Goal: Task Accomplishment & Management: Use online tool/utility

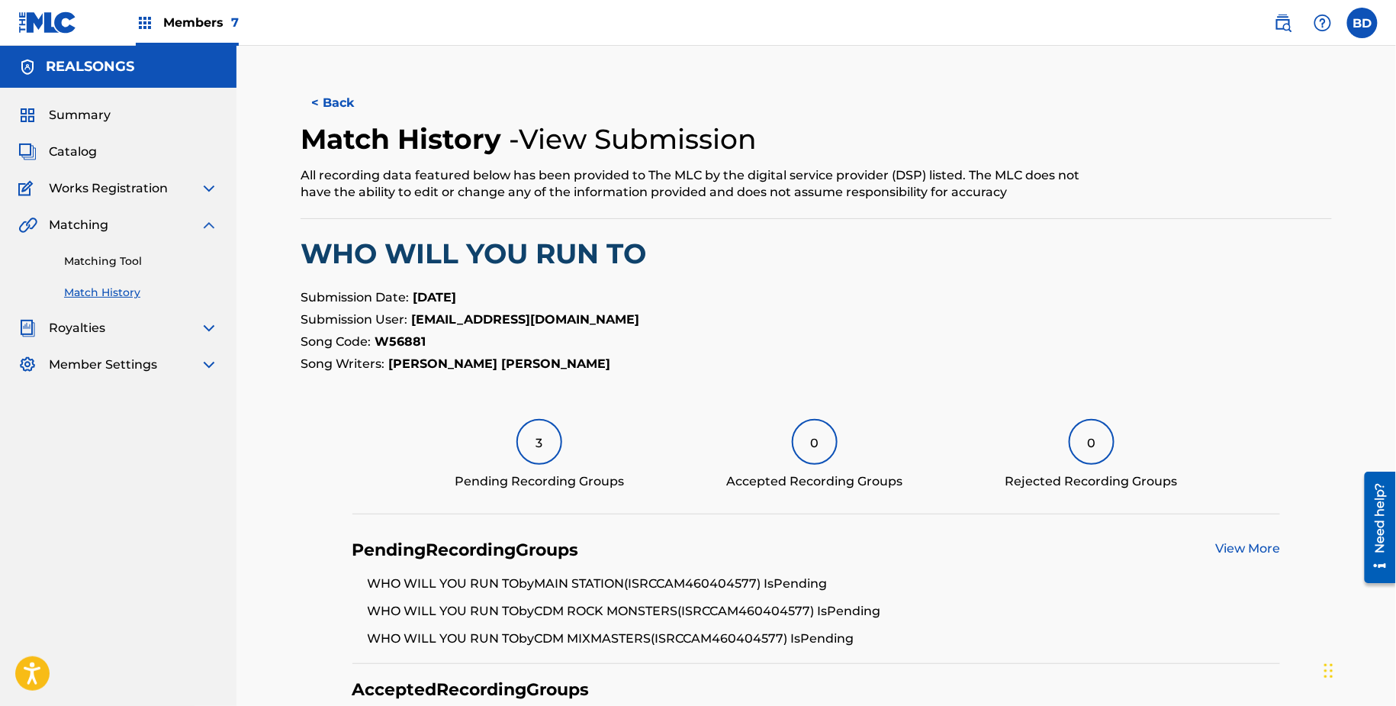
click at [92, 269] on link "Matching Tool" at bounding box center [141, 261] width 154 height 16
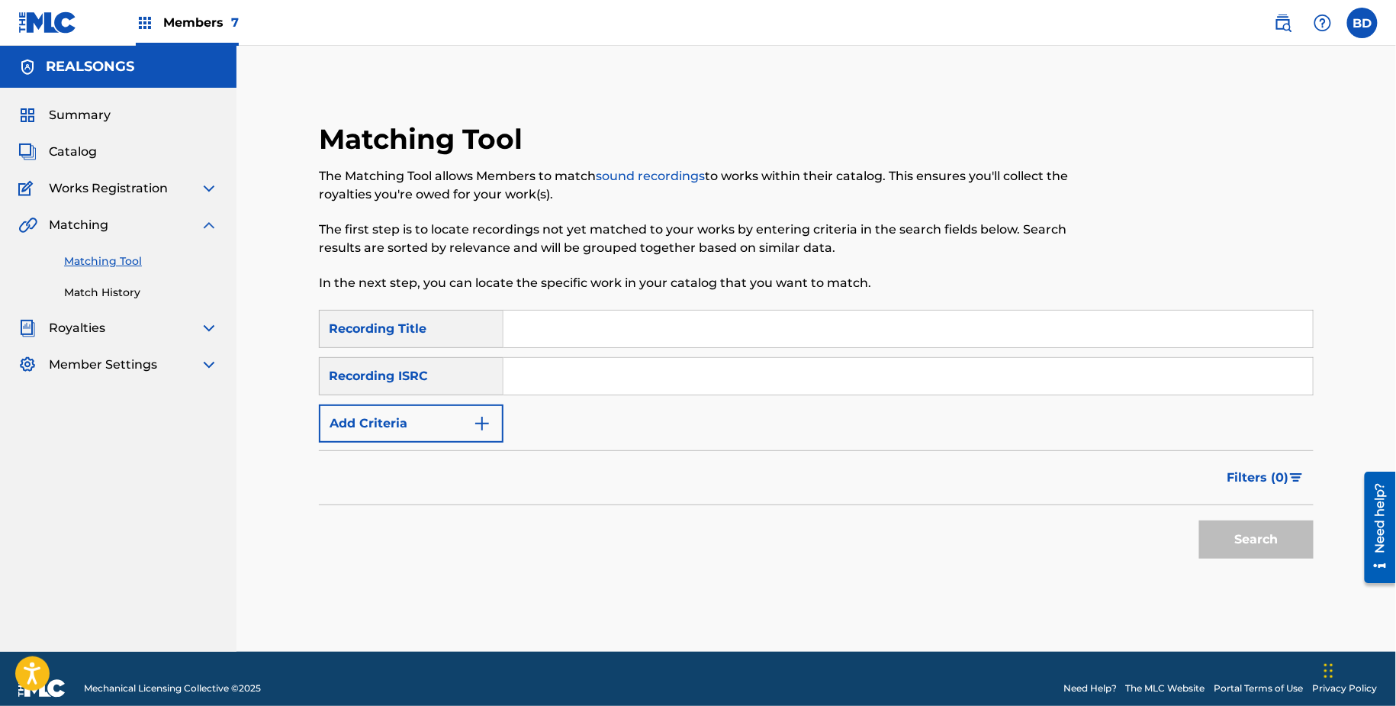
click at [555, 317] on input "Search Form" at bounding box center [909, 329] width 810 height 37
click at [551, 378] on input "Search Form" at bounding box center [909, 376] width 810 height 37
paste input "CAM460404972"
type input "CAM460404972"
click at [1200, 520] on button "Search" at bounding box center [1257, 539] width 114 height 38
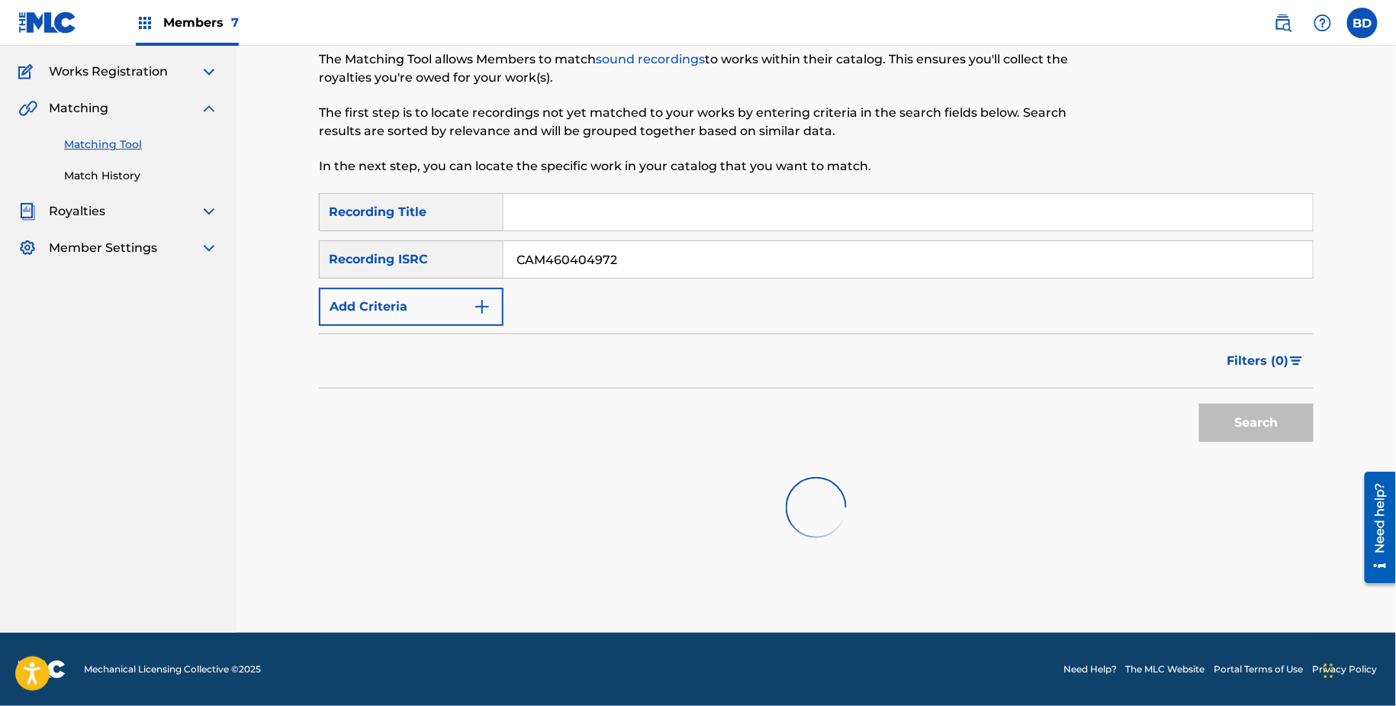
scroll to position [336, 0]
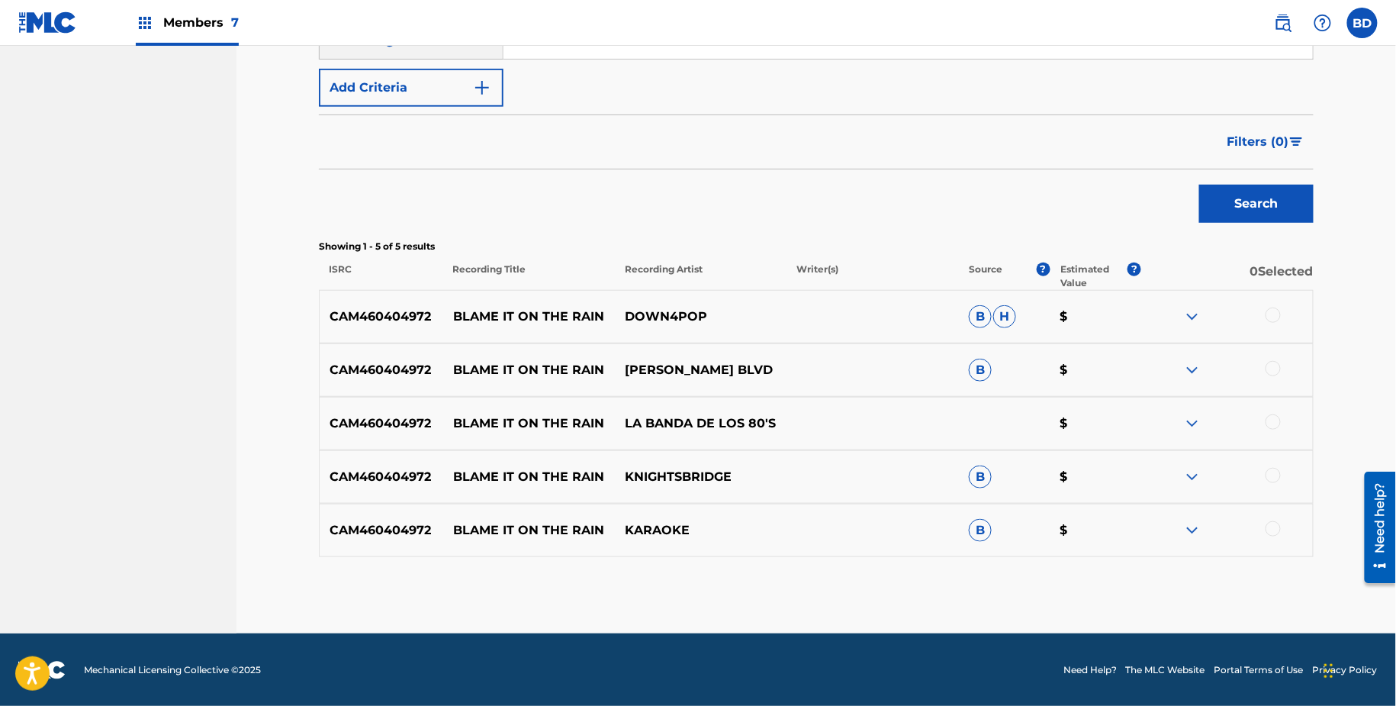
click at [1190, 522] on img at bounding box center [1193, 530] width 18 height 18
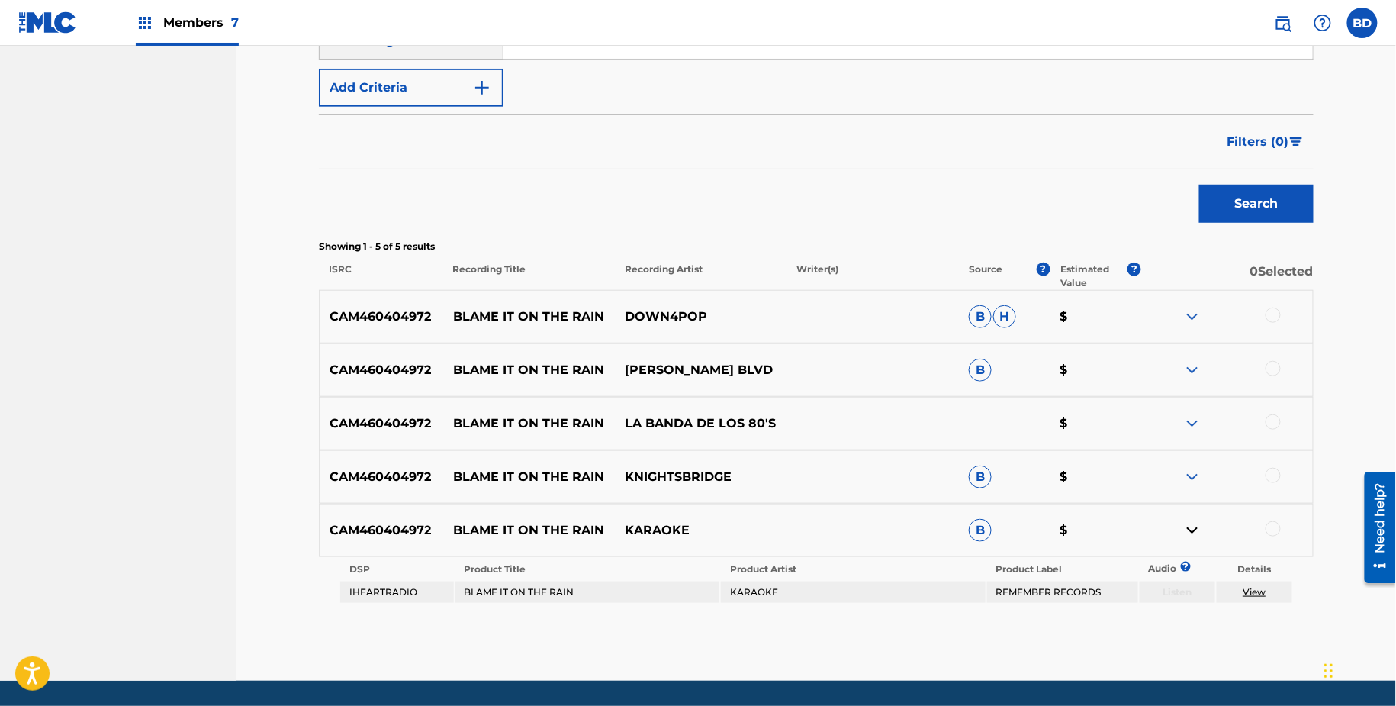
click at [1190, 486] on div "CAM460404972 BLAME IT ON THE RAIN KNIGHTSBRIDGE B $" at bounding box center [816, 476] width 995 height 53
click at [1190, 474] on img at bounding box center [1193, 477] width 18 height 18
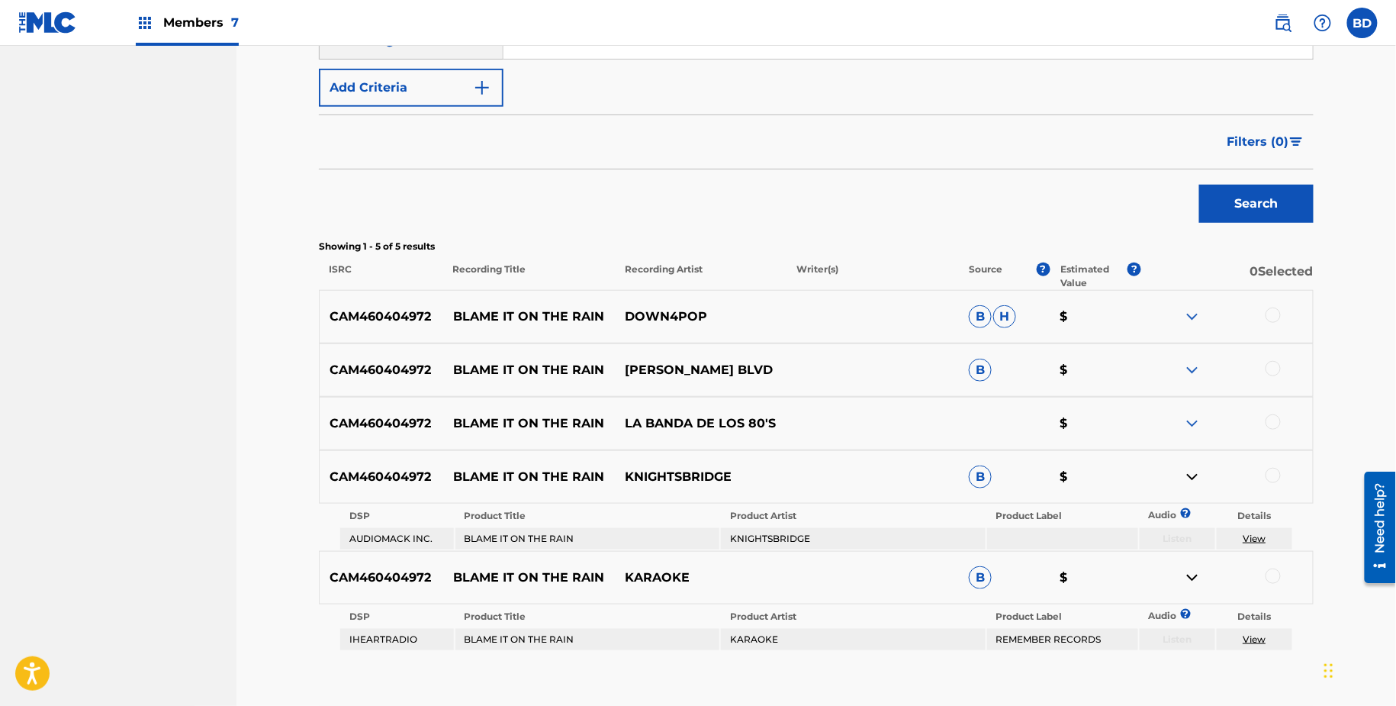
click at [1187, 369] on img at bounding box center [1193, 370] width 18 height 18
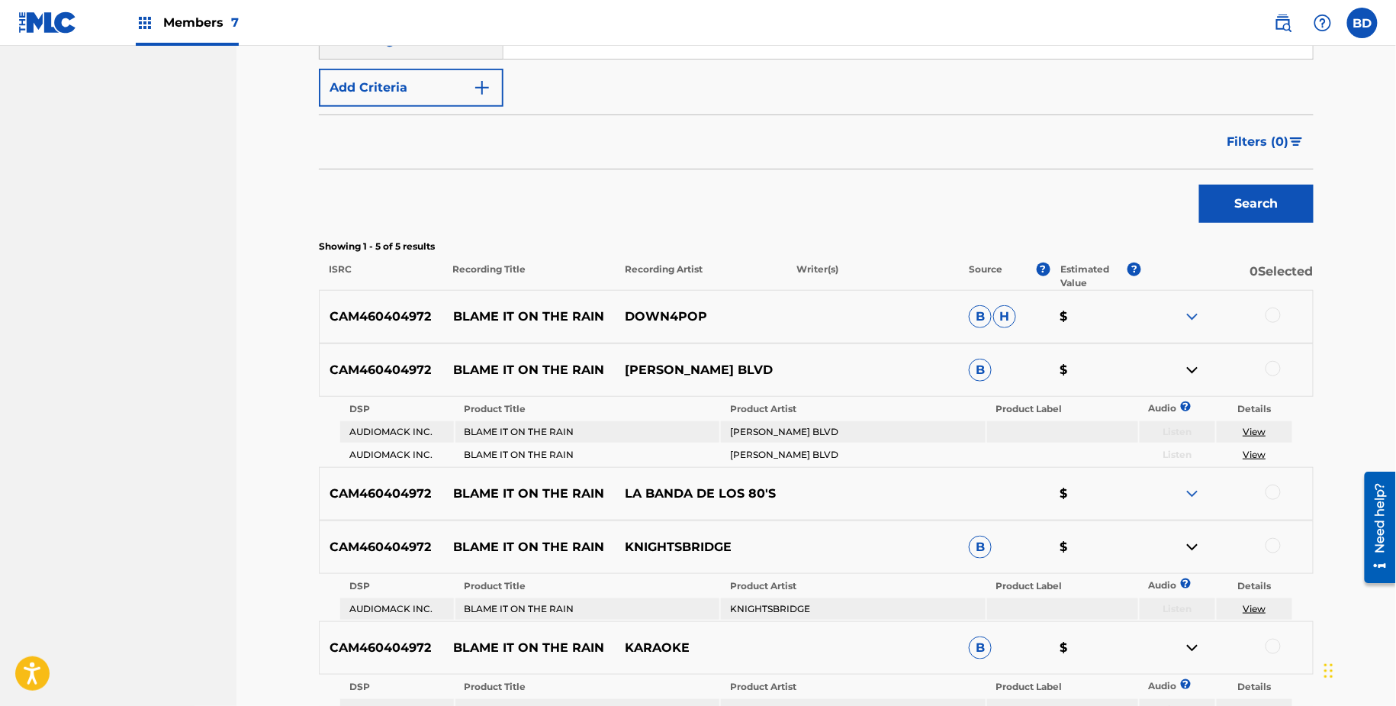
click at [1187, 311] on img at bounding box center [1193, 317] width 18 height 18
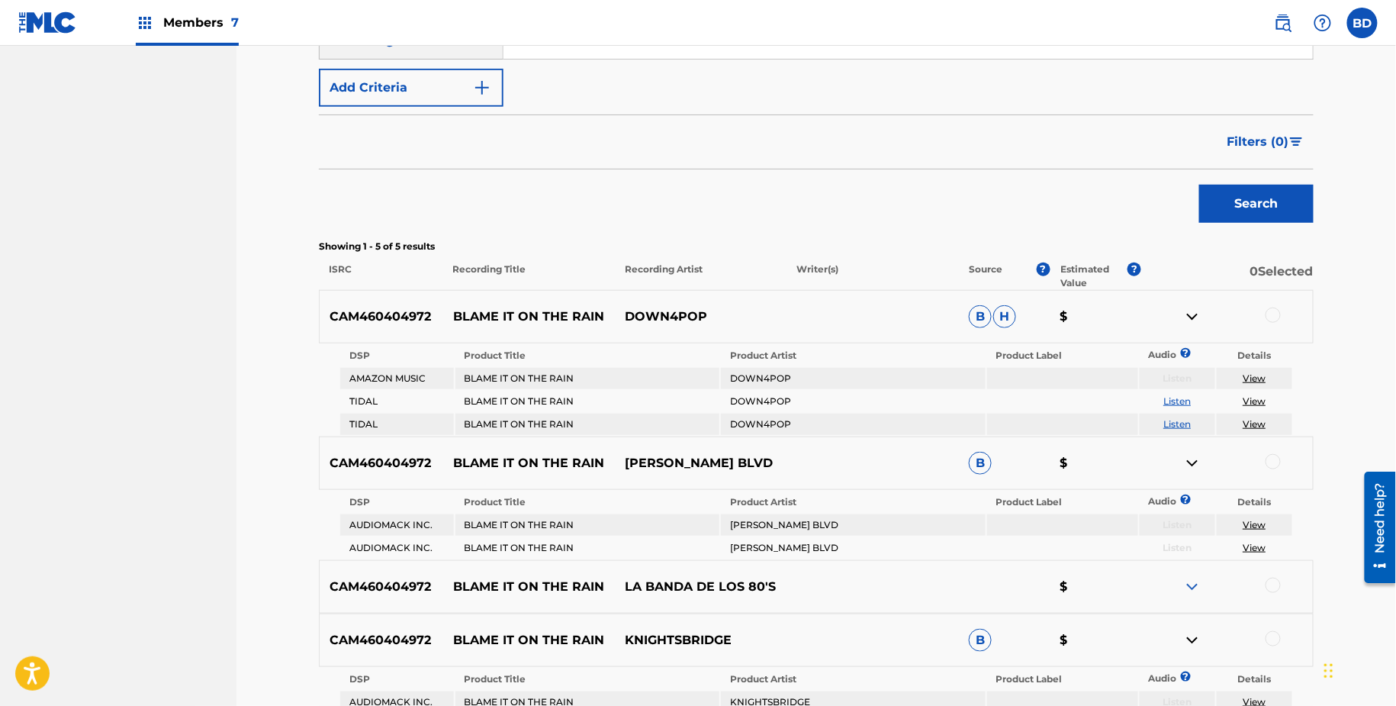
click at [527, 313] on p "BLAME IT ON THE RAIN" at bounding box center [529, 317] width 172 height 18
copy p "BLAME IT ON THE RAIN"
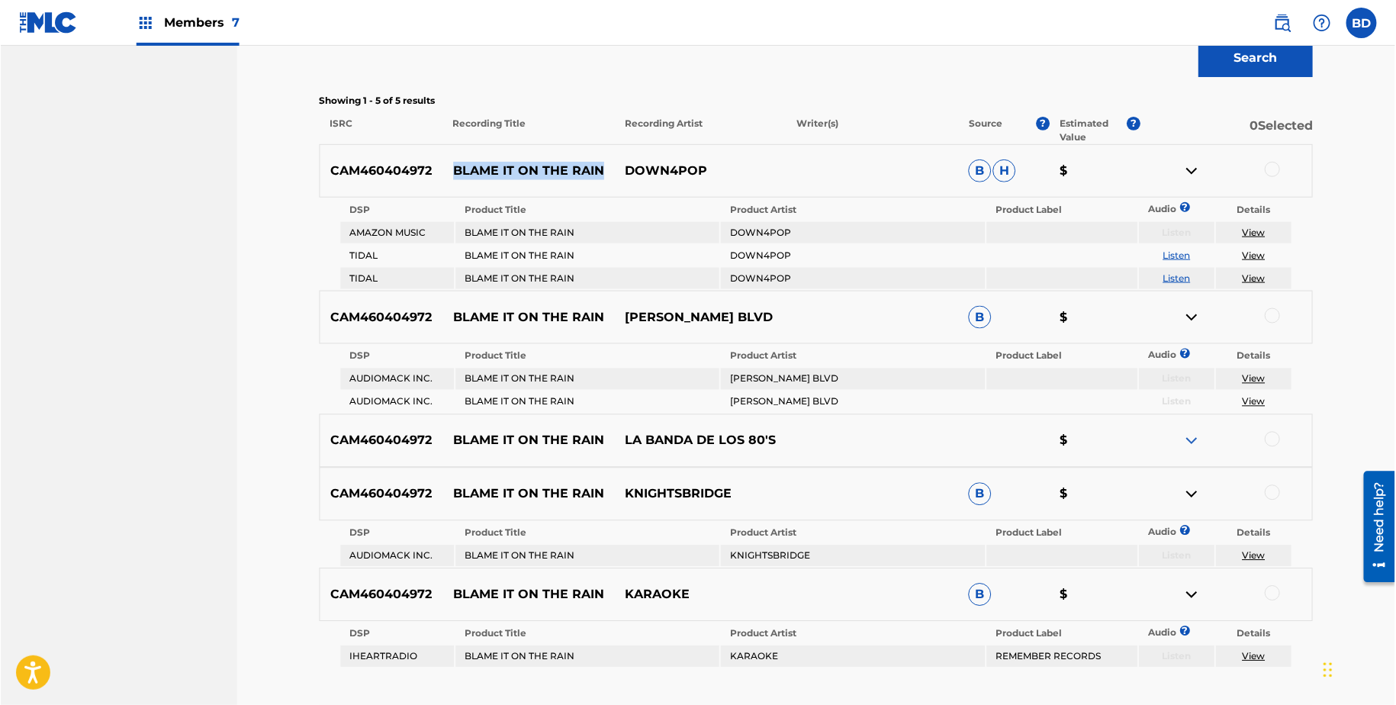
scroll to position [504, 0]
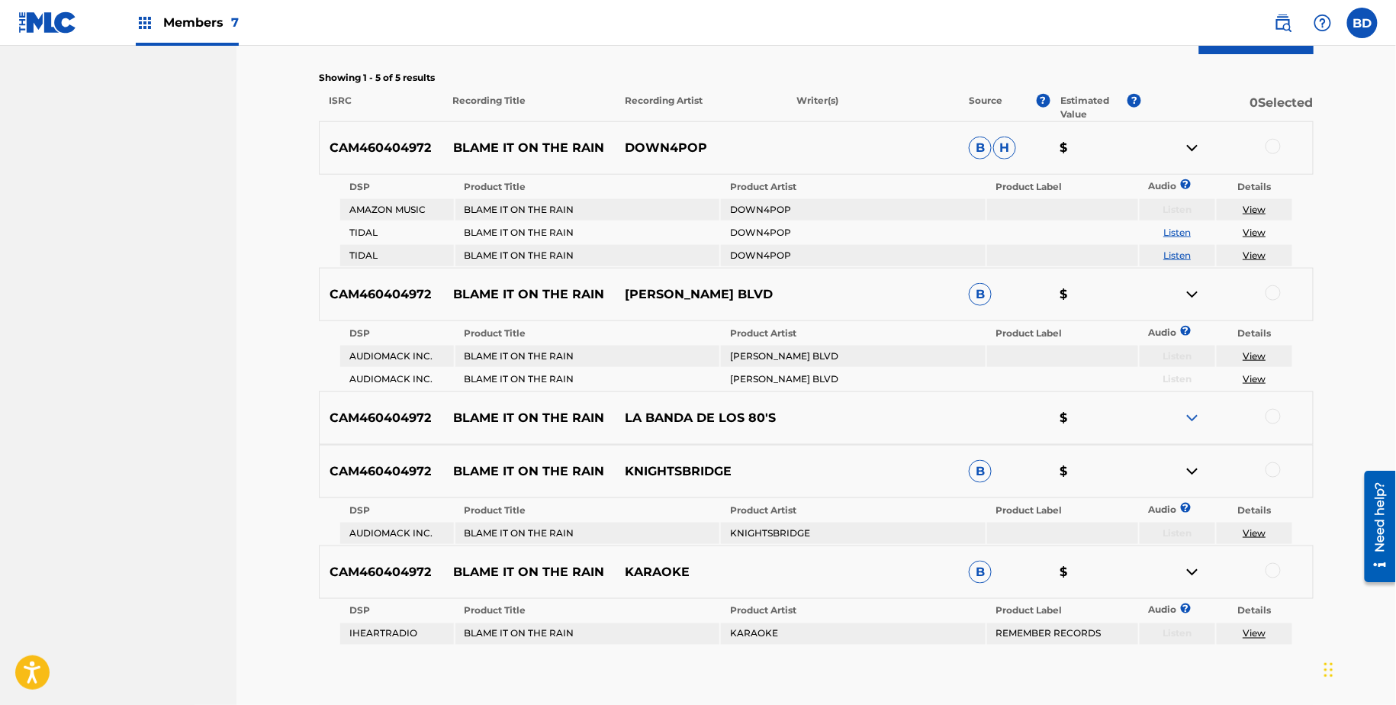
click at [1276, 140] on div at bounding box center [1273, 146] width 15 height 15
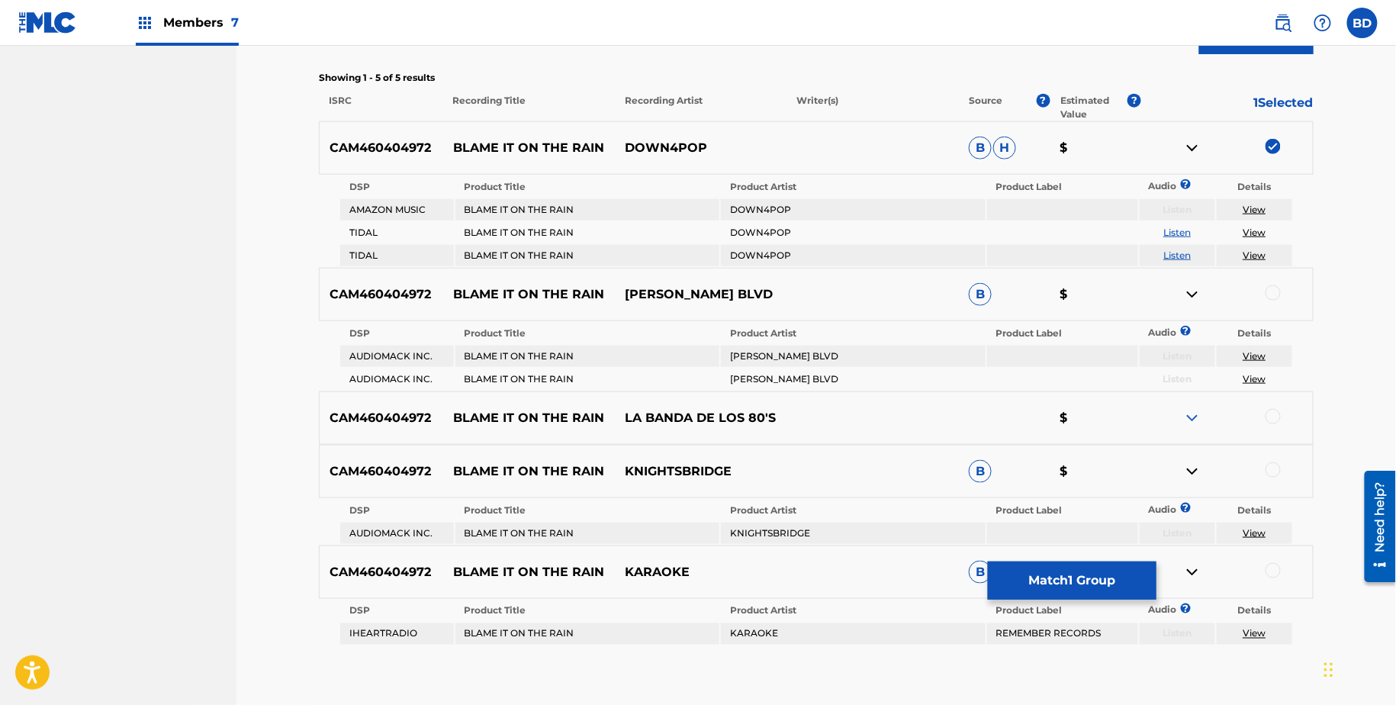
click at [1191, 140] on img at bounding box center [1193, 148] width 18 height 18
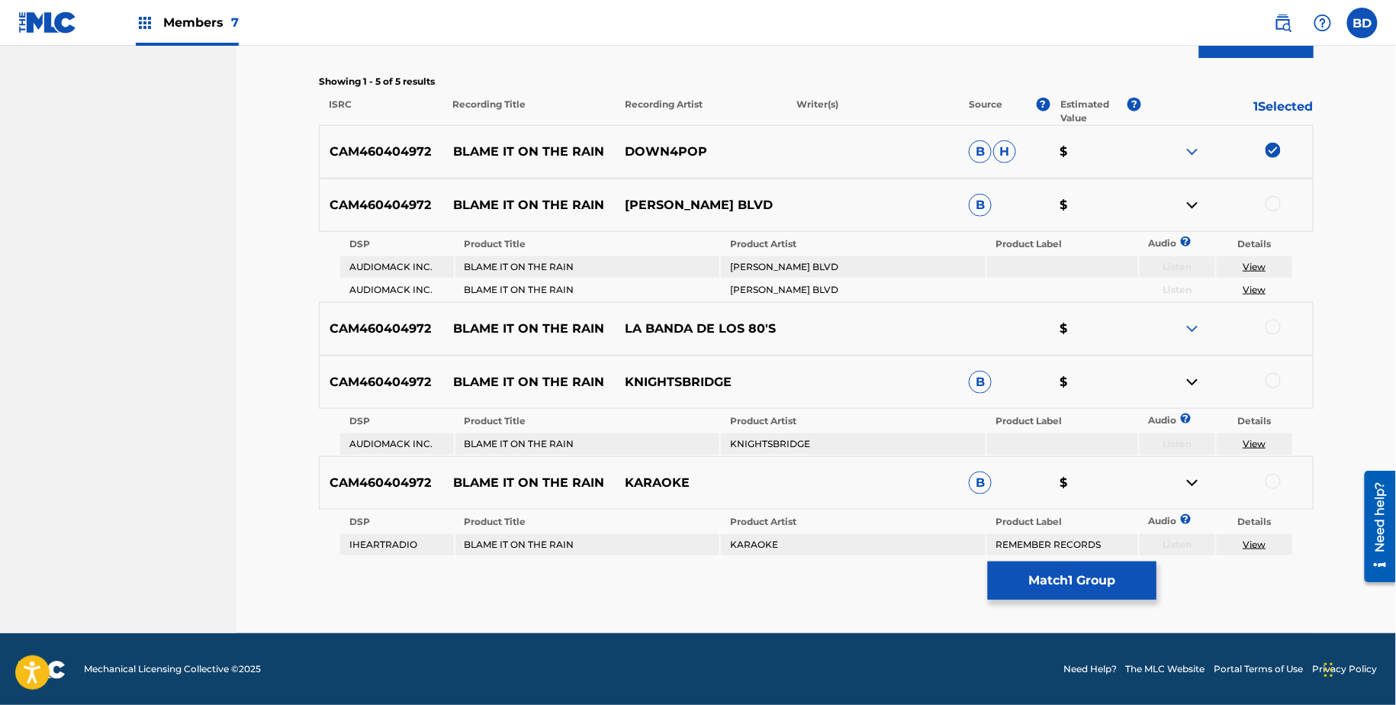
click at [761, 273] on td "GRAHAM BLVD" at bounding box center [853, 266] width 265 height 21
copy td "GRAHAM BLVD"
click at [791, 437] on td "KNIGHTSBRIDGE" at bounding box center [853, 443] width 265 height 21
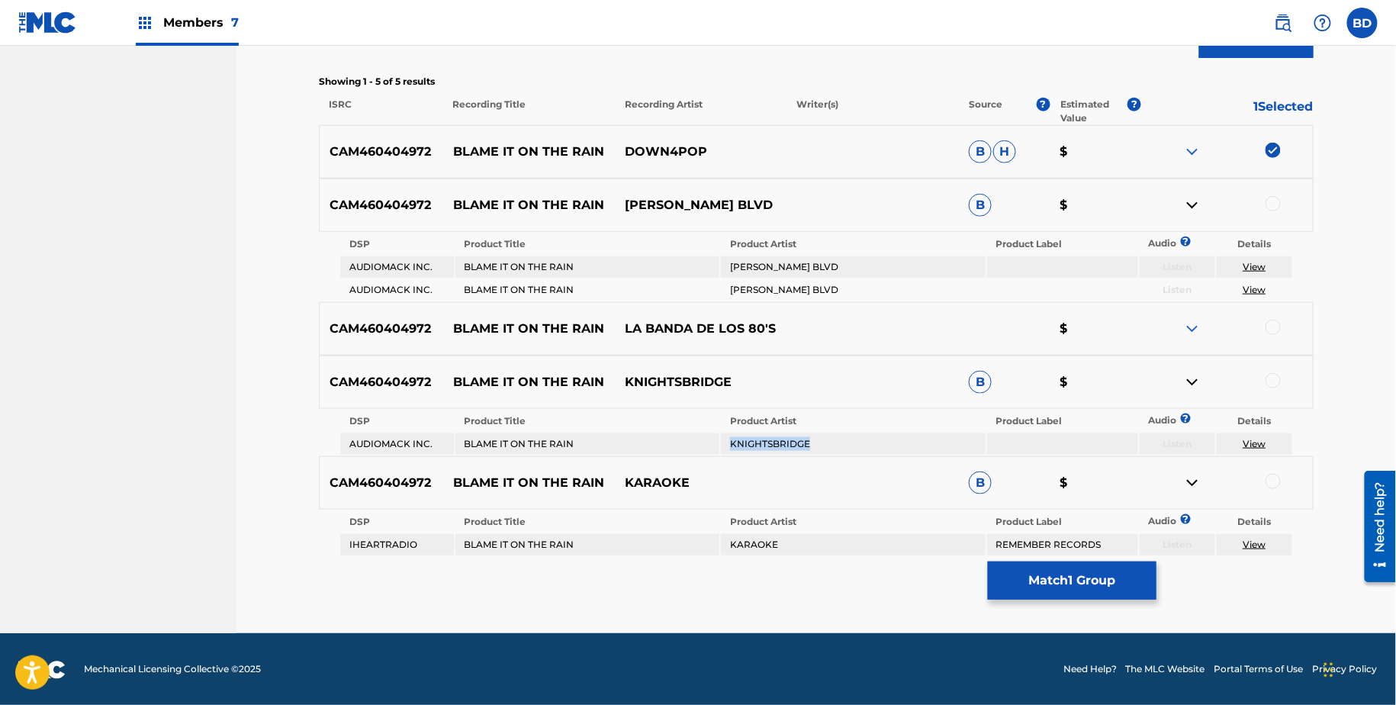
click at [791, 437] on td "KNIGHTSBRIDGE" at bounding box center [853, 443] width 265 height 21
copy td "KNIGHTSBRIDGE"
click at [768, 544] on td "KARAOKE" at bounding box center [853, 544] width 265 height 21
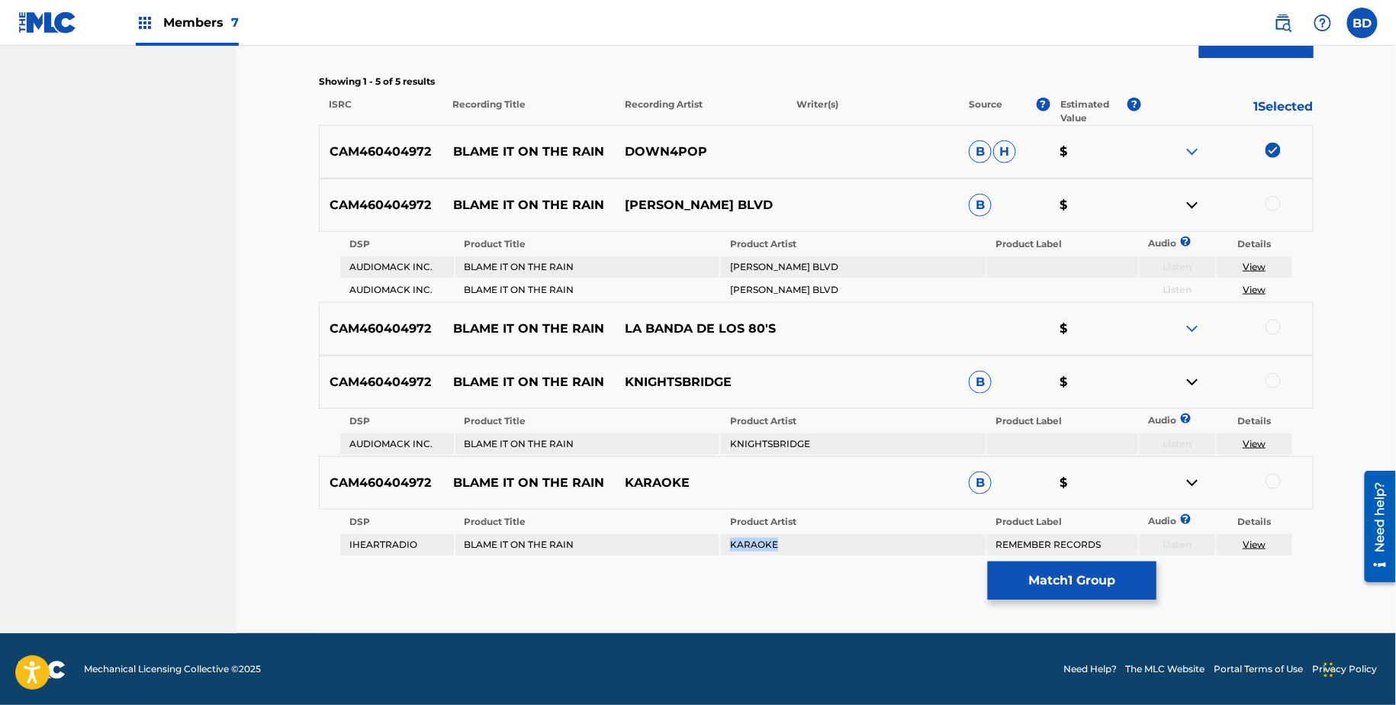
copy td "KARAOKE"
click at [1273, 202] on div at bounding box center [1273, 203] width 15 height 15
click at [1187, 203] on img at bounding box center [1193, 205] width 18 height 18
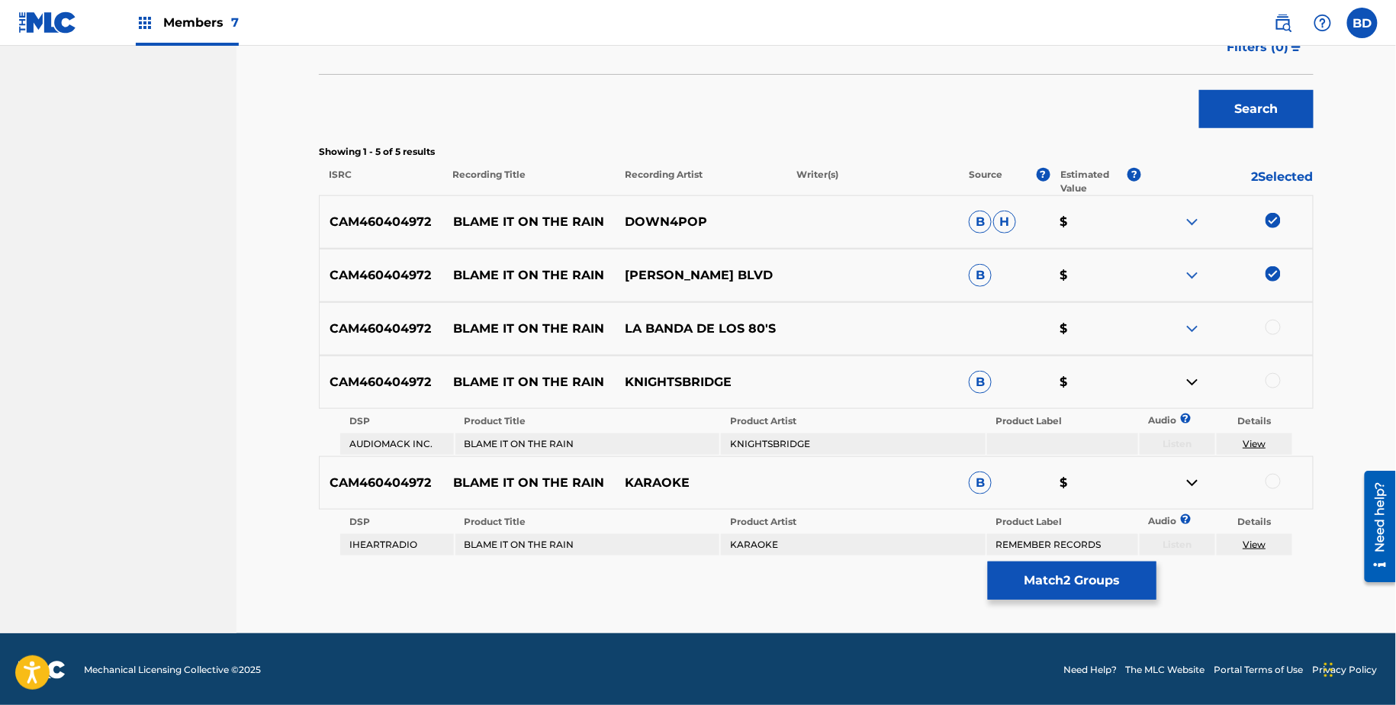
click at [1277, 384] on div at bounding box center [1273, 380] width 15 height 15
click at [1192, 376] on img at bounding box center [1193, 382] width 18 height 18
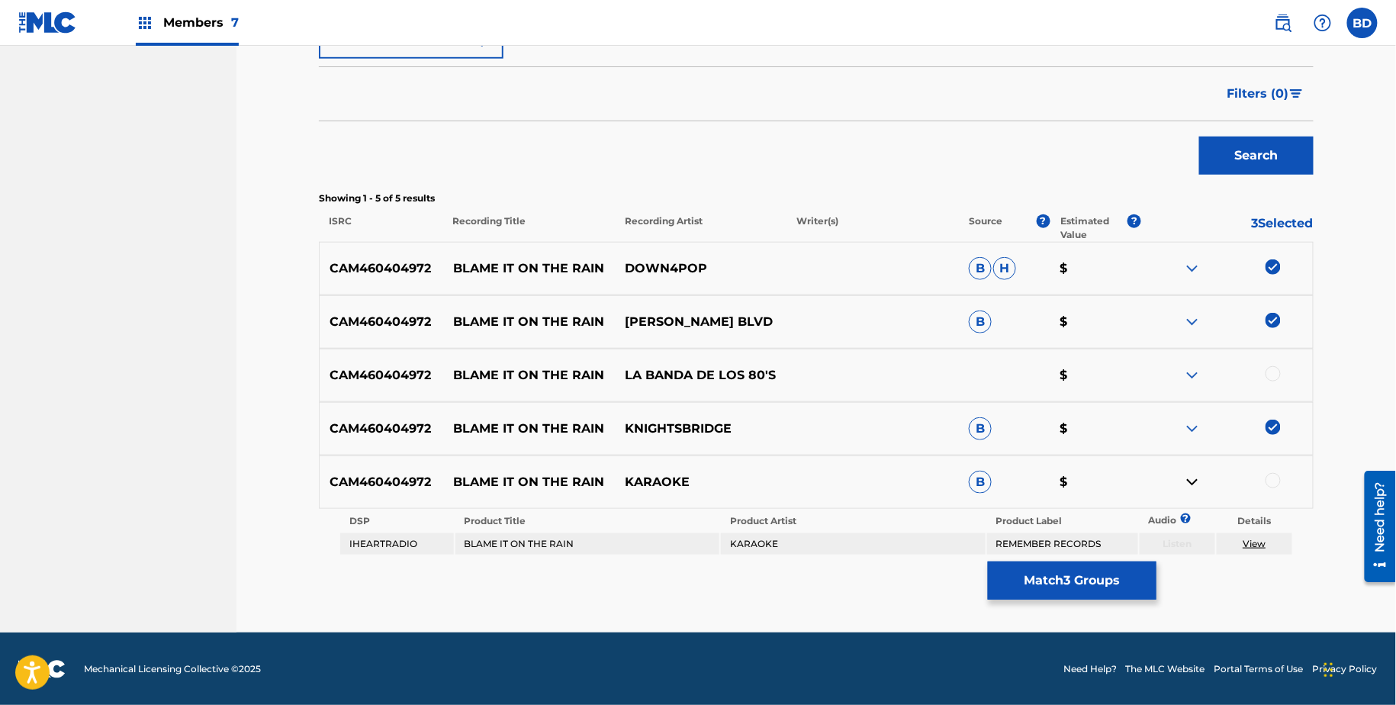
click at [1274, 481] on div at bounding box center [1273, 480] width 15 height 15
click at [1061, 573] on button "Match 4 Groups" at bounding box center [1072, 581] width 169 height 38
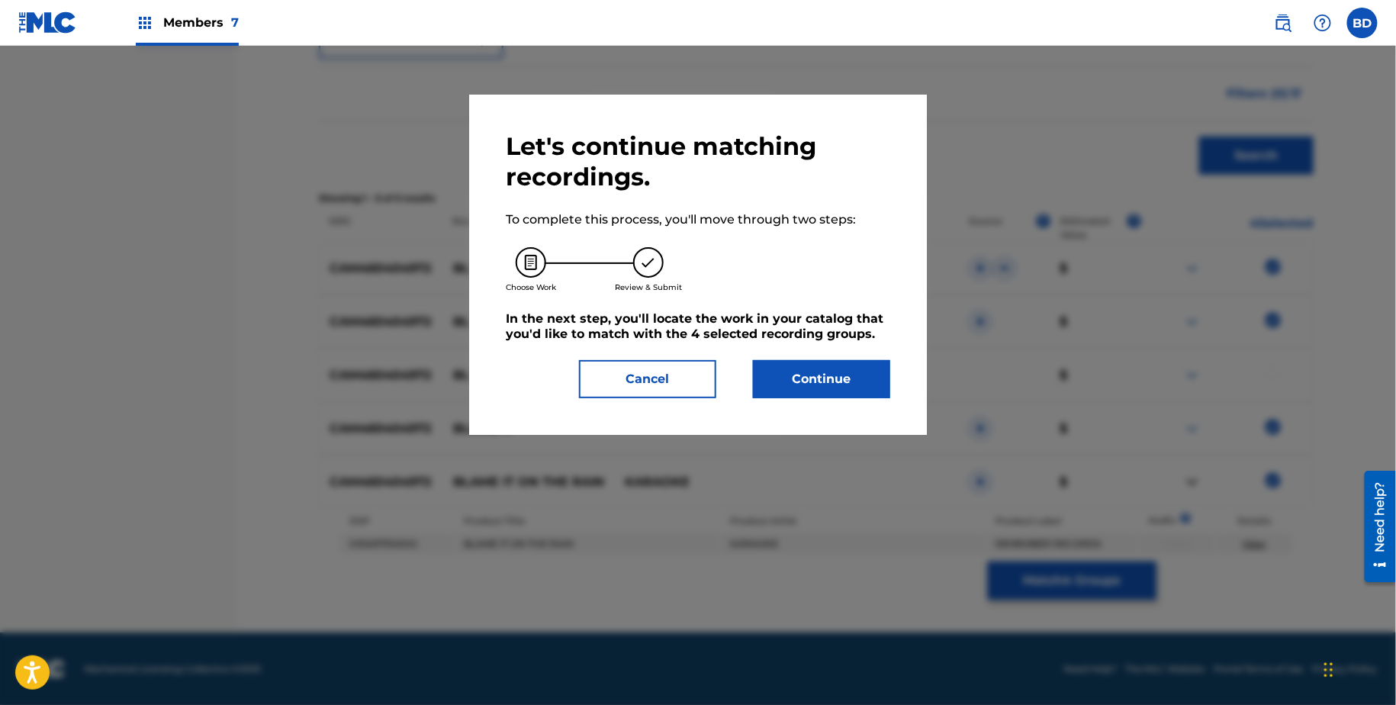
click at [813, 396] on button "Continue" at bounding box center [821, 379] width 137 height 38
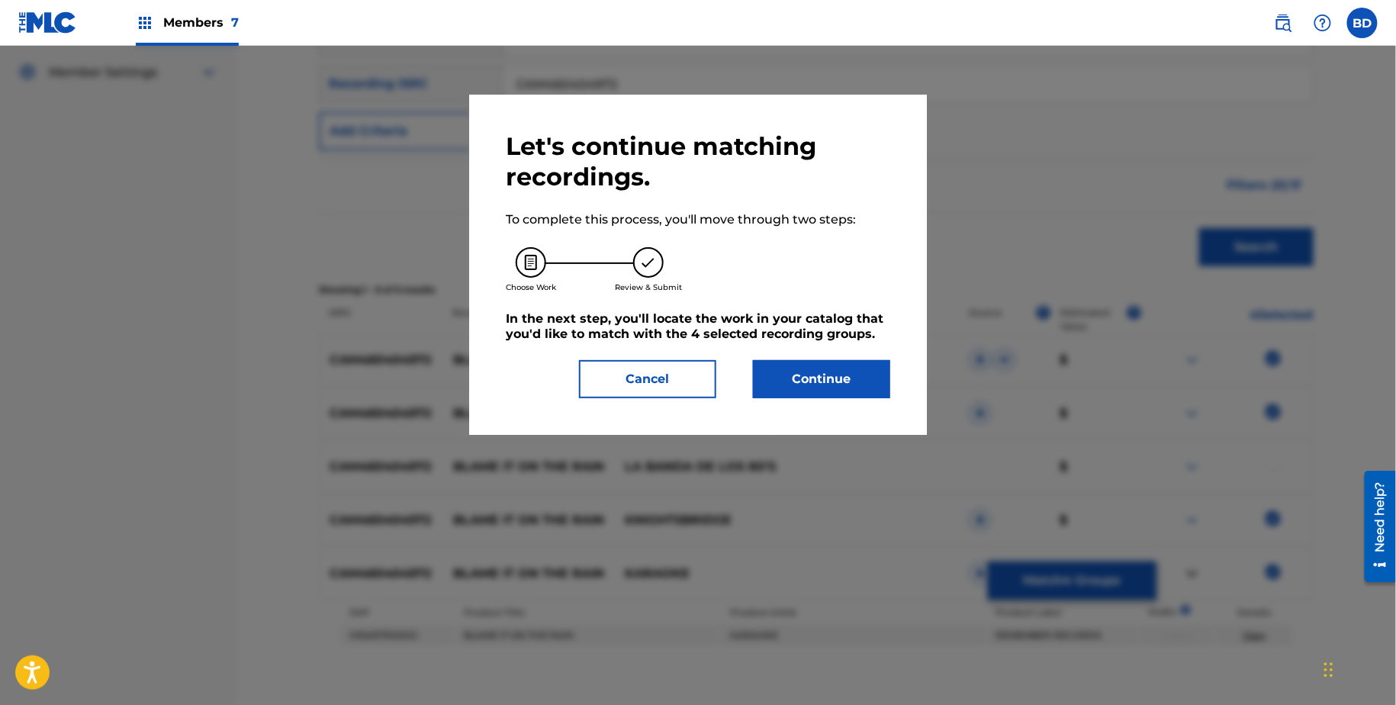
scroll to position [311, 0]
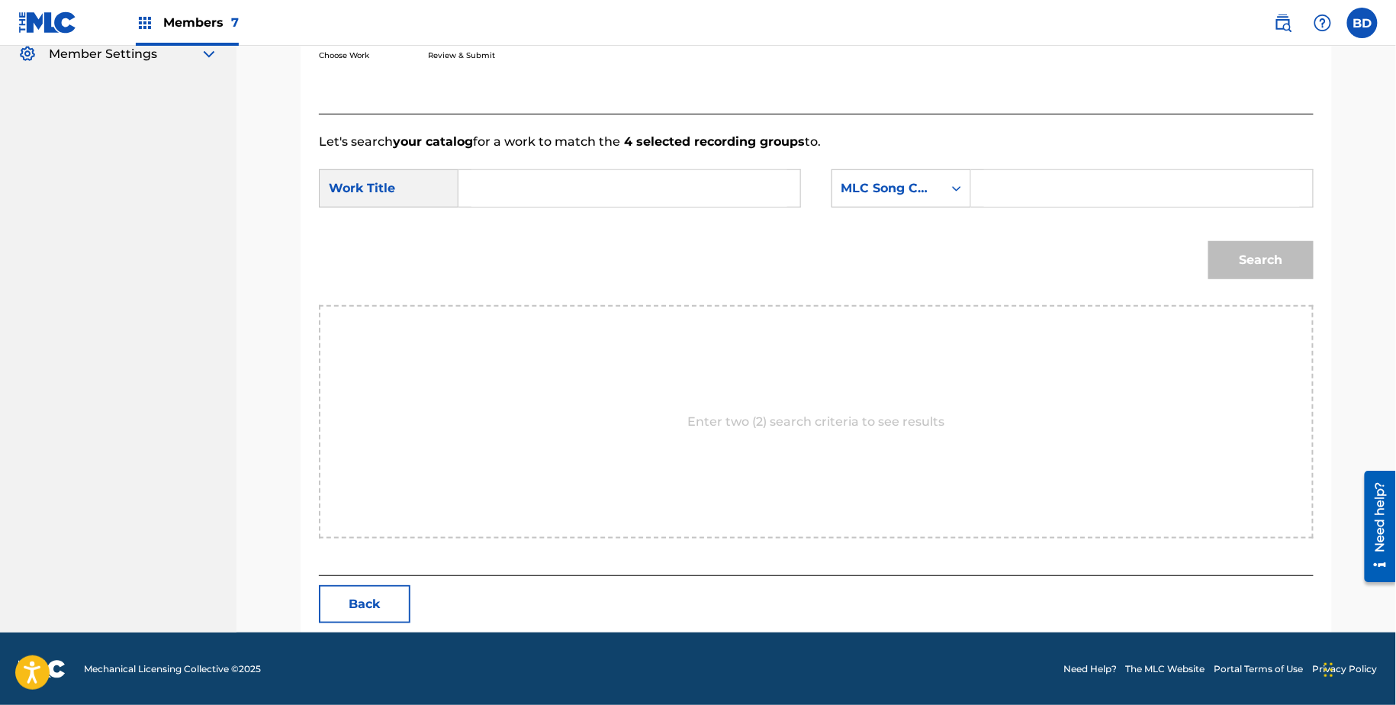
click at [1029, 188] on input "Search Form" at bounding box center [1142, 188] width 316 height 37
paste input "B57355"
type input "B57355"
click at [601, 202] on input "Search Form" at bounding box center [630, 188] width 316 height 37
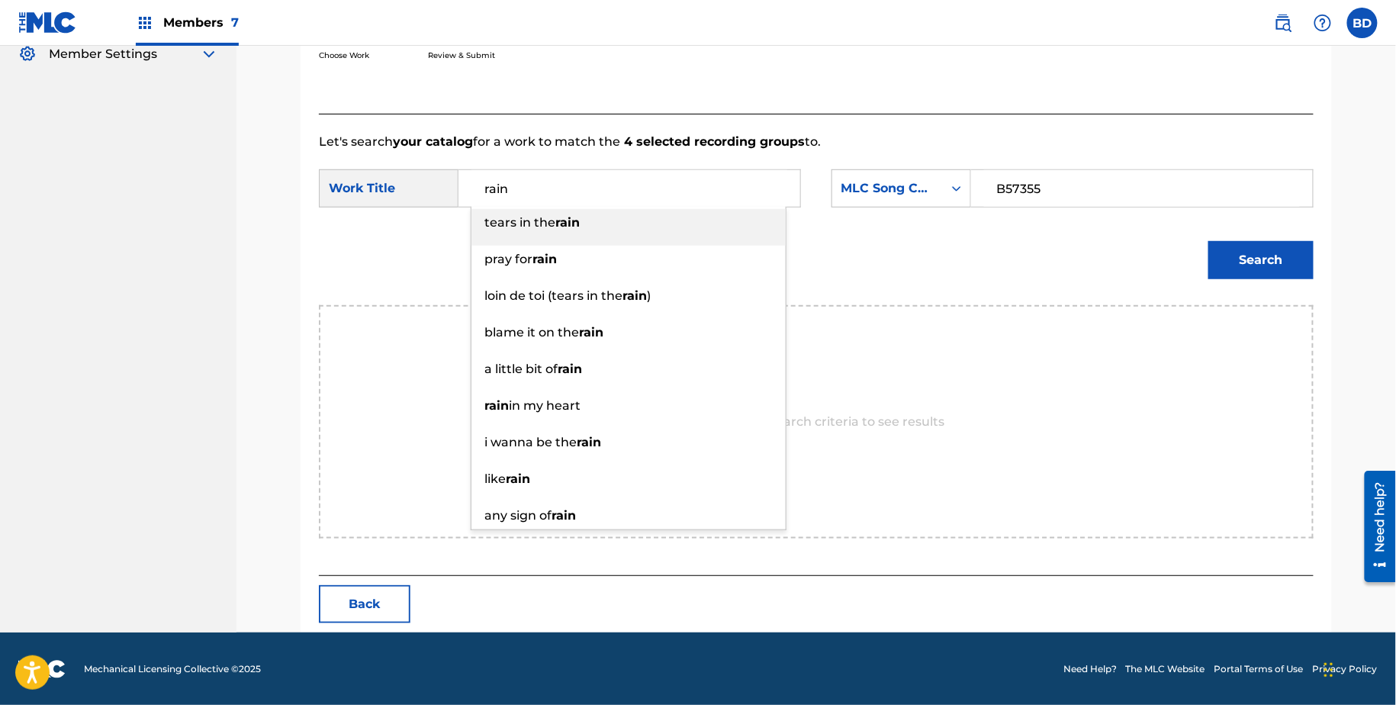
type input "rain"
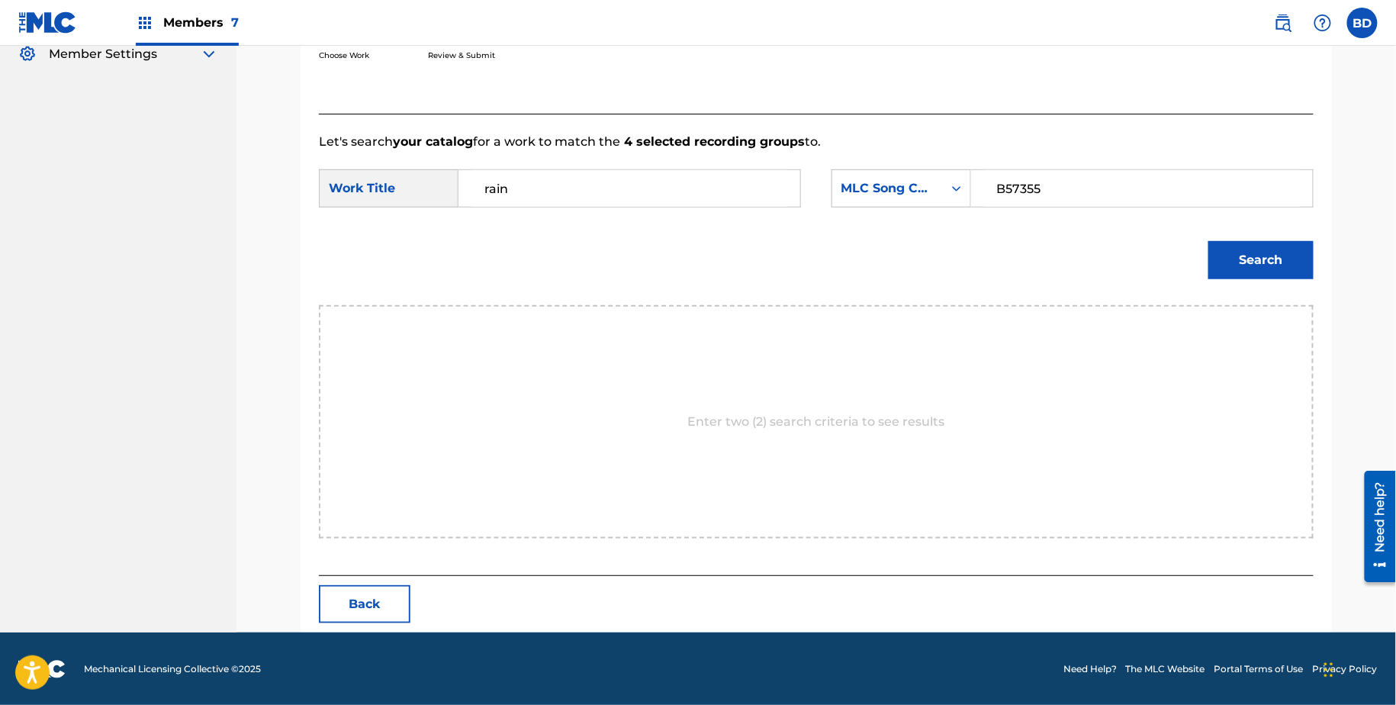
click at [1255, 271] on button "Search" at bounding box center [1261, 260] width 105 height 38
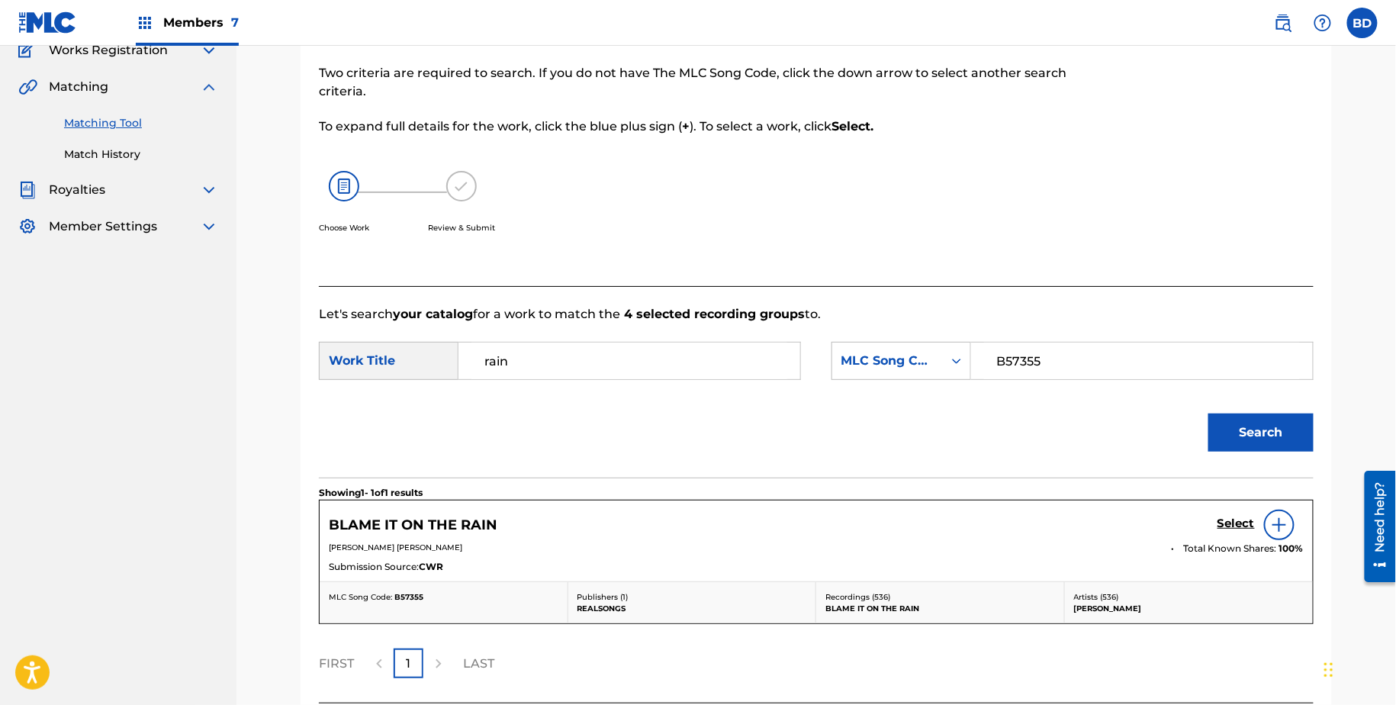
scroll to position [264, 0]
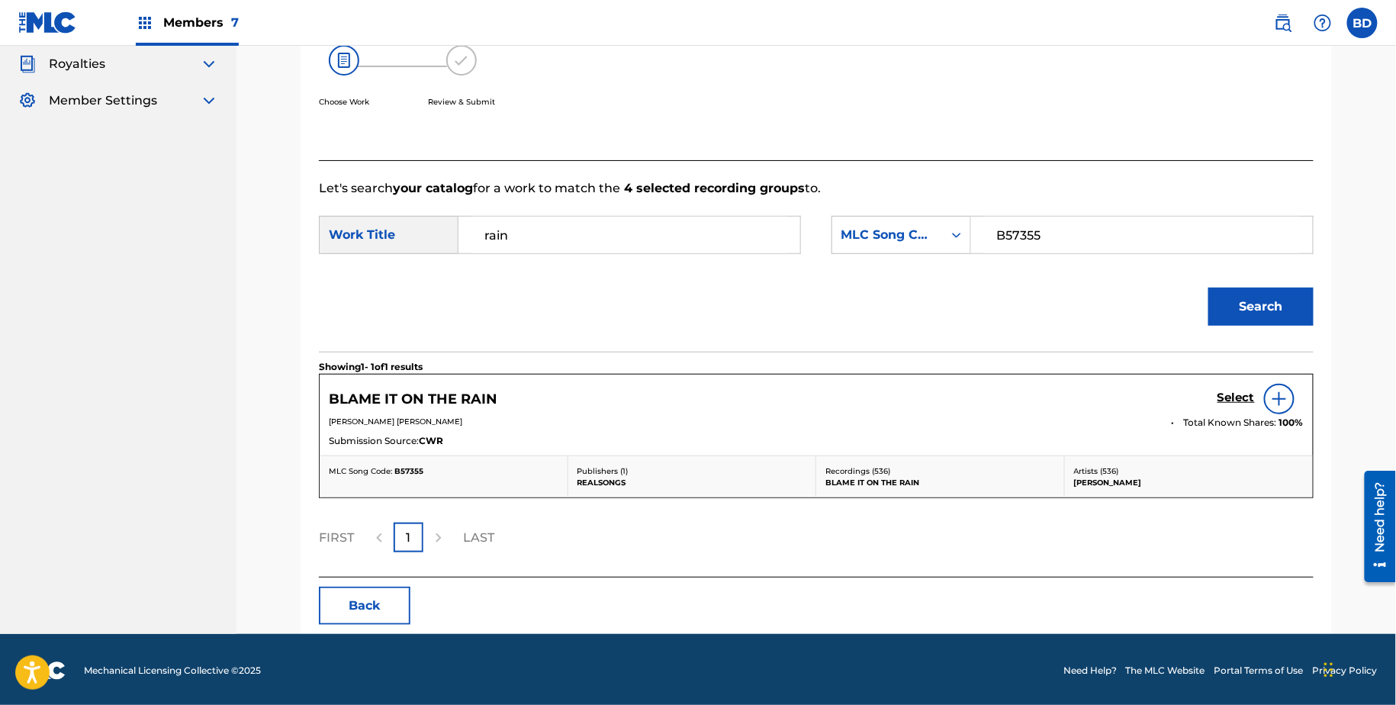
click at [1229, 395] on h5 "Select" at bounding box center [1236, 398] width 37 height 14
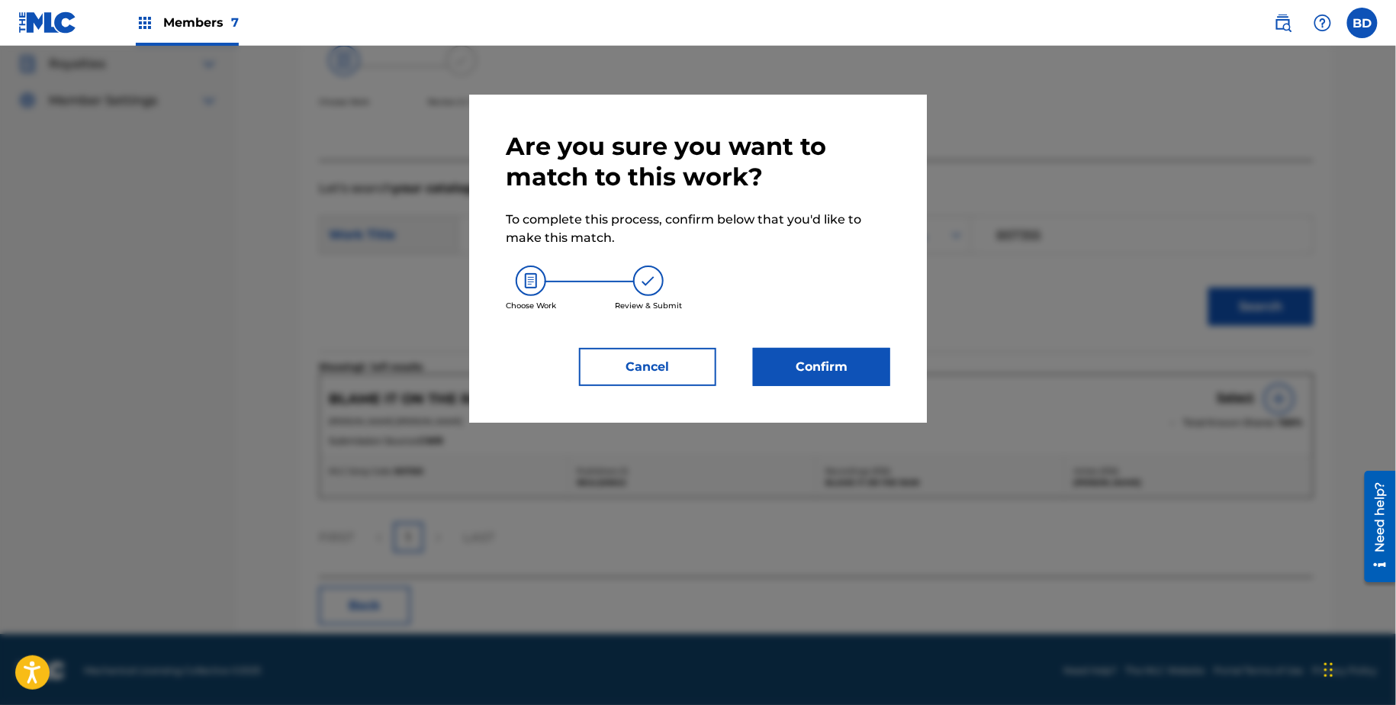
click at [804, 340] on div "Are you sure you want to match to this work? To complete this process, confirm …" at bounding box center [698, 258] width 385 height 255
click at [802, 359] on button "Confirm" at bounding box center [821, 367] width 137 height 38
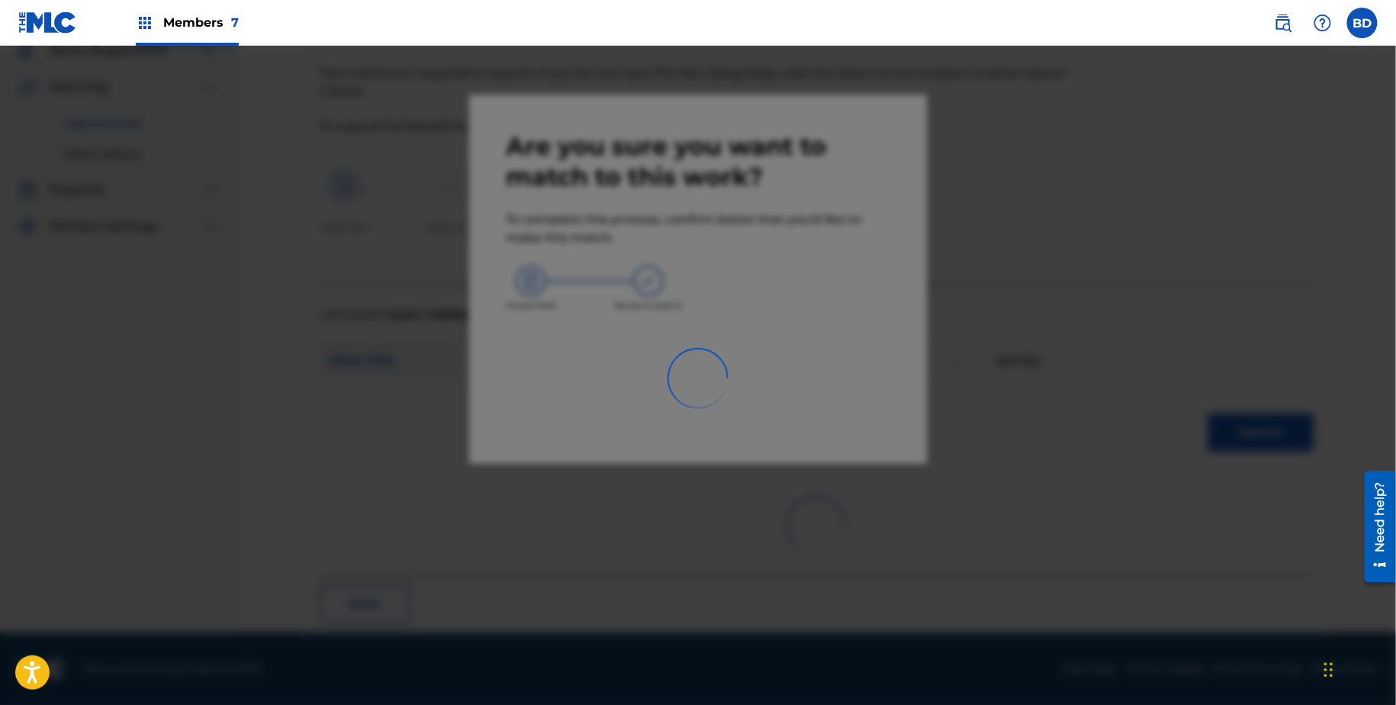
scroll to position [40, 0]
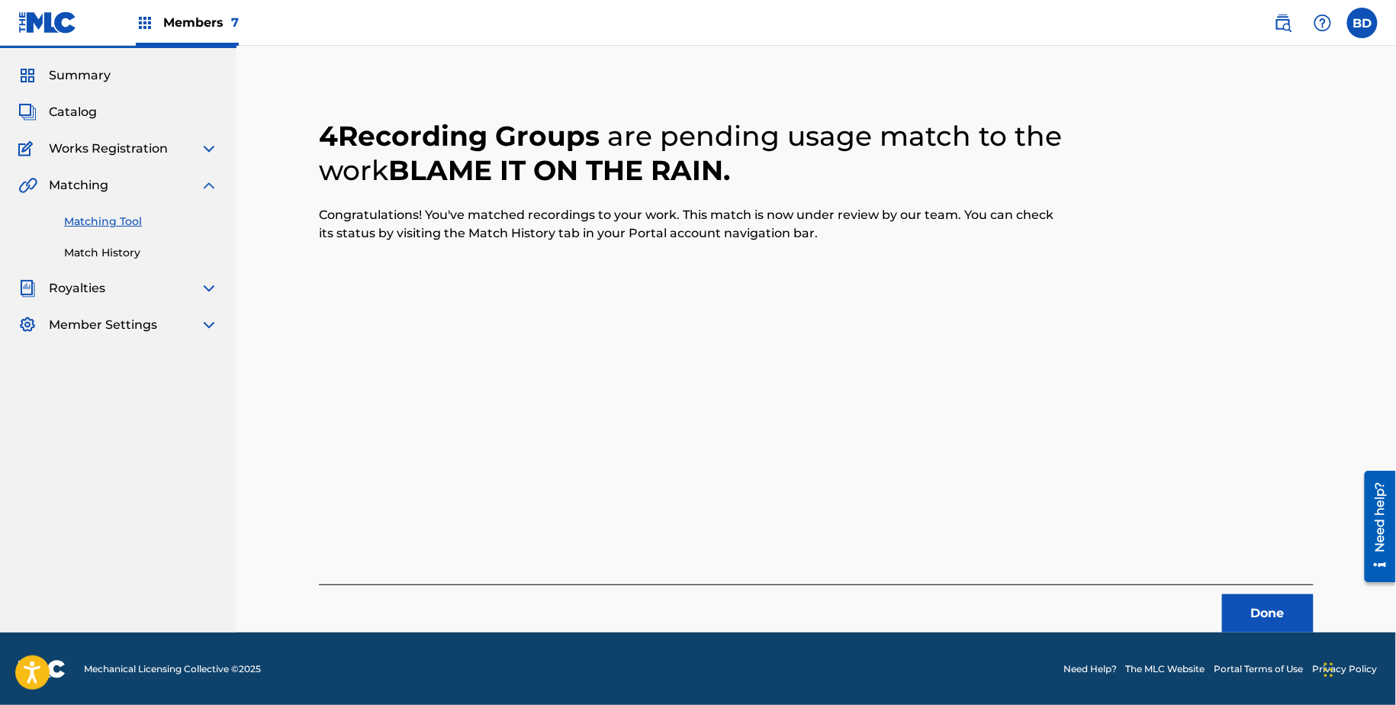
click at [143, 261] on div "Summary Catalog Works Registration Claiming Tool Individual Registration Tool B…" at bounding box center [118, 200] width 237 height 304
click at [136, 251] on link "Match History" at bounding box center [141, 253] width 154 height 16
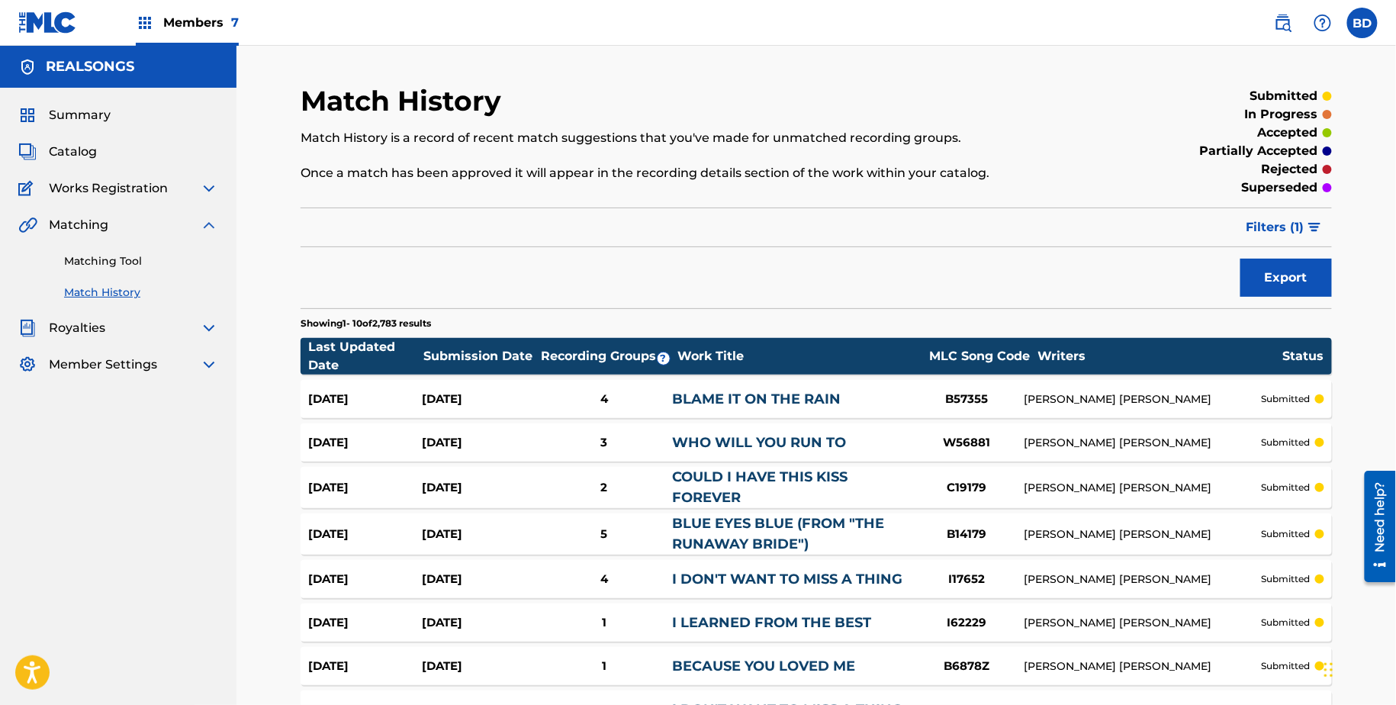
click at [577, 393] on div "4" at bounding box center [604, 400] width 137 height 18
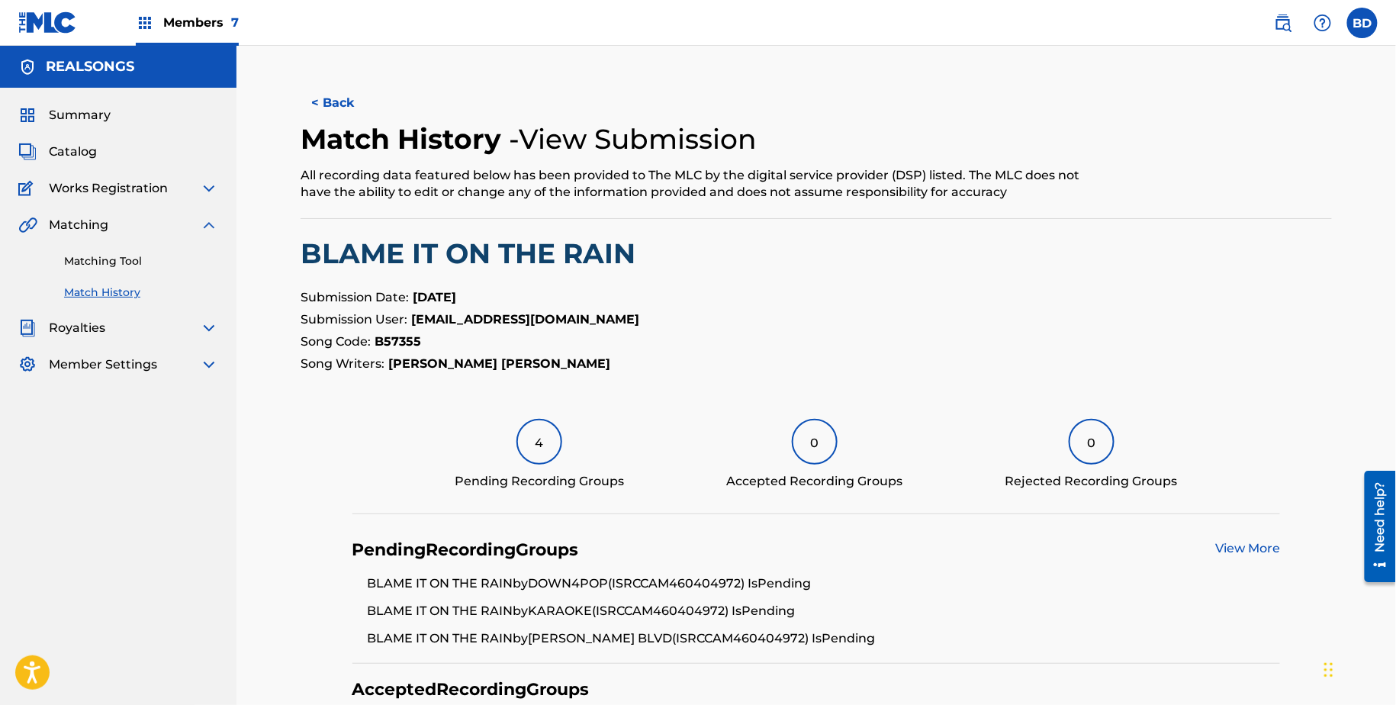
click at [132, 253] on link "Matching Tool" at bounding box center [141, 261] width 154 height 16
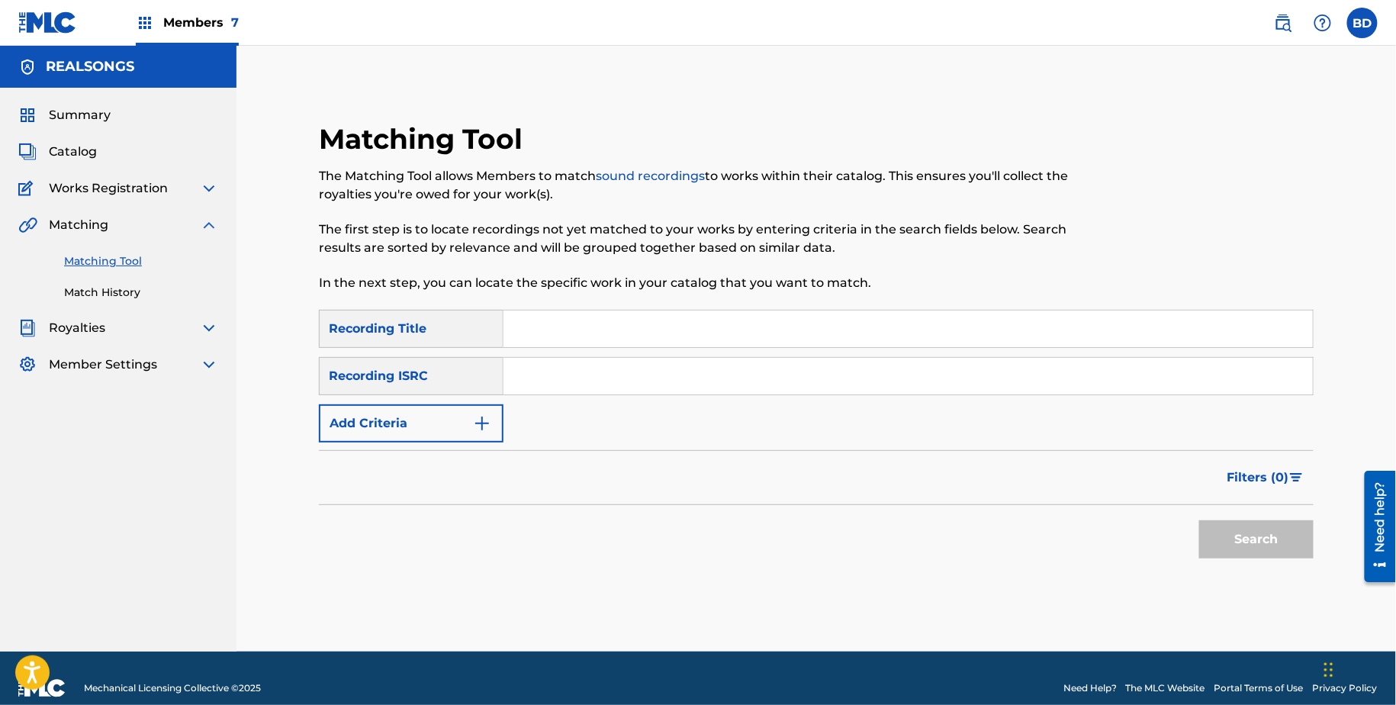
click at [710, 393] on input "Search Form" at bounding box center [909, 376] width 810 height 37
paste input "CAM460405071"
type input "CAM460405071"
click at [1200, 520] on button "Search" at bounding box center [1257, 539] width 114 height 38
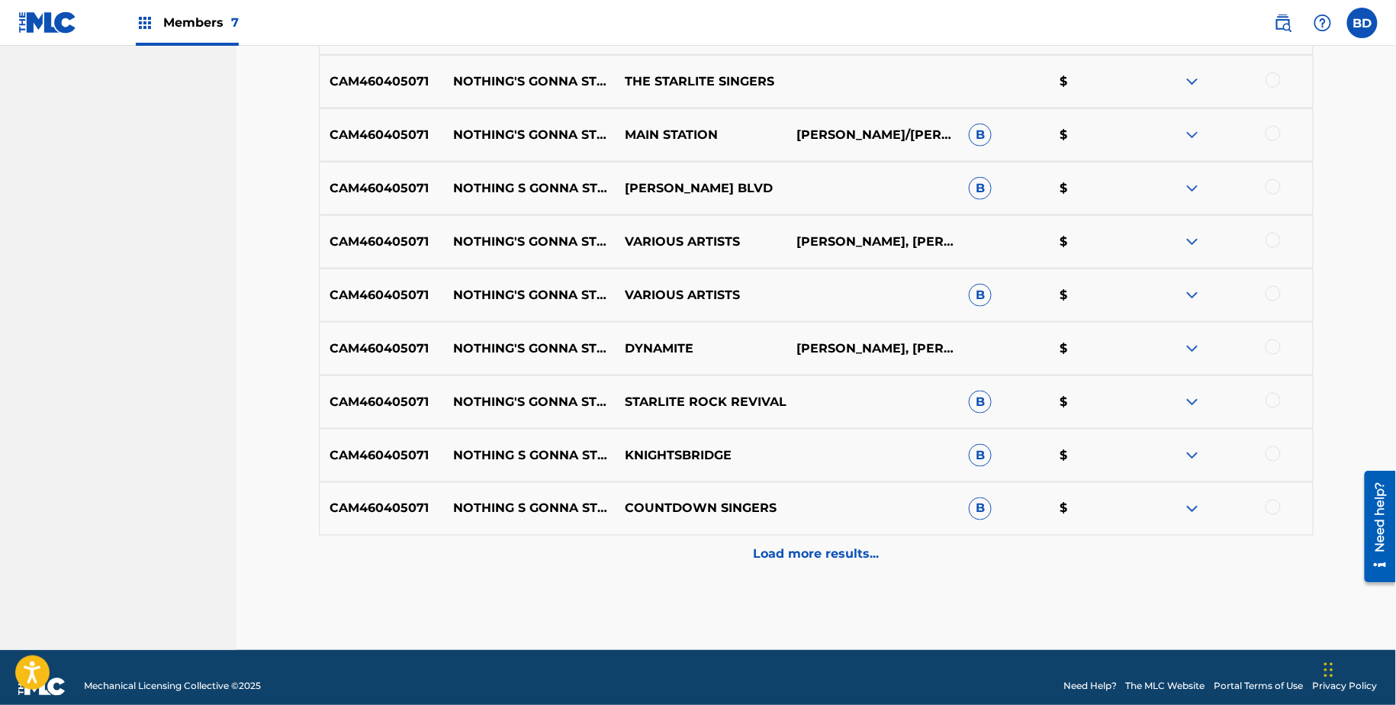
click at [1119, 553] on div "Load more results..." at bounding box center [816, 555] width 995 height 38
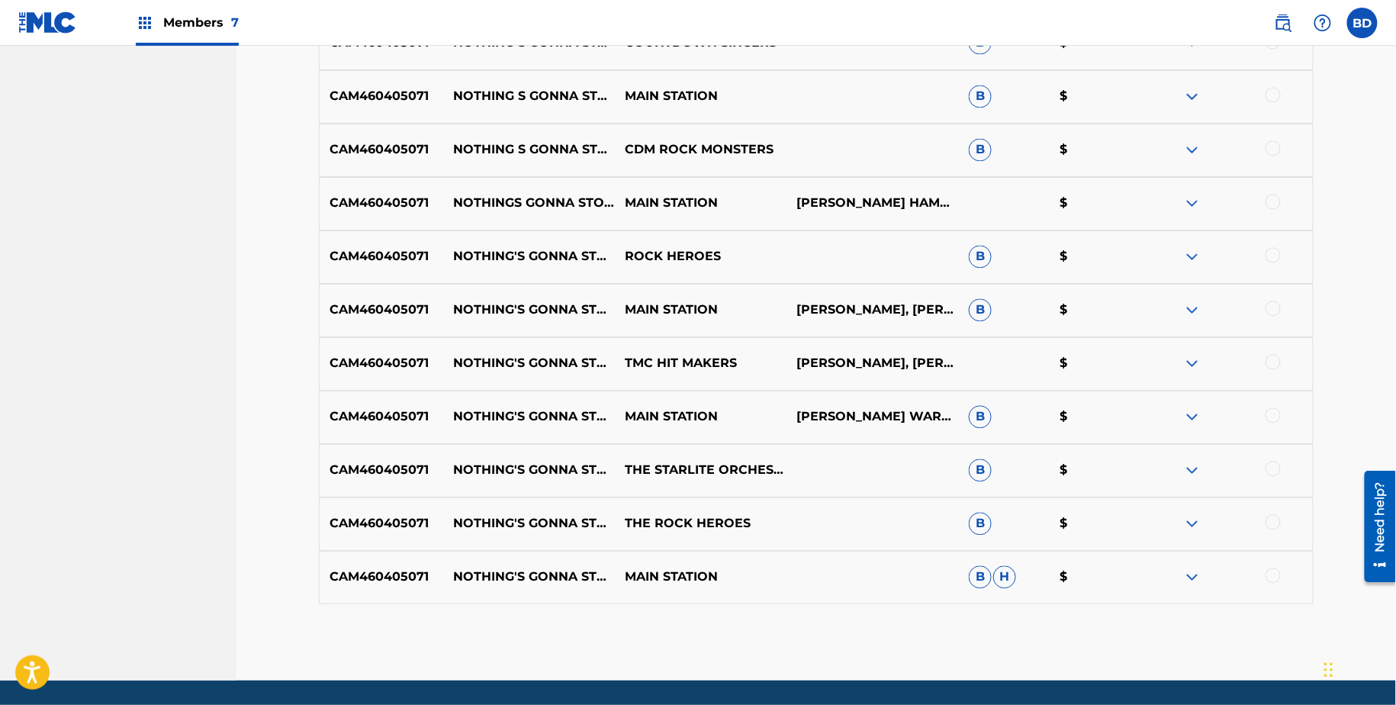
scroll to position [1138, 0]
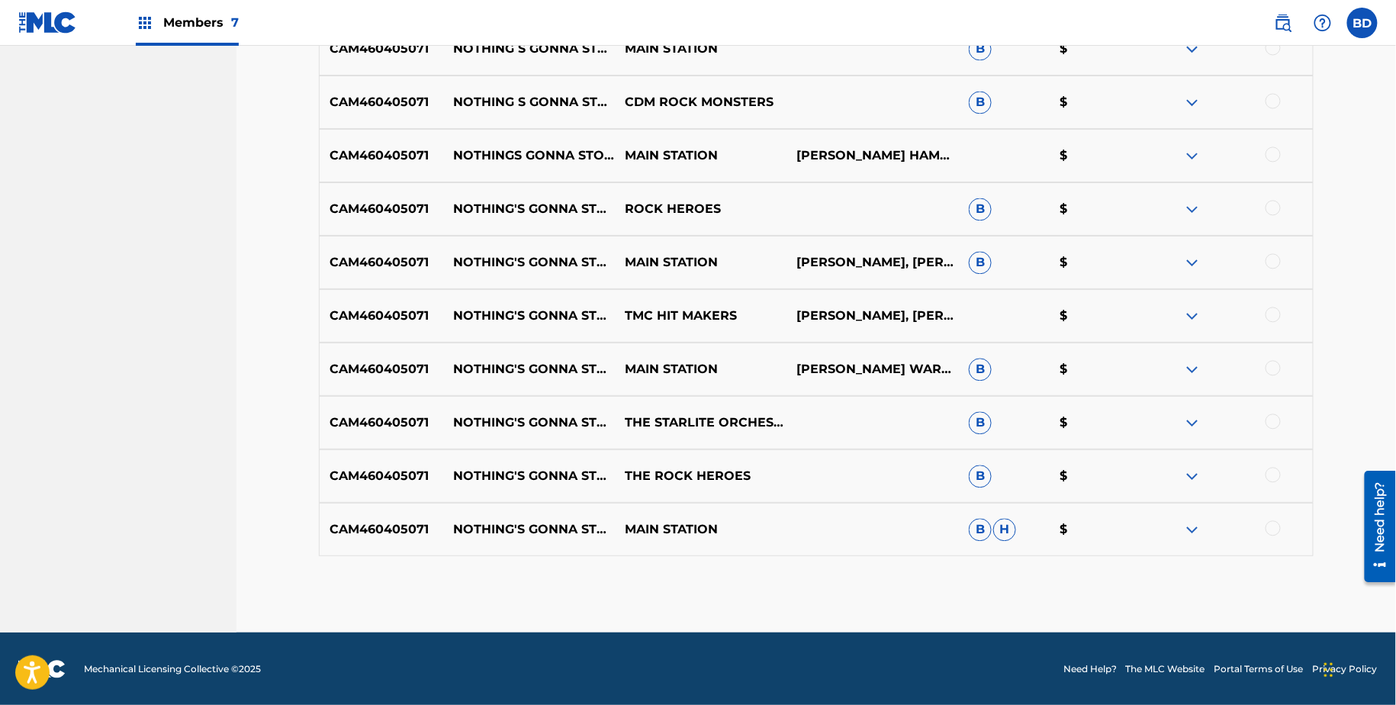
click at [1186, 521] on img at bounding box center [1193, 529] width 18 height 18
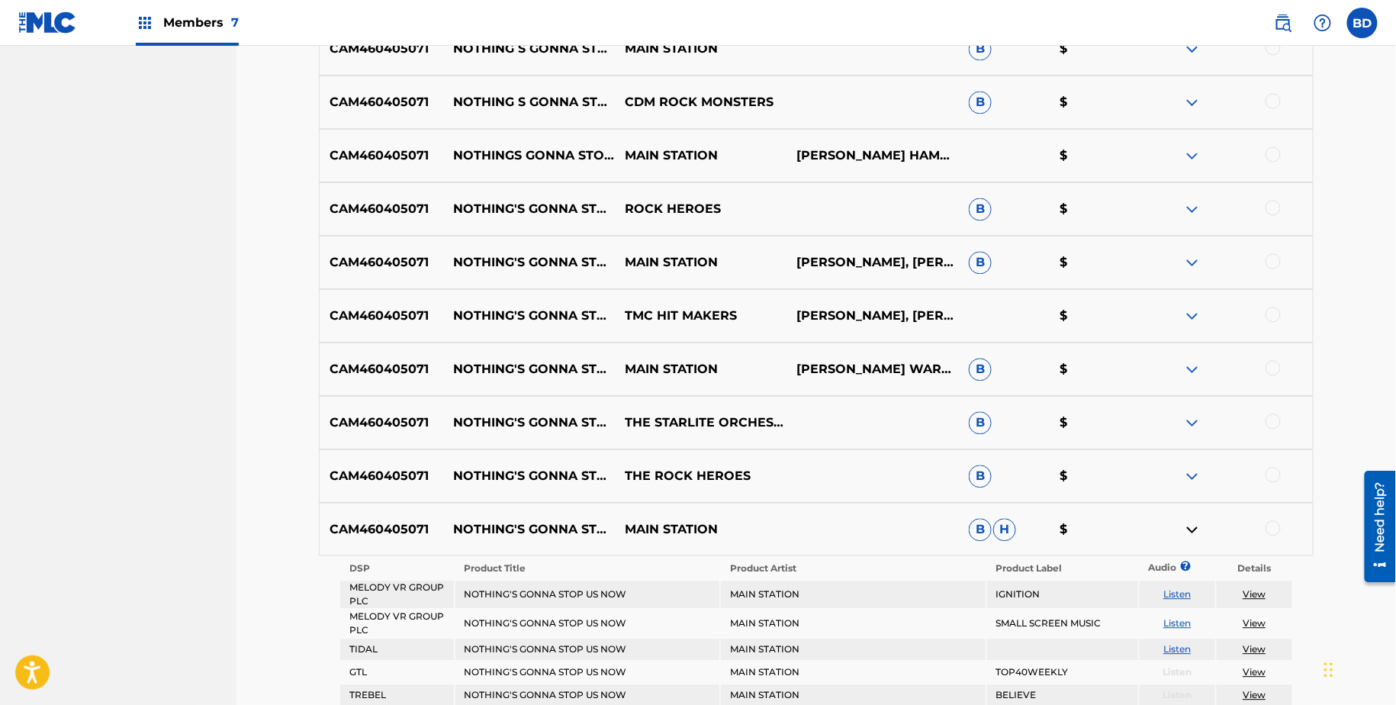
click at [1186, 474] on img at bounding box center [1193, 476] width 18 height 18
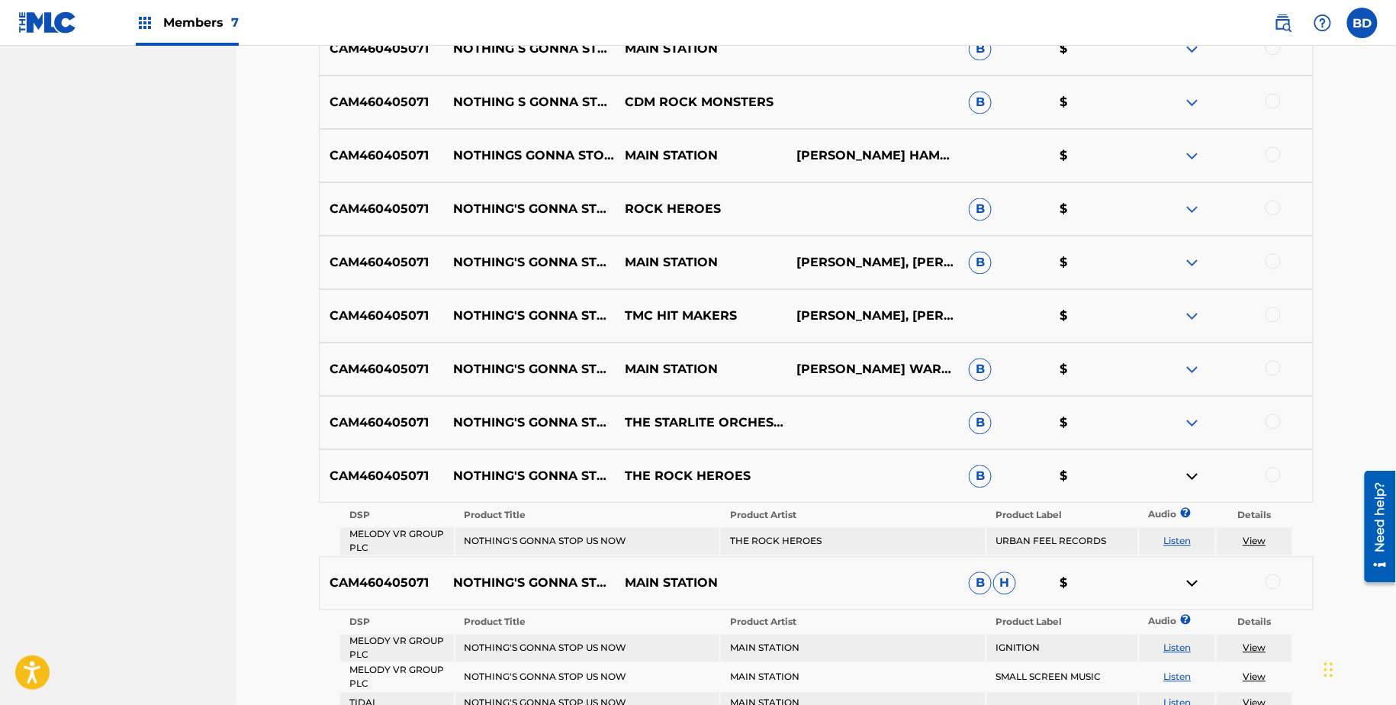
click at [1192, 411] on div "CAM460405071 NOTHING'S GONNA STOP US NOW THE STARLITE ORCHESTRA & SINGERS B $" at bounding box center [816, 422] width 995 height 53
click at [1191, 423] on img at bounding box center [1193, 423] width 18 height 18
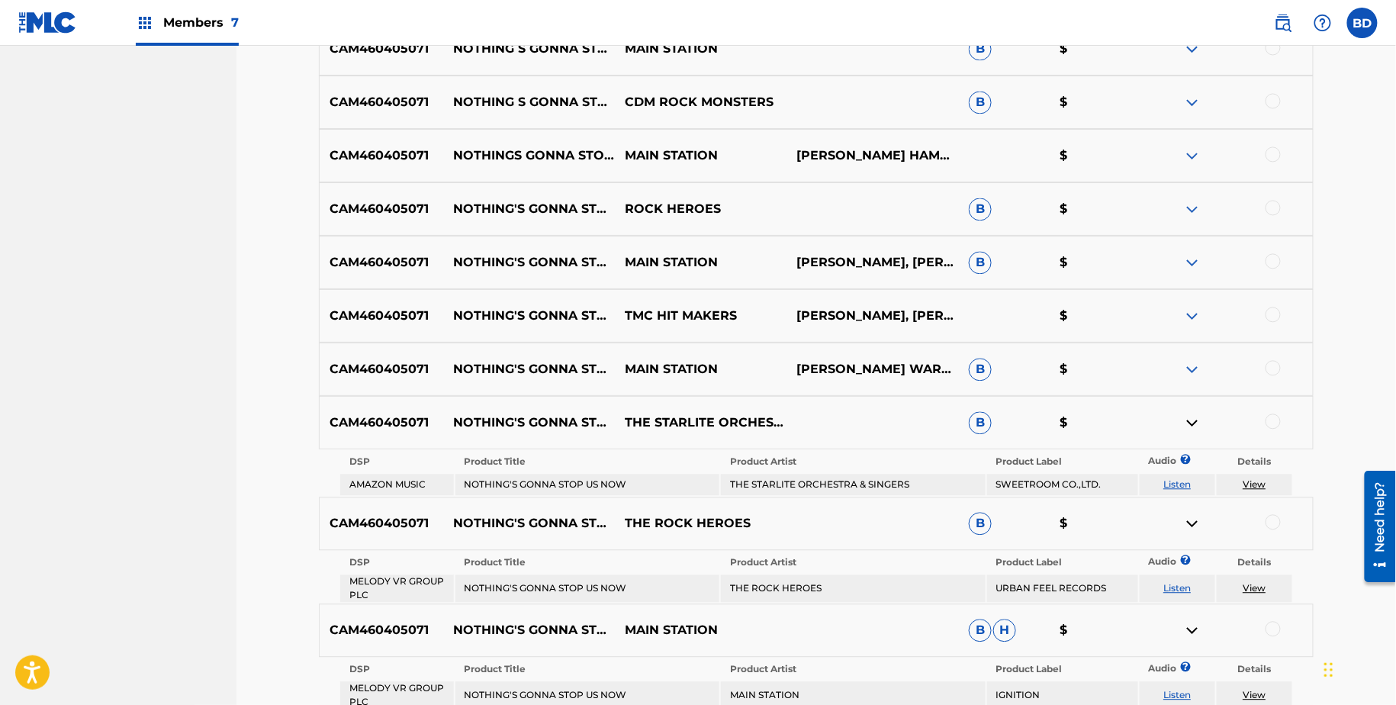
click at [1191, 375] on img at bounding box center [1193, 369] width 18 height 18
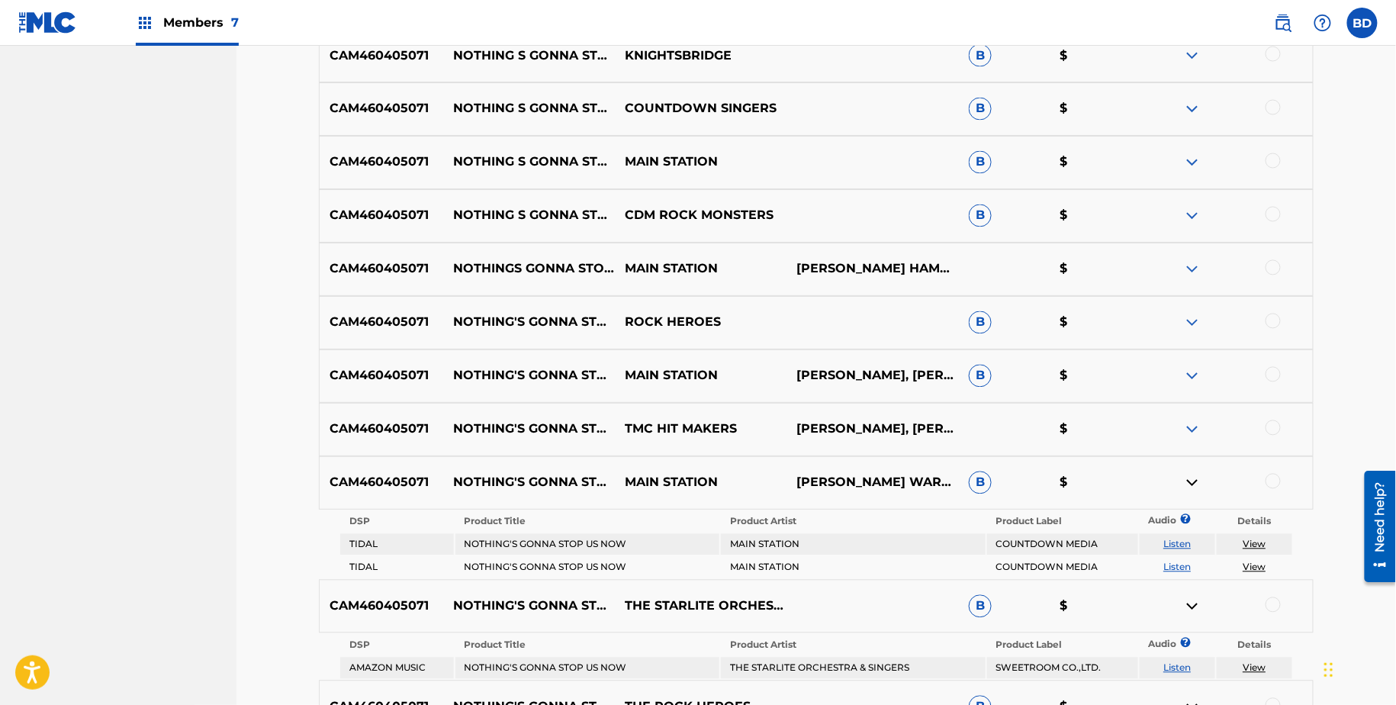
scroll to position [984, 0]
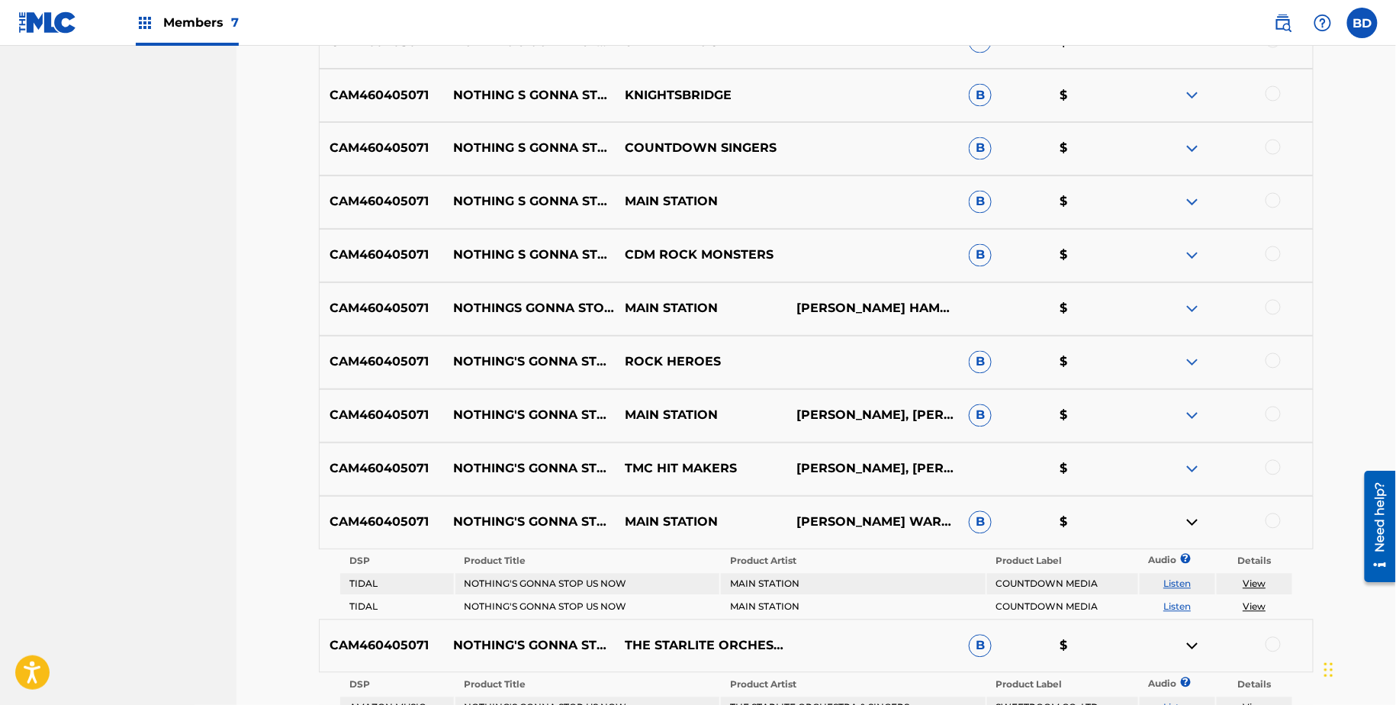
click at [1195, 404] on div "CAM460405071 NOTHING'S GONNA STOP US NOW MAIN STATION A.HAMMOND, D.WARREN B $" at bounding box center [816, 415] width 995 height 53
click at [1193, 408] on img at bounding box center [1193, 416] width 18 height 18
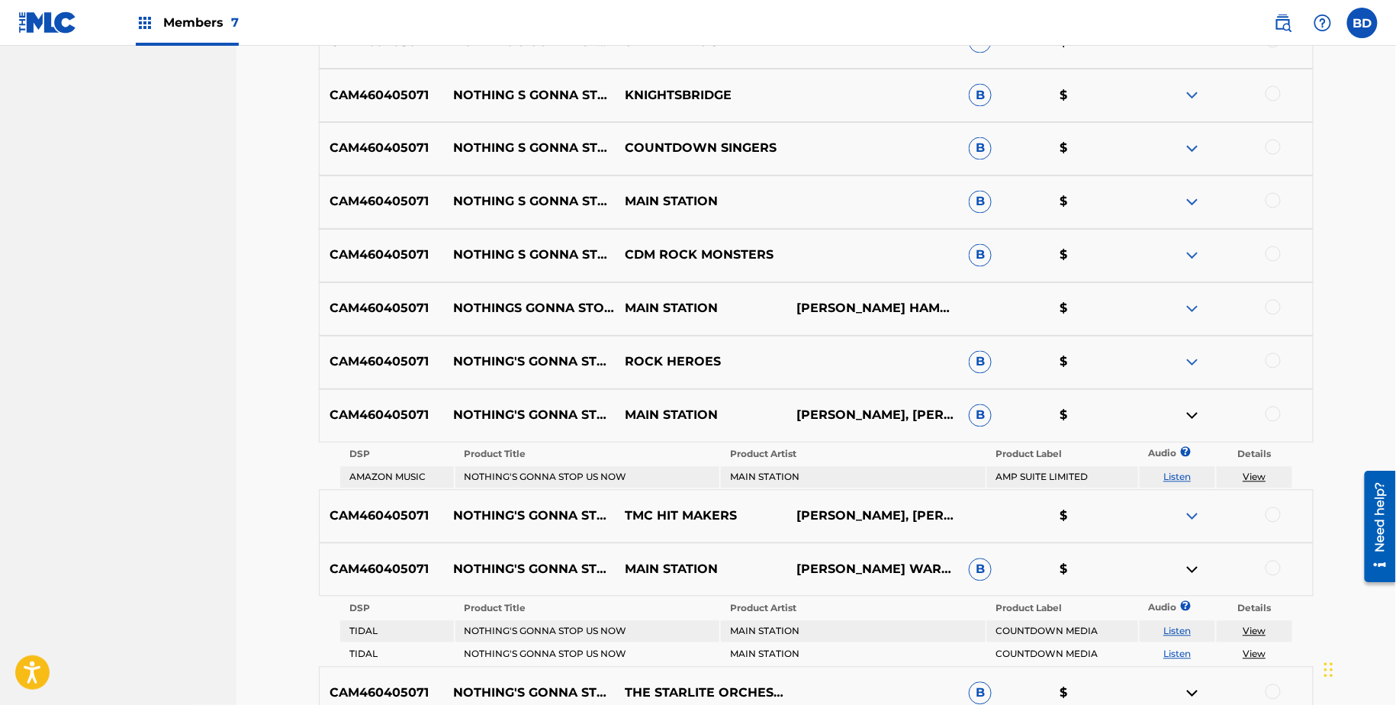
click at [1193, 356] on img at bounding box center [1193, 362] width 18 height 18
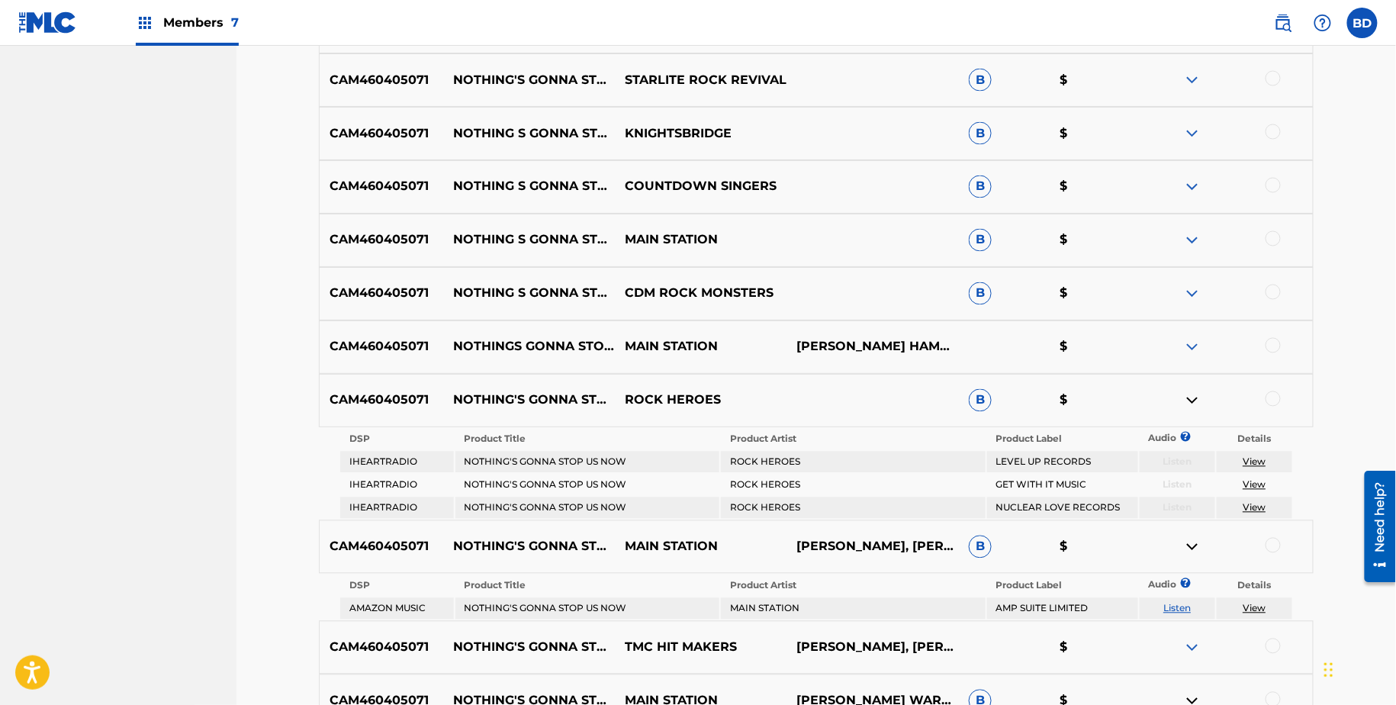
scroll to position [898, 0]
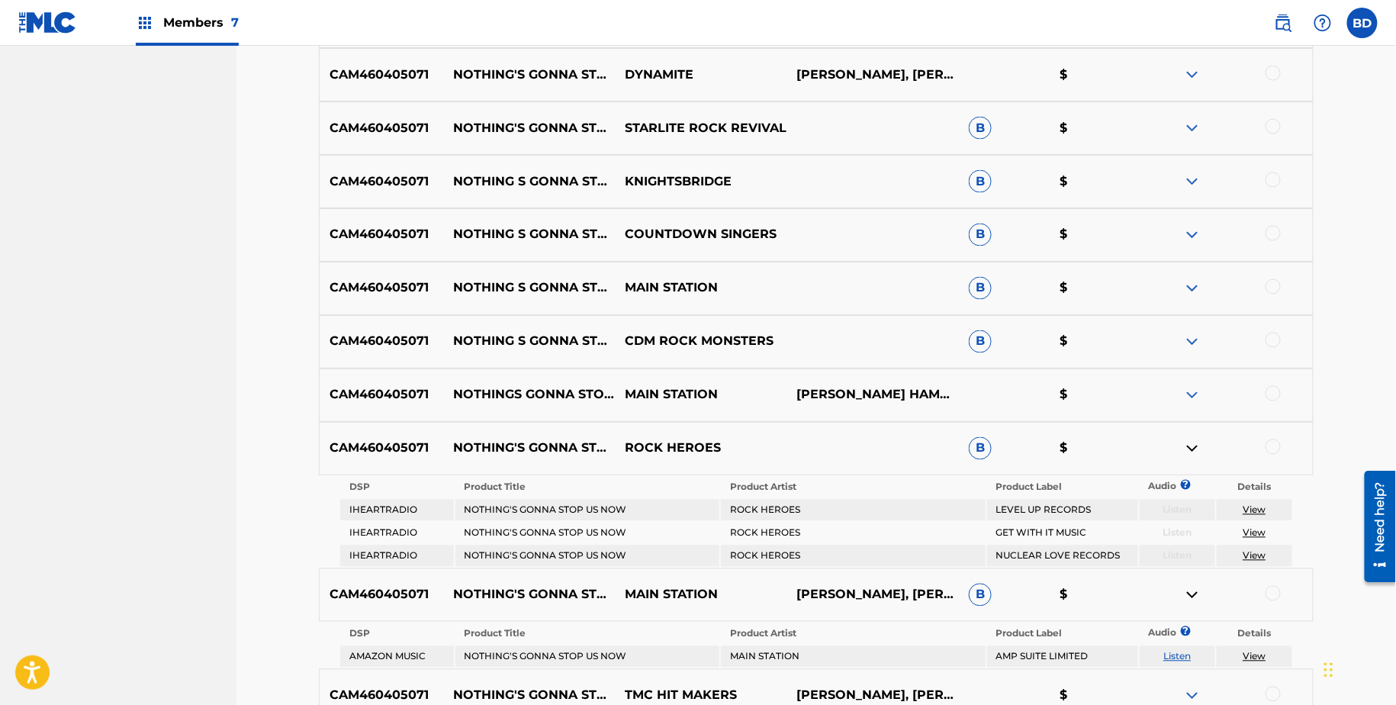
click at [1193, 356] on div "CAM460405071 NOTHING S GONNA STOP US NOW CDM ROCK MONSTERS B $" at bounding box center [816, 341] width 995 height 53
click at [1193, 333] on img at bounding box center [1193, 342] width 18 height 18
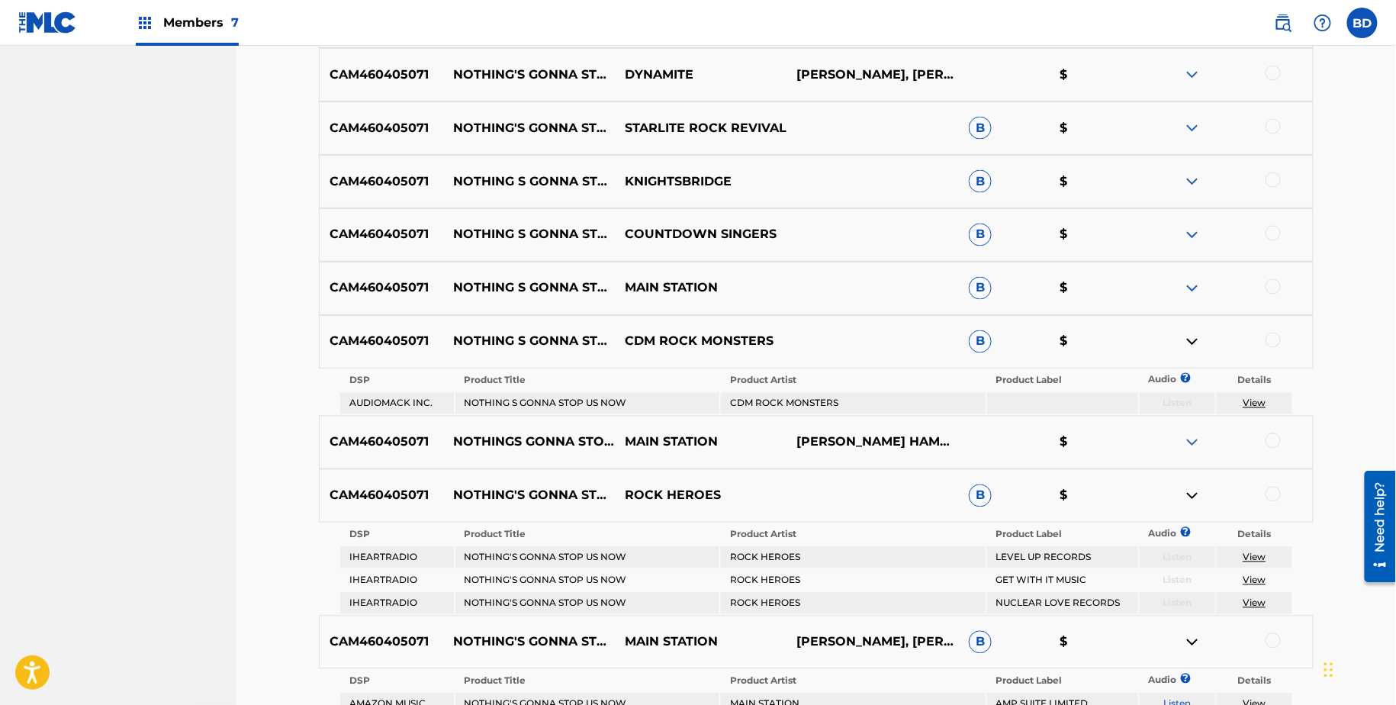
click at [1196, 272] on div "CAM460405071 NOTHING S GONNA STOP US NOW MAIN STATION B $" at bounding box center [816, 288] width 995 height 53
click at [1194, 279] on img at bounding box center [1193, 288] width 18 height 18
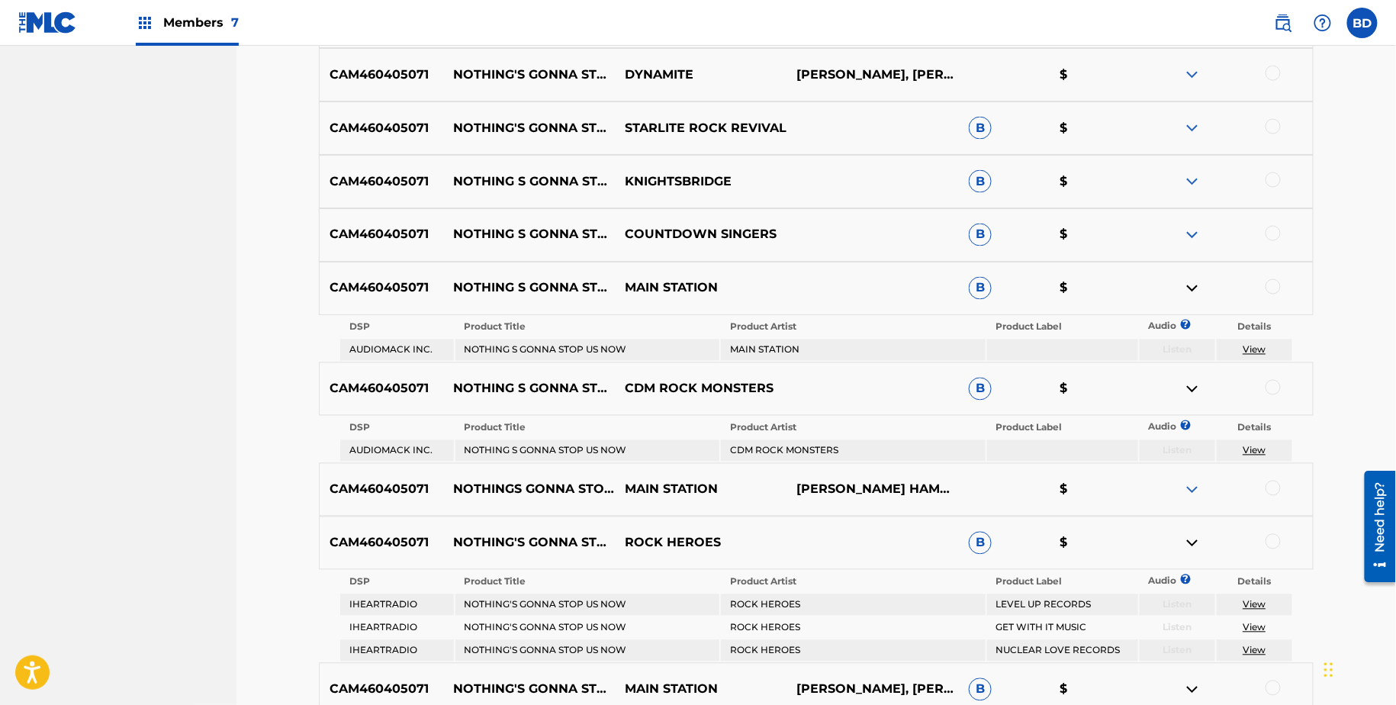
click at [1194, 240] on img at bounding box center [1193, 235] width 18 height 18
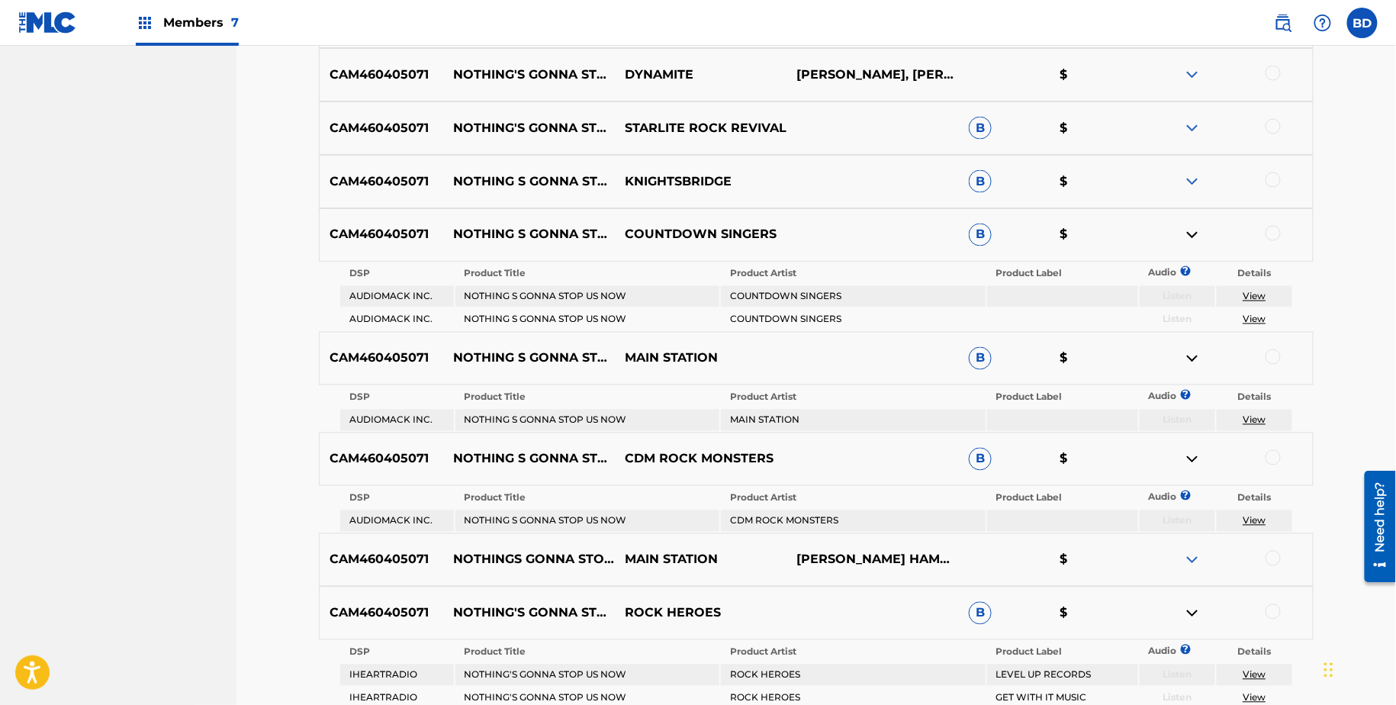
click at [1194, 182] on img at bounding box center [1193, 181] width 18 height 18
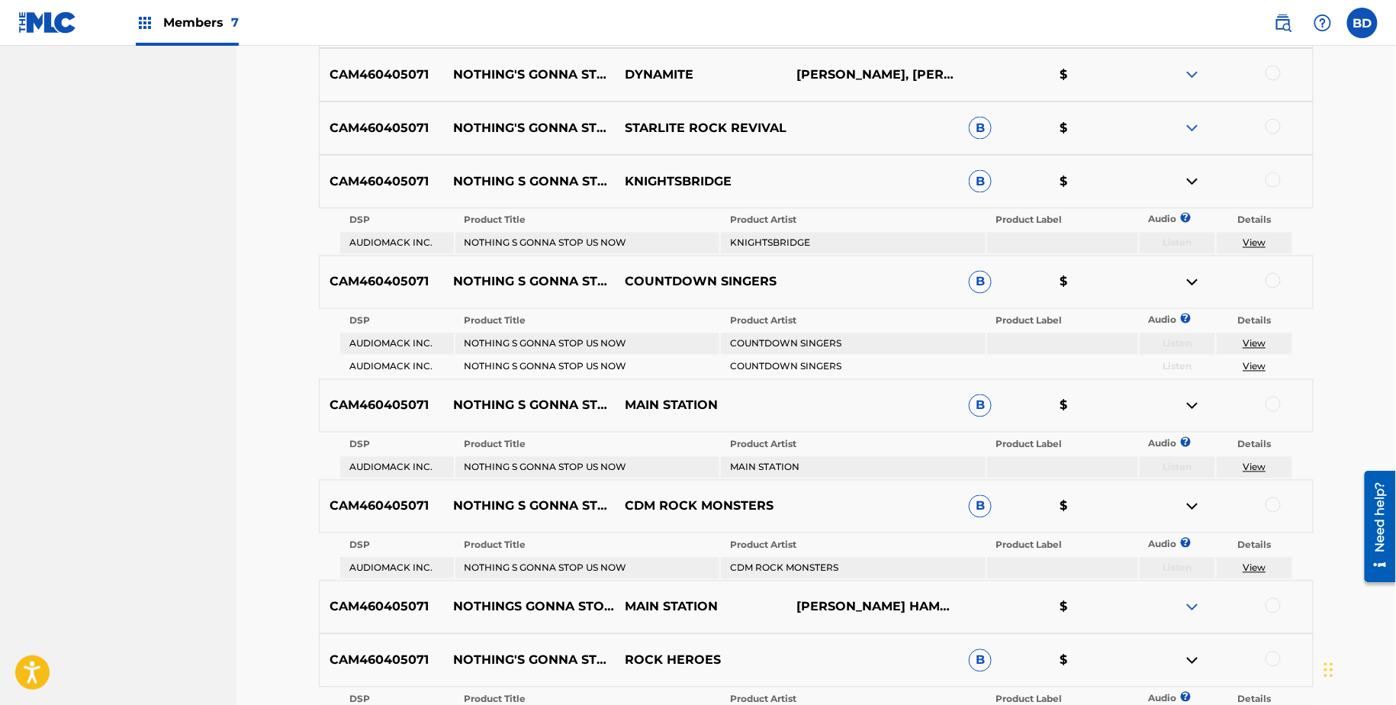
click at [1197, 124] on img at bounding box center [1193, 128] width 18 height 18
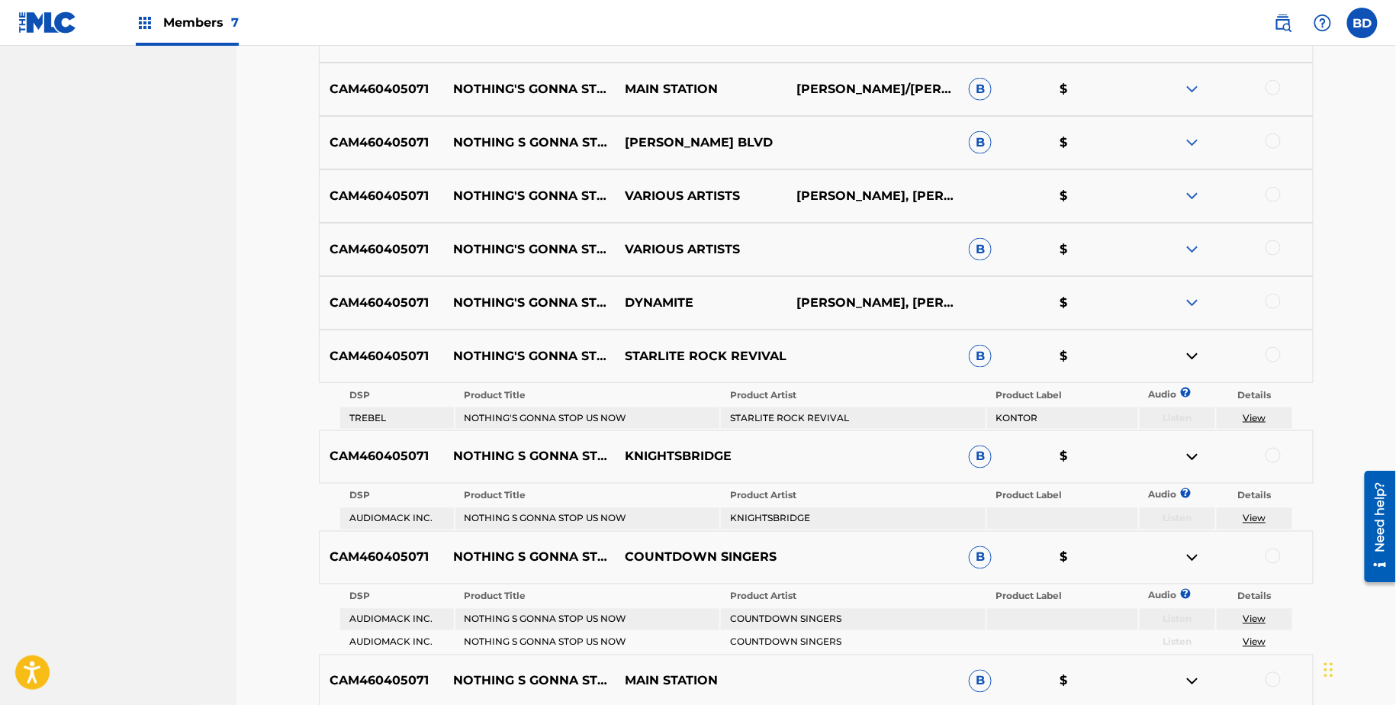
click at [1198, 243] on img at bounding box center [1193, 249] width 18 height 18
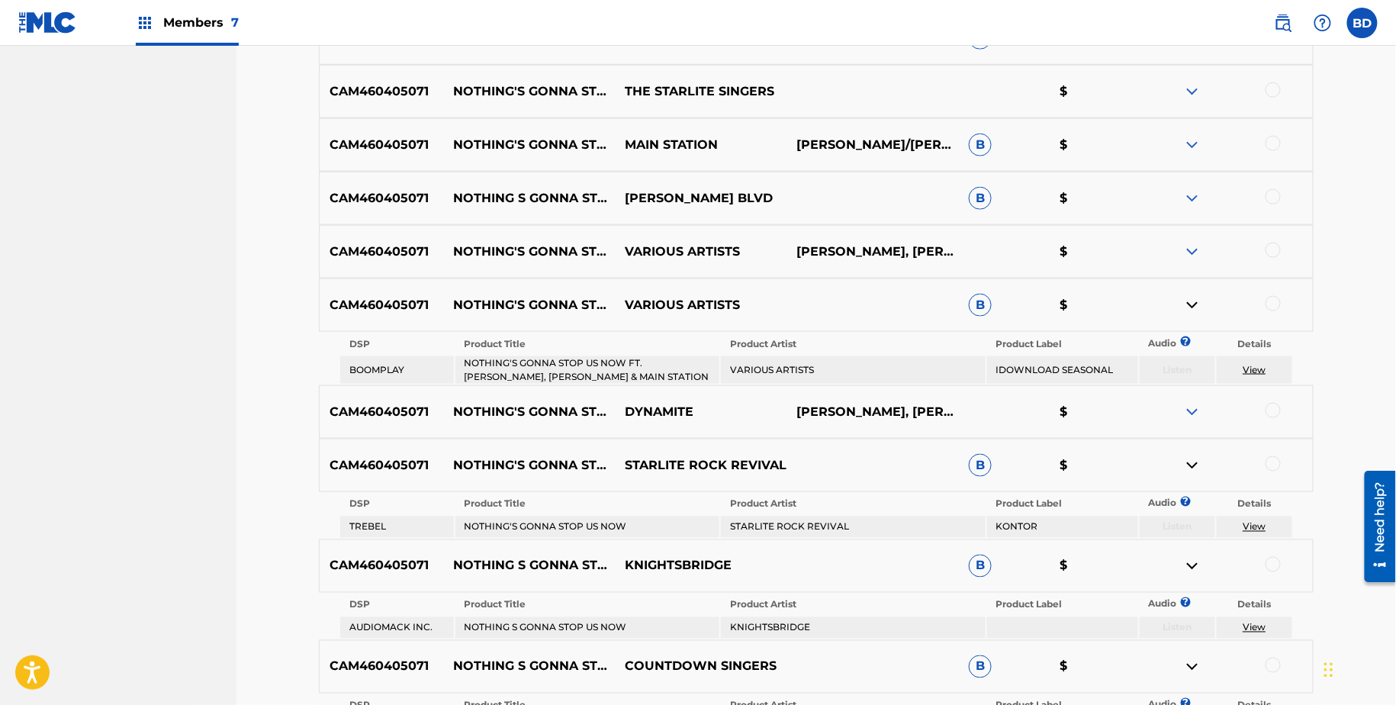
scroll to position [565, 0]
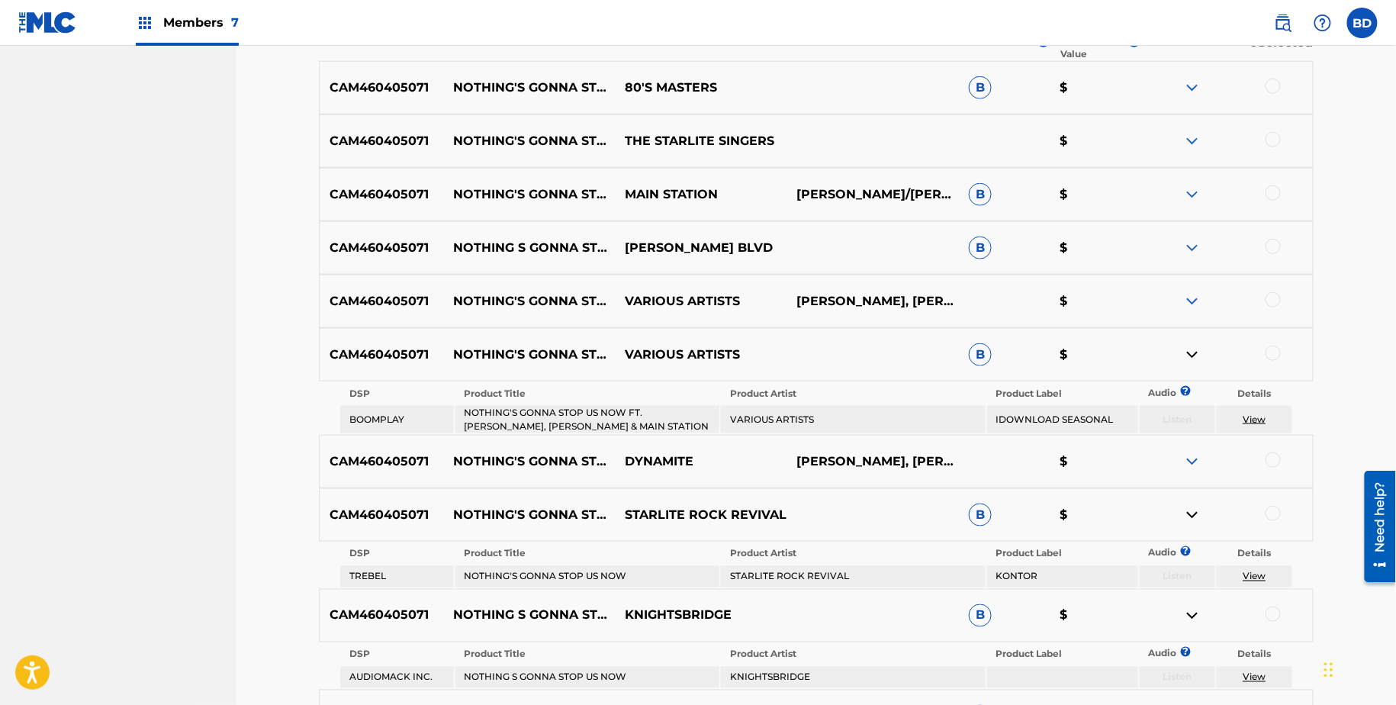
click at [1197, 207] on div "CAM460405071 NOTHING'S GONNA STOP US NOW MAIN STATION A.HAMMOND/D.WARREN B $" at bounding box center [816, 194] width 995 height 53
click at [1197, 239] on img at bounding box center [1193, 248] width 18 height 18
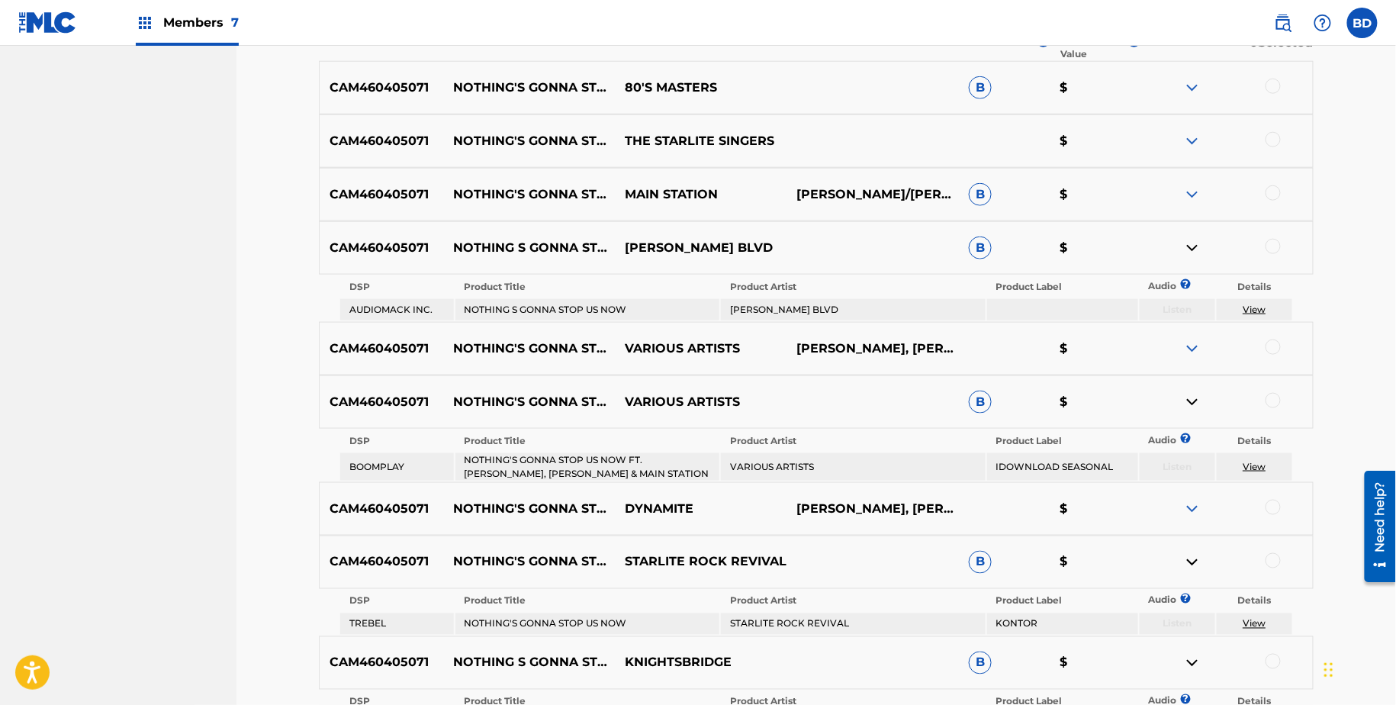
click at [1197, 205] on div "CAM460405071 NOTHING'S GONNA STOP US NOW MAIN STATION A.HAMMOND/D.WARREN B $" at bounding box center [816, 194] width 995 height 53
click at [1195, 195] on img at bounding box center [1193, 194] width 18 height 18
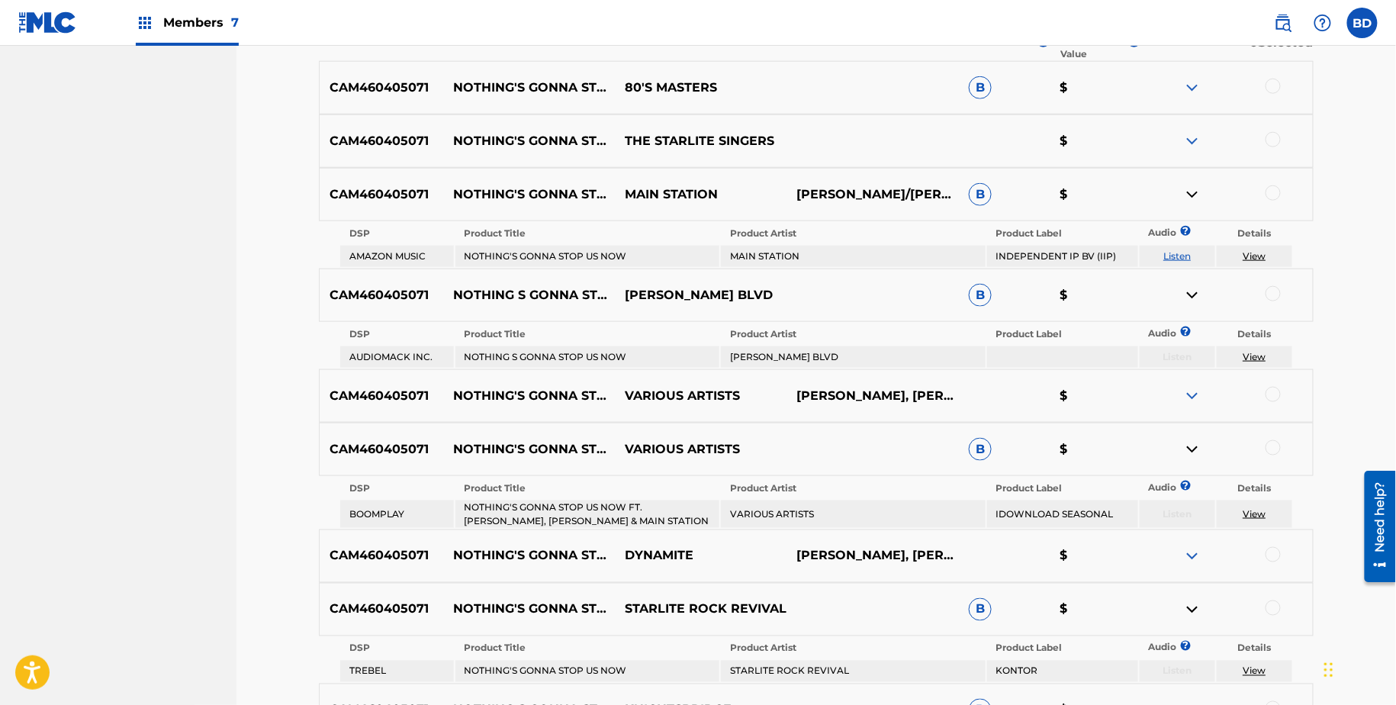
click at [1194, 79] on img at bounding box center [1193, 88] width 18 height 18
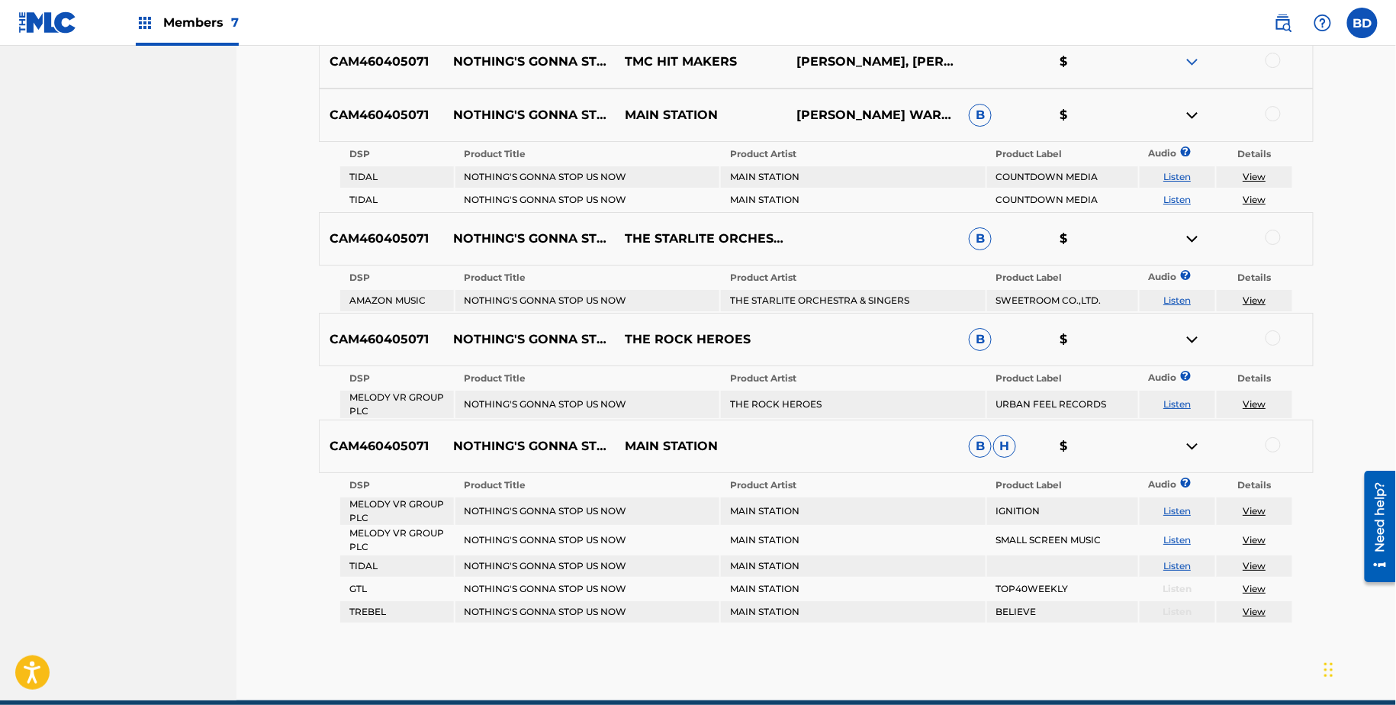
scroll to position [2037, 0]
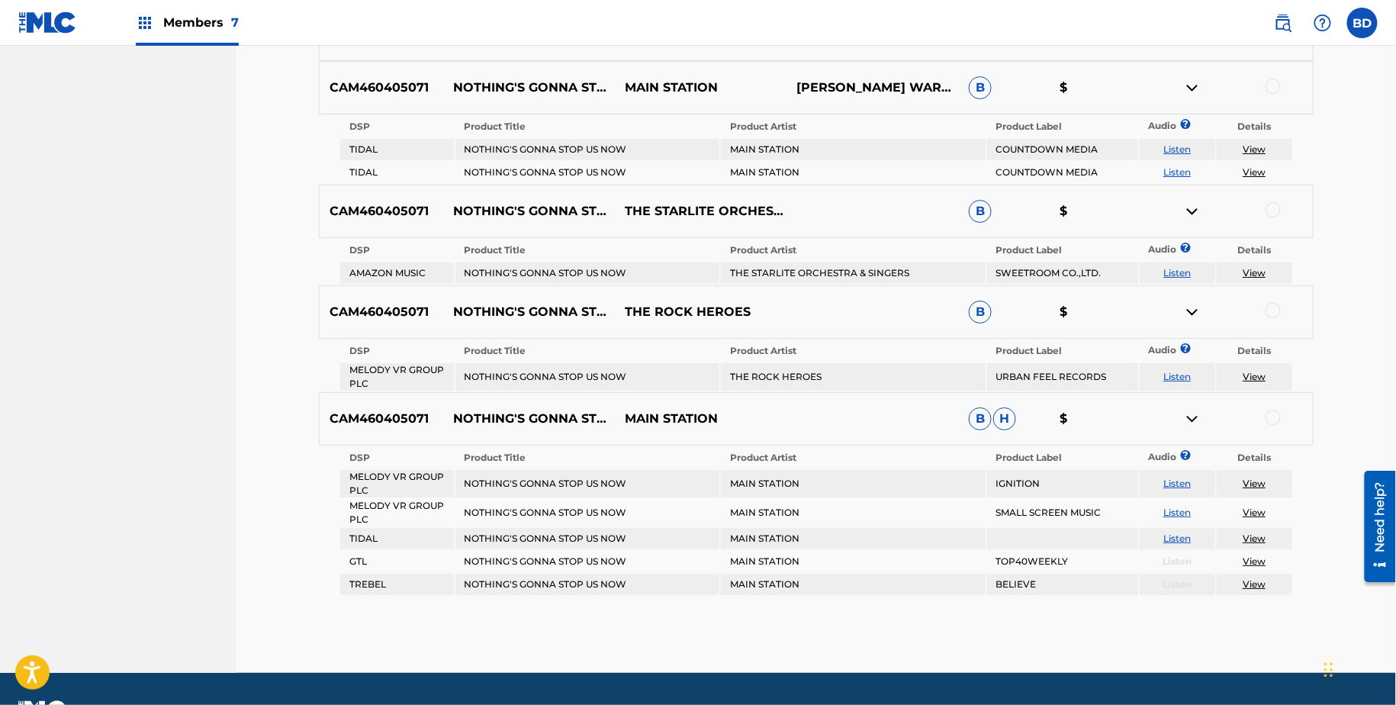
click at [1277, 306] on div at bounding box center [1273, 310] width 15 height 15
click at [1192, 306] on img at bounding box center [1193, 312] width 18 height 18
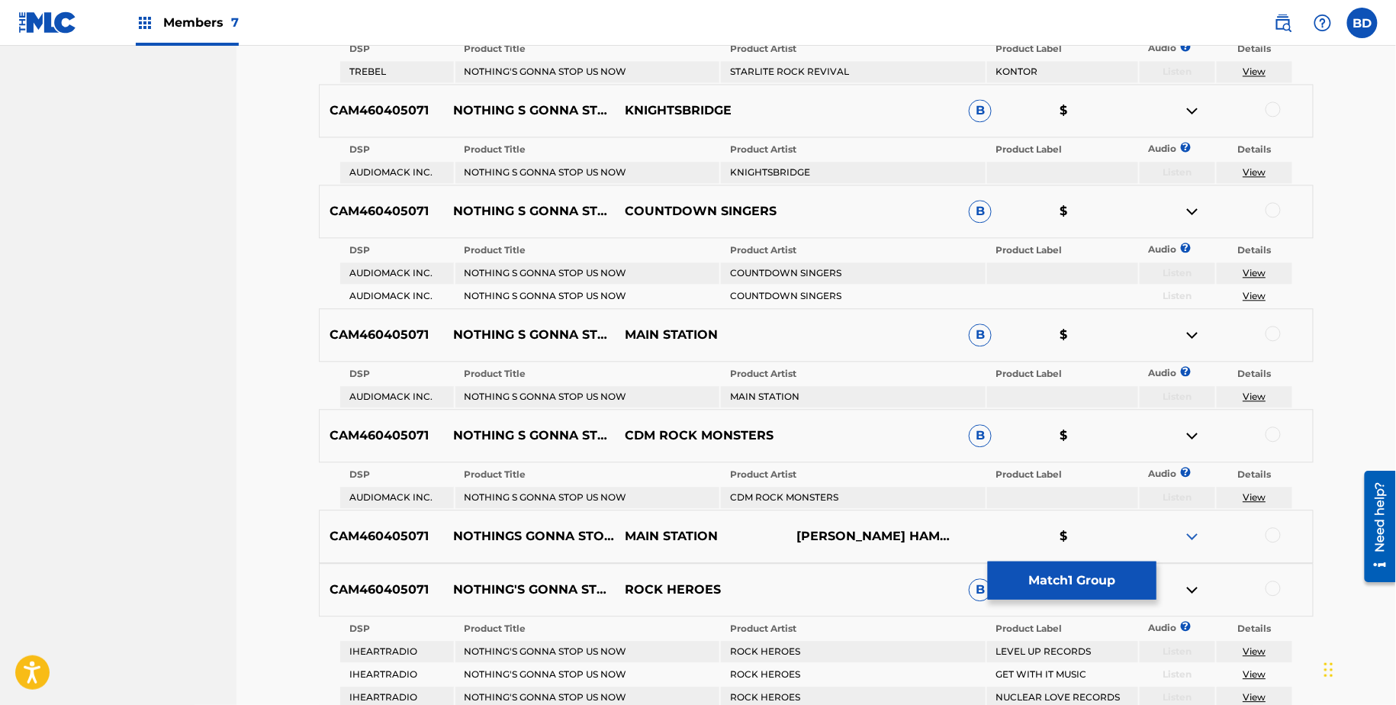
scroll to position [1202, 0]
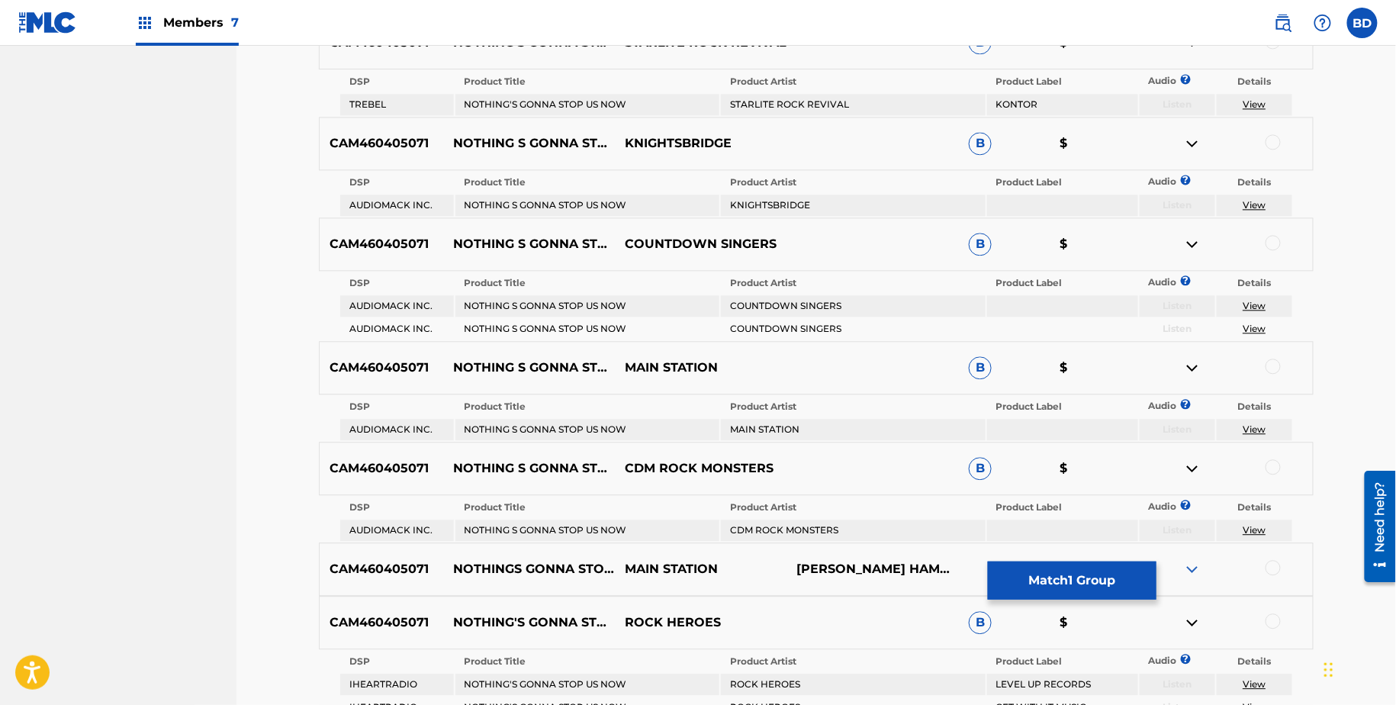
click at [1279, 235] on div at bounding box center [1273, 242] width 15 height 15
click at [1189, 236] on img at bounding box center [1193, 244] width 18 height 18
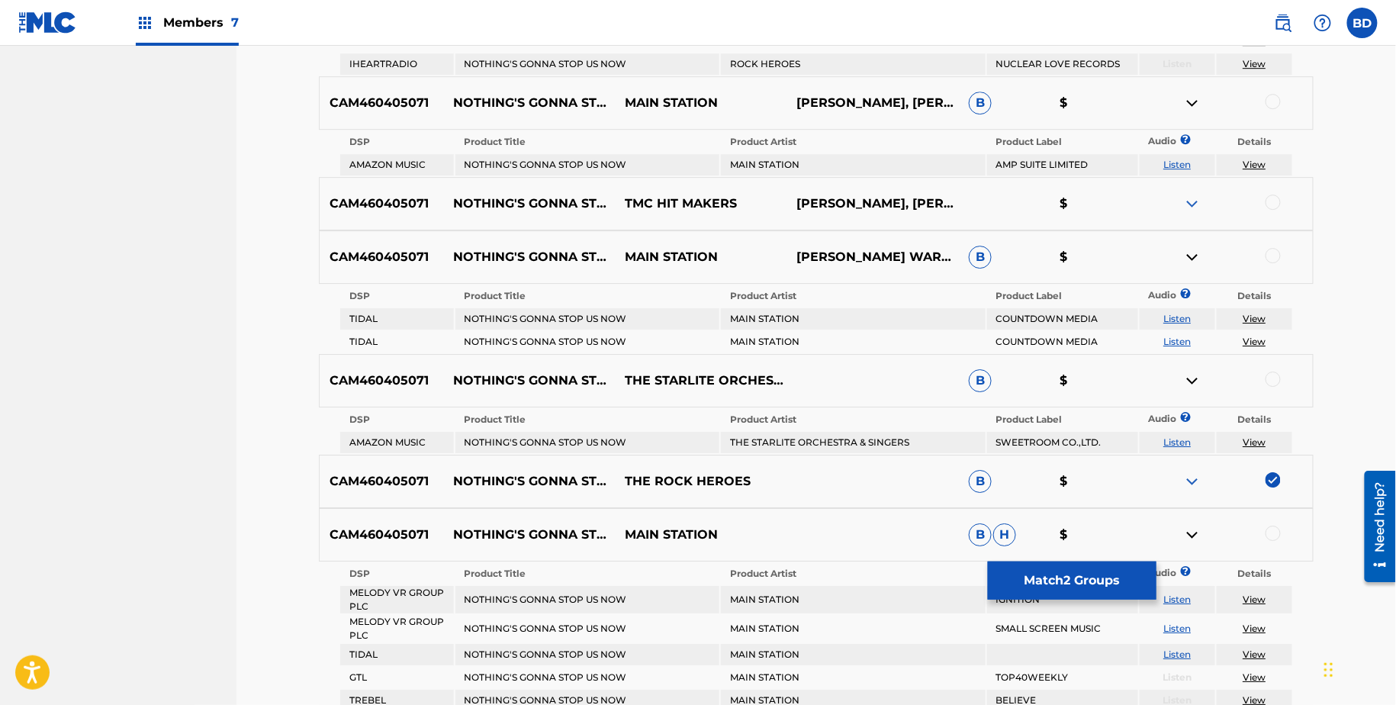
scroll to position [1950, 0]
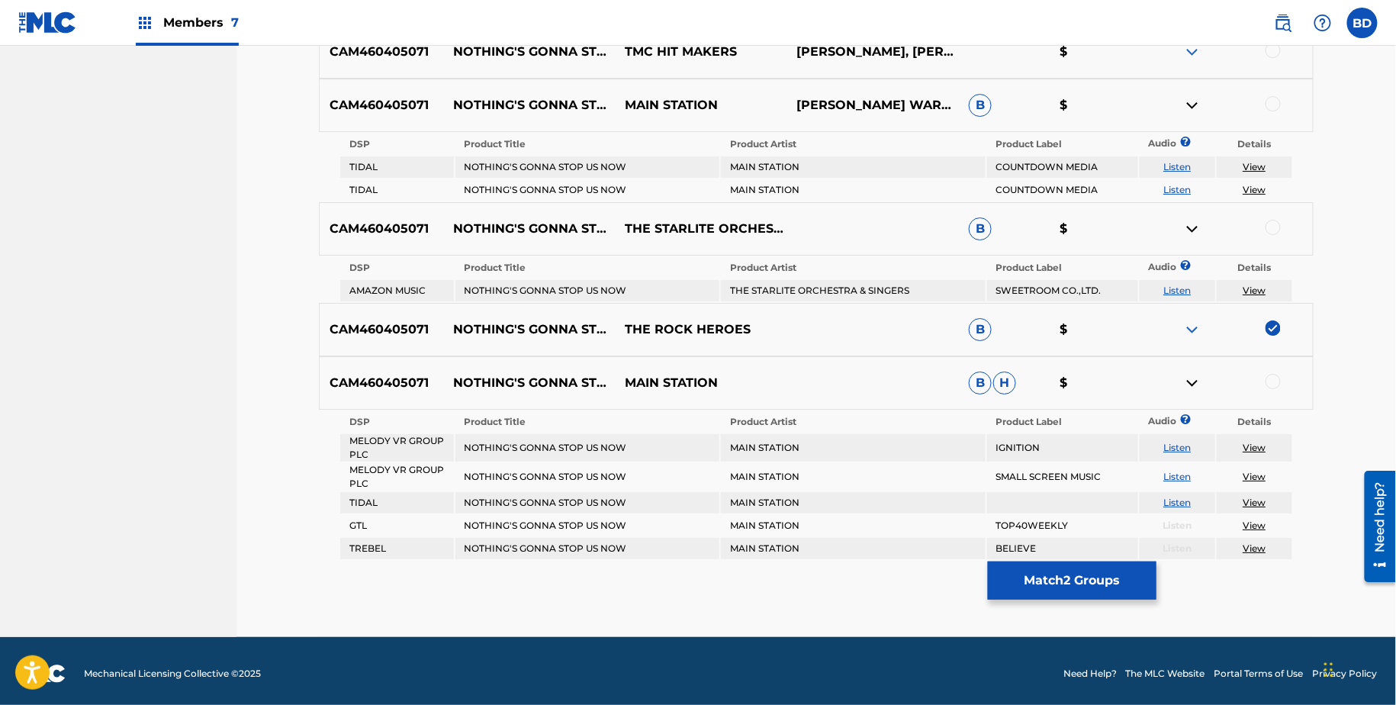
click at [549, 436] on td "NOTHING'S GONNA STOP US NOW" at bounding box center [588, 447] width 265 height 27
copy td "NOTHING'S GONNA STOP US NOW"
click at [764, 434] on td "MAIN STATION" at bounding box center [853, 447] width 265 height 27
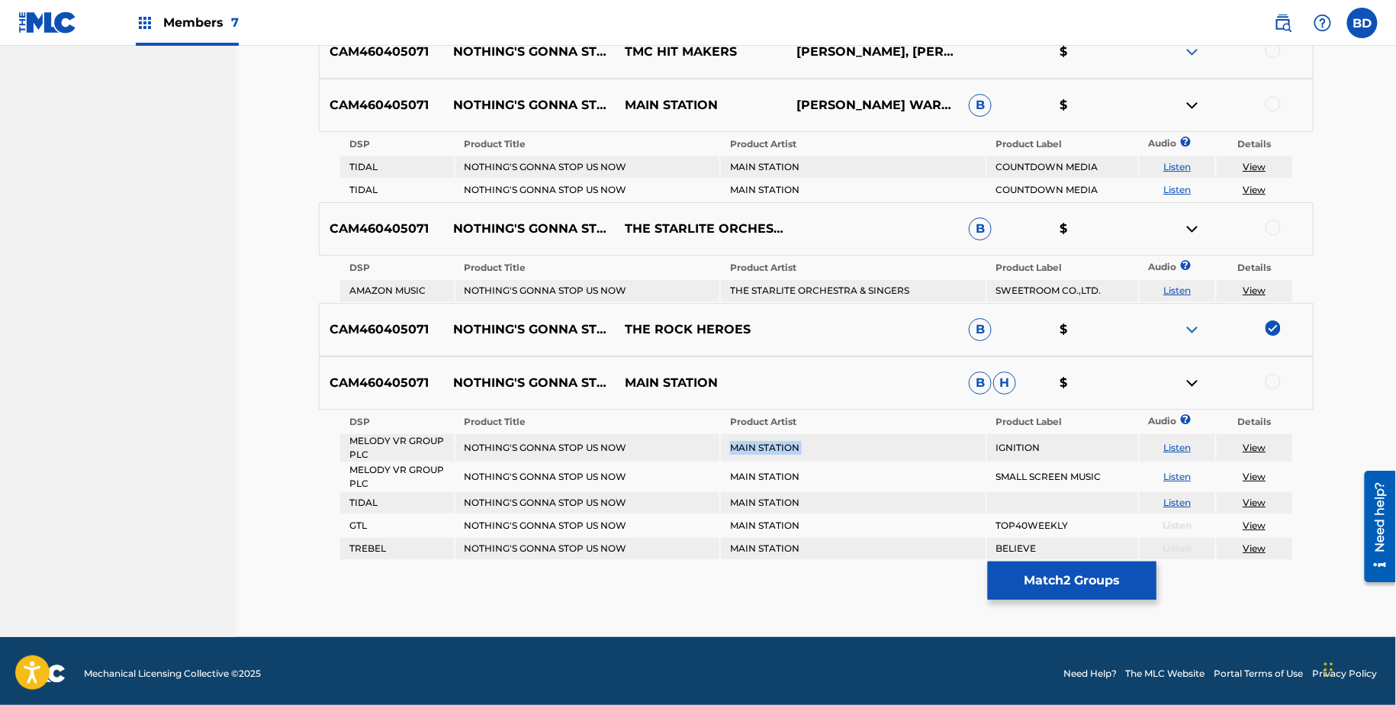
click at [764, 434] on td "MAIN STATION" at bounding box center [853, 447] width 265 height 27
click at [760, 434] on td "MAIN STATION" at bounding box center [853, 447] width 265 height 27
click at [758, 453] on td "MAIN STATION" at bounding box center [853, 447] width 265 height 27
click at [755, 443] on td "MAIN STATION" at bounding box center [853, 447] width 265 height 27
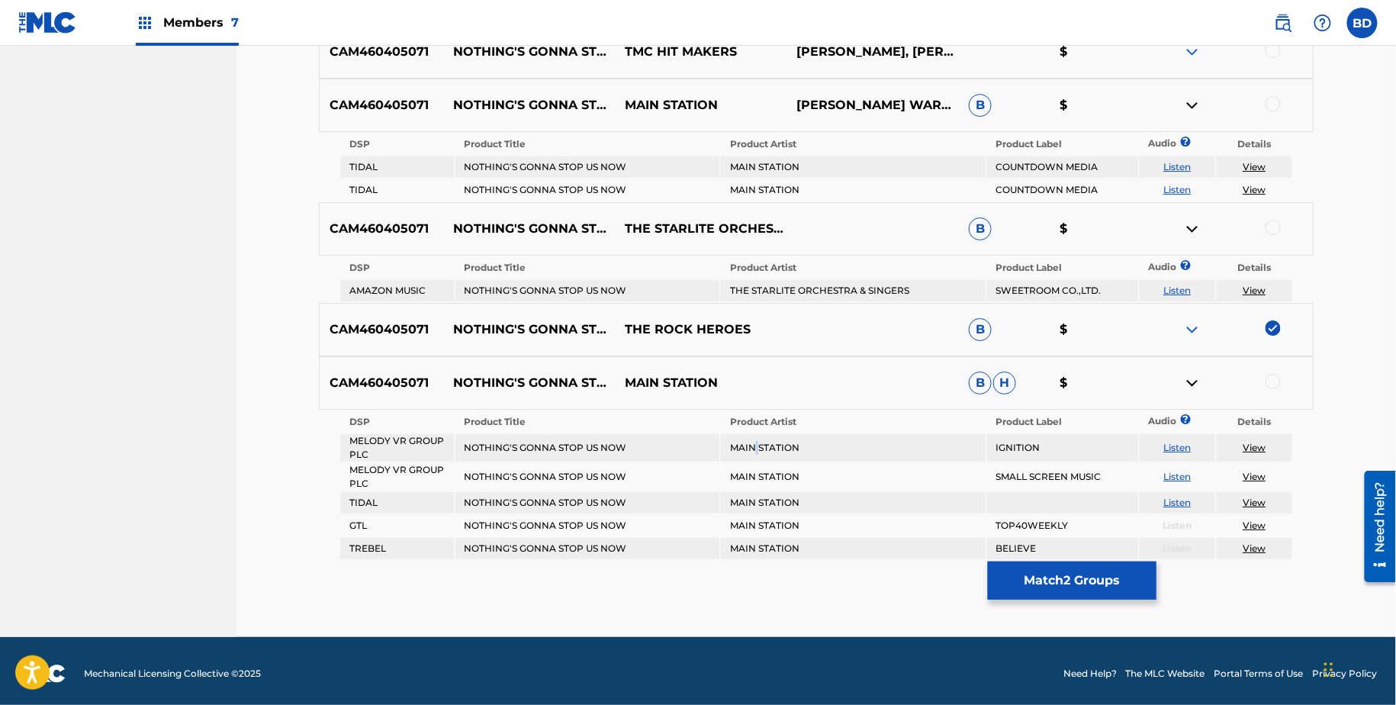
click at [755, 443] on td "MAIN STATION" at bounding box center [853, 447] width 265 height 27
click at [791, 443] on td "MAIN STATION" at bounding box center [853, 447] width 265 height 27
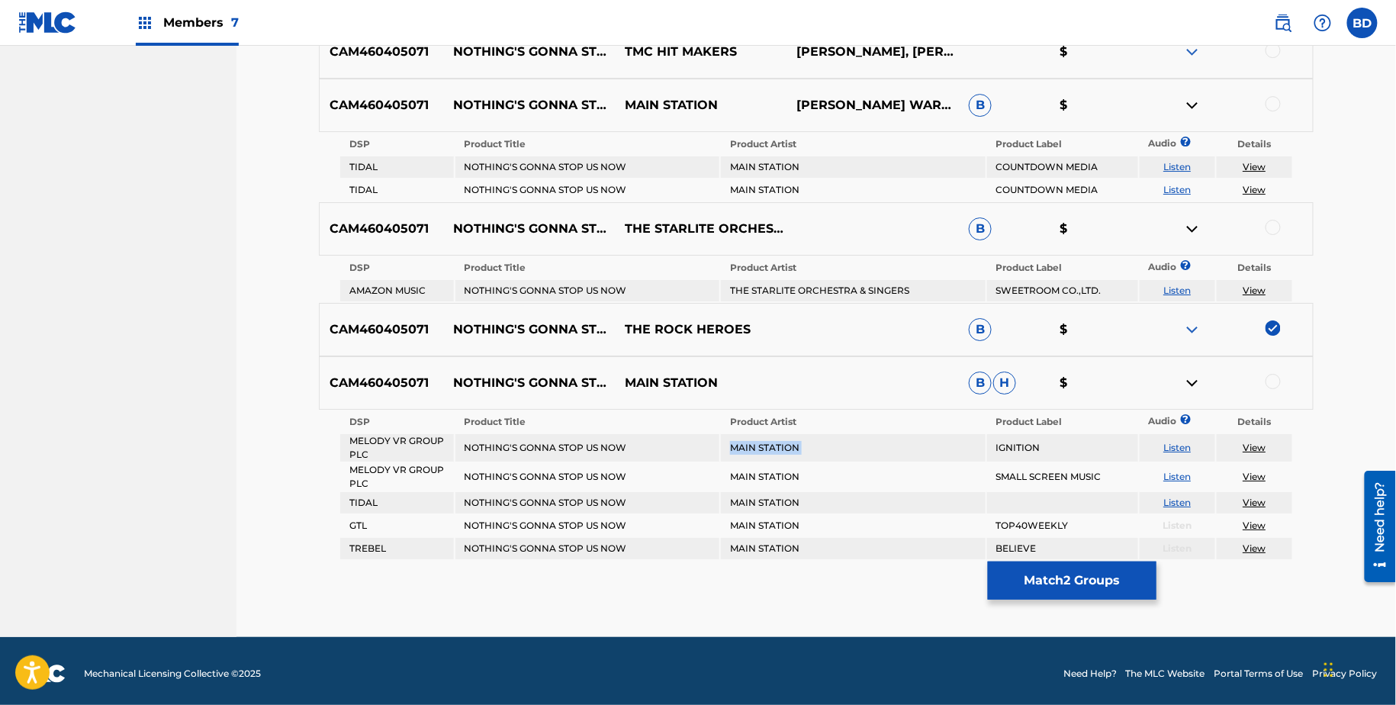
click at [791, 443] on td "MAIN STATION" at bounding box center [853, 447] width 265 height 27
copy td "MAIN STATION"
click at [1273, 377] on div at bounding box center [1273, 381] width 15 height 15
click at [1193, 374] on img at bounding box center [1193, 383] width 18 height 18
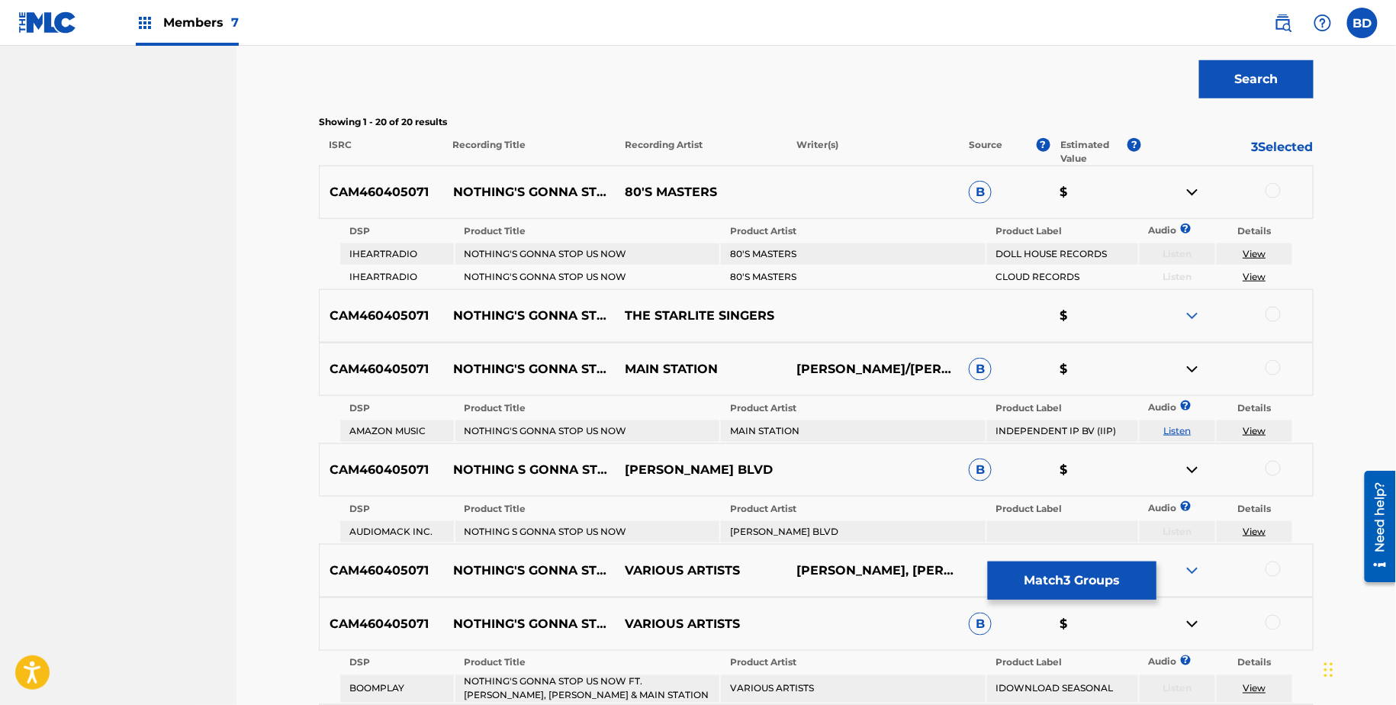
scroll to position [450, 0]
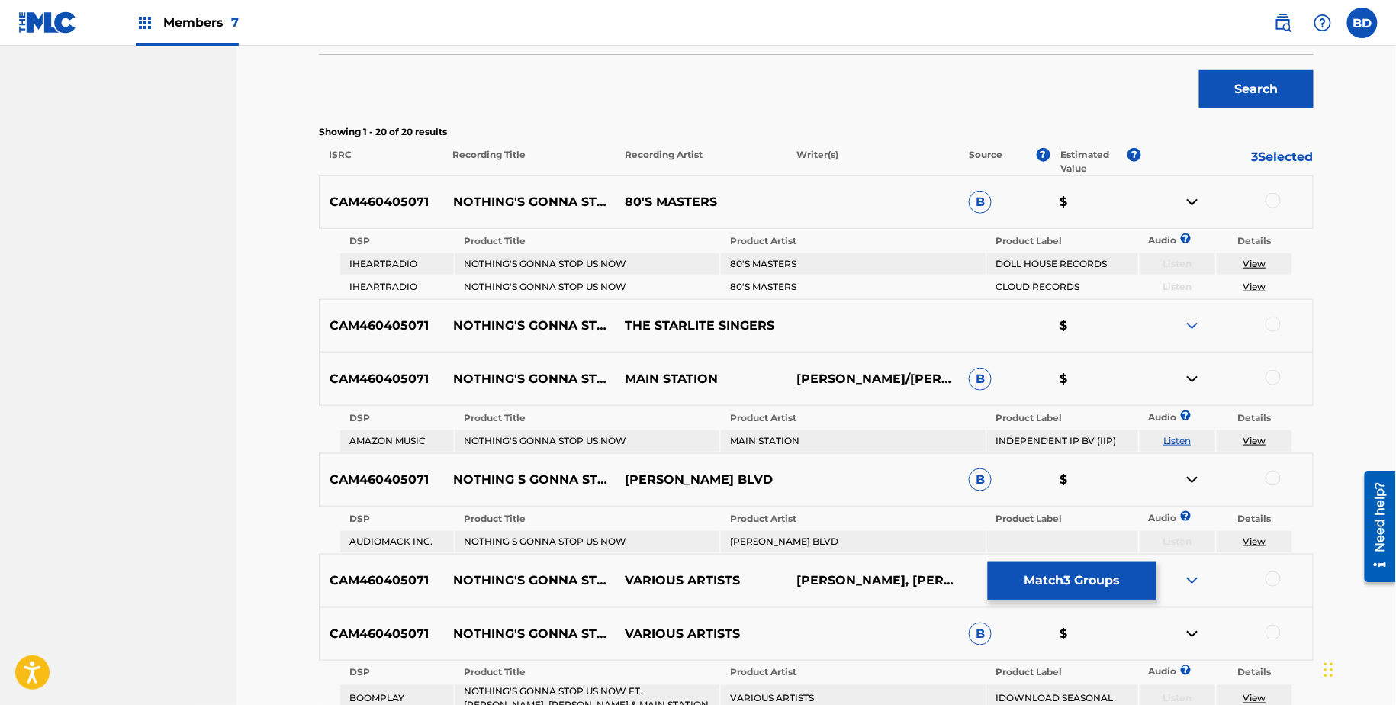
click at [752, 281] on td "80'S MASTERS" at bounding box center [853, 286] width 265 height 21
copy td "80'S MASTERS"
click at [1271, 204] on div at bounding box center [1273, 200] width 15 height 15
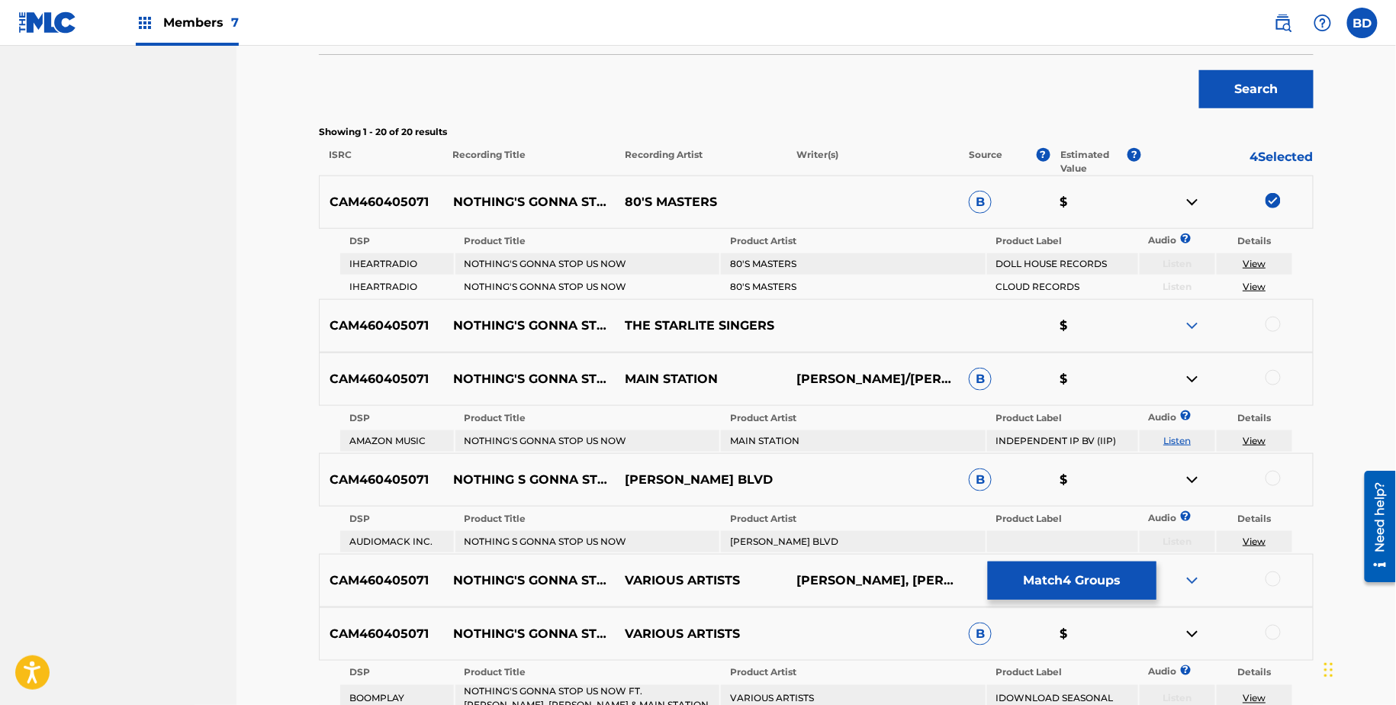
click at [1184, 207] on img at bounding box center [1193, 202] width 18 height 18
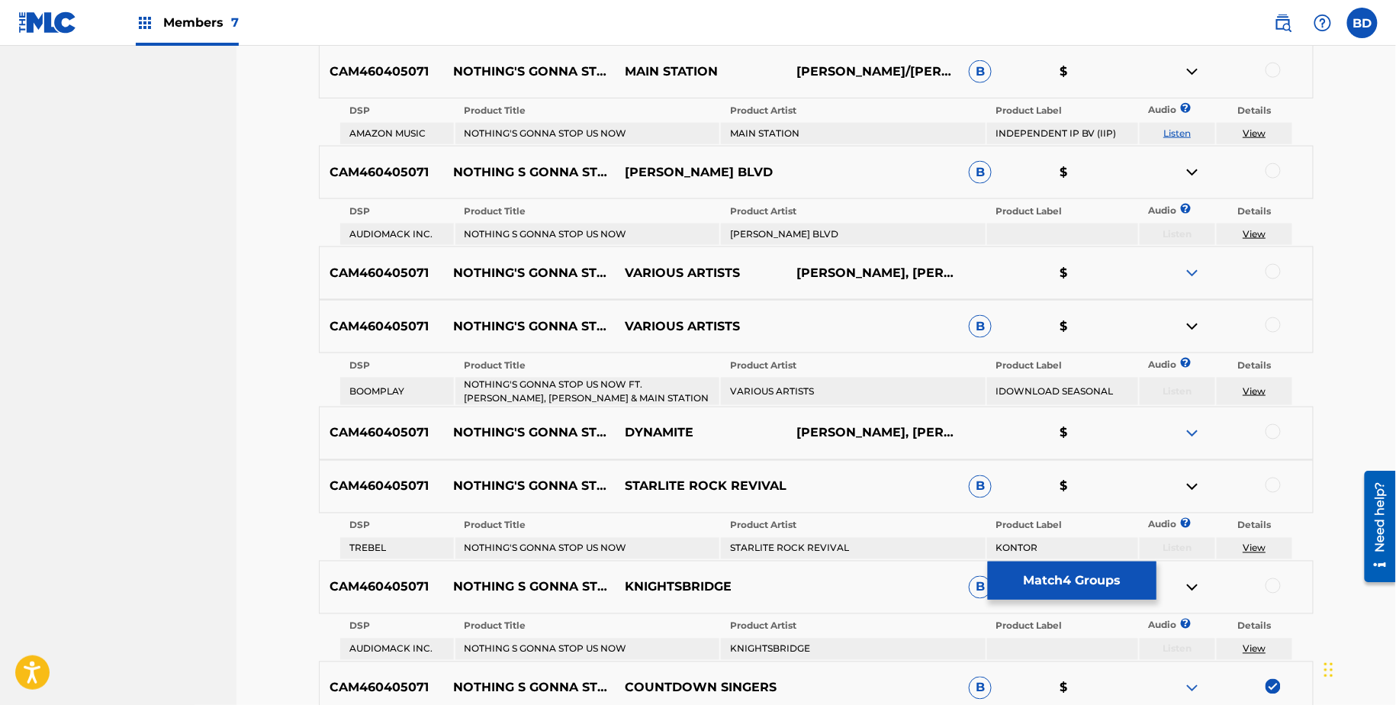
scroll to position [687, 0]
click at [750, 126] on td "MAIN STATION" at bounding box center [853, 134] width 265 height 21
copy td "MAIN STATION"
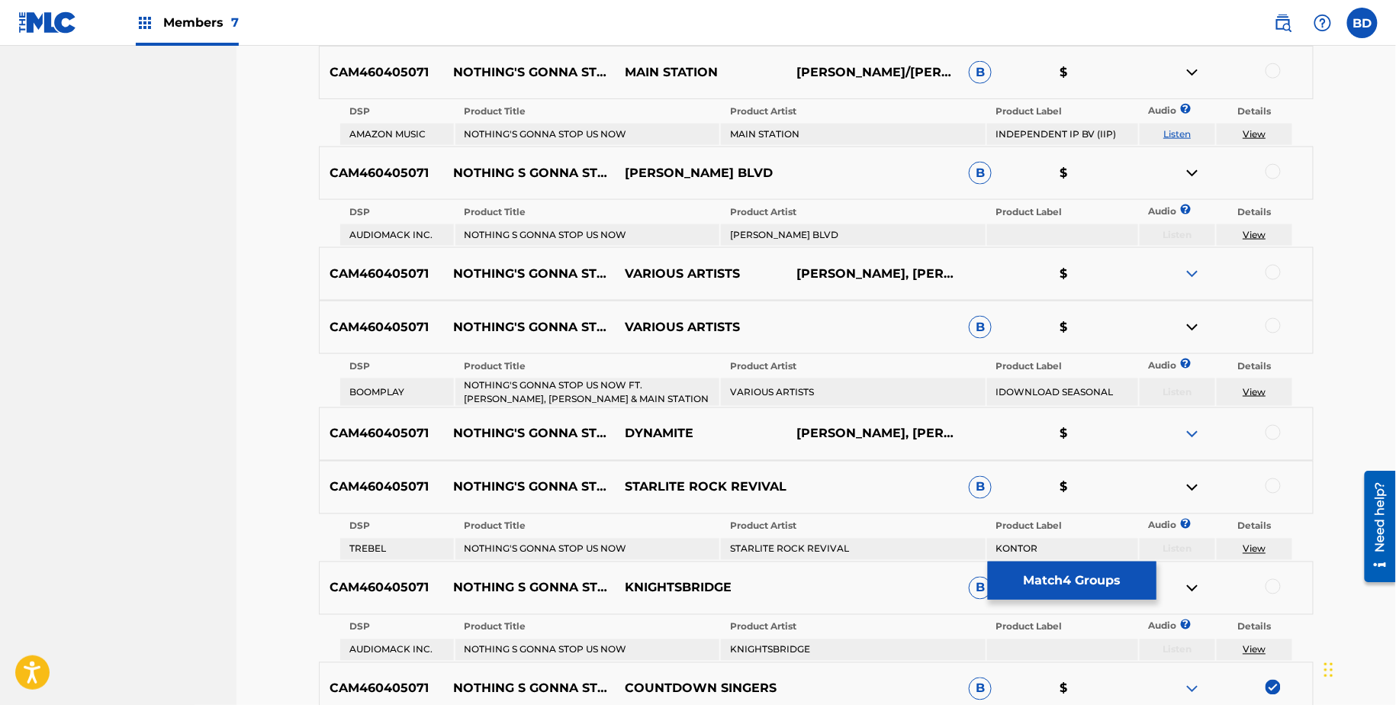
click at [1265, 69] on div at bounding box center [1228, 72] width 172 height 18
click at [1272, 66] on div at bounding box center [1273, 70] width 15 height 15
click at [1255, 132] on link "View" at bounding box center [1254, 133] width 23 height 11
click at [1198, 76] on img at bounding box center [1193, 72] width 18 height 18
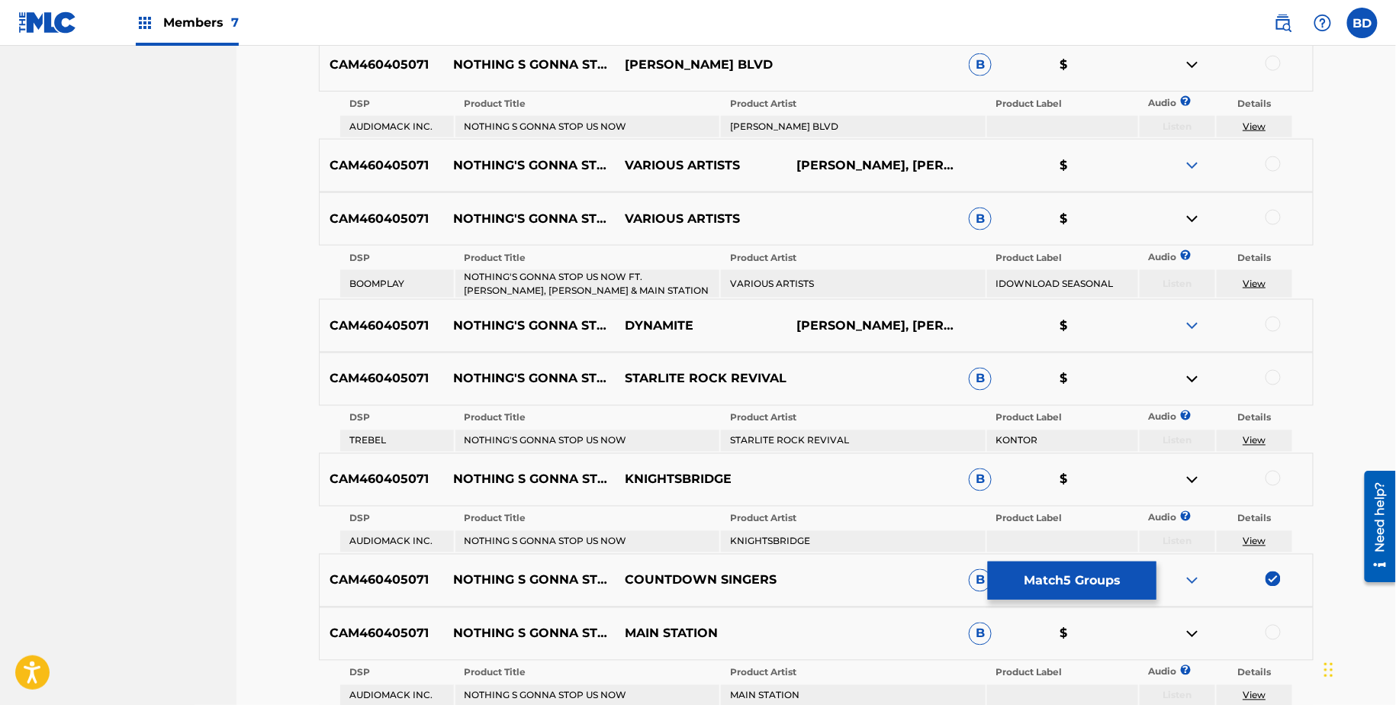
scroll to position [745, 0]
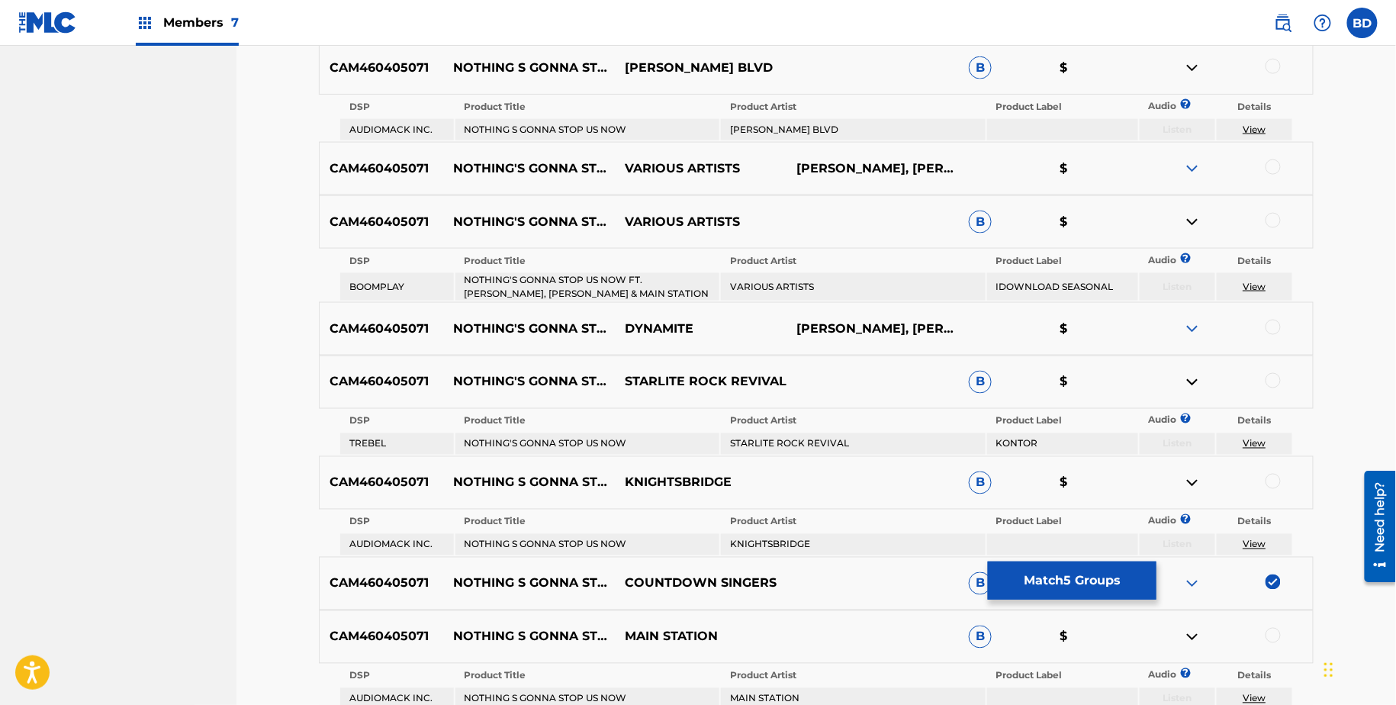
click at [594, 120] on td "NOTHING S GONNA STOP US NOW" at bounding box center [588, 129] width 265 height 21
copy td "NOTHING S GONNA STOP US NOW"
click at [763, 125] on td "GRAHAM BLVD" at bounding box center [853, 129] width 265 height 21
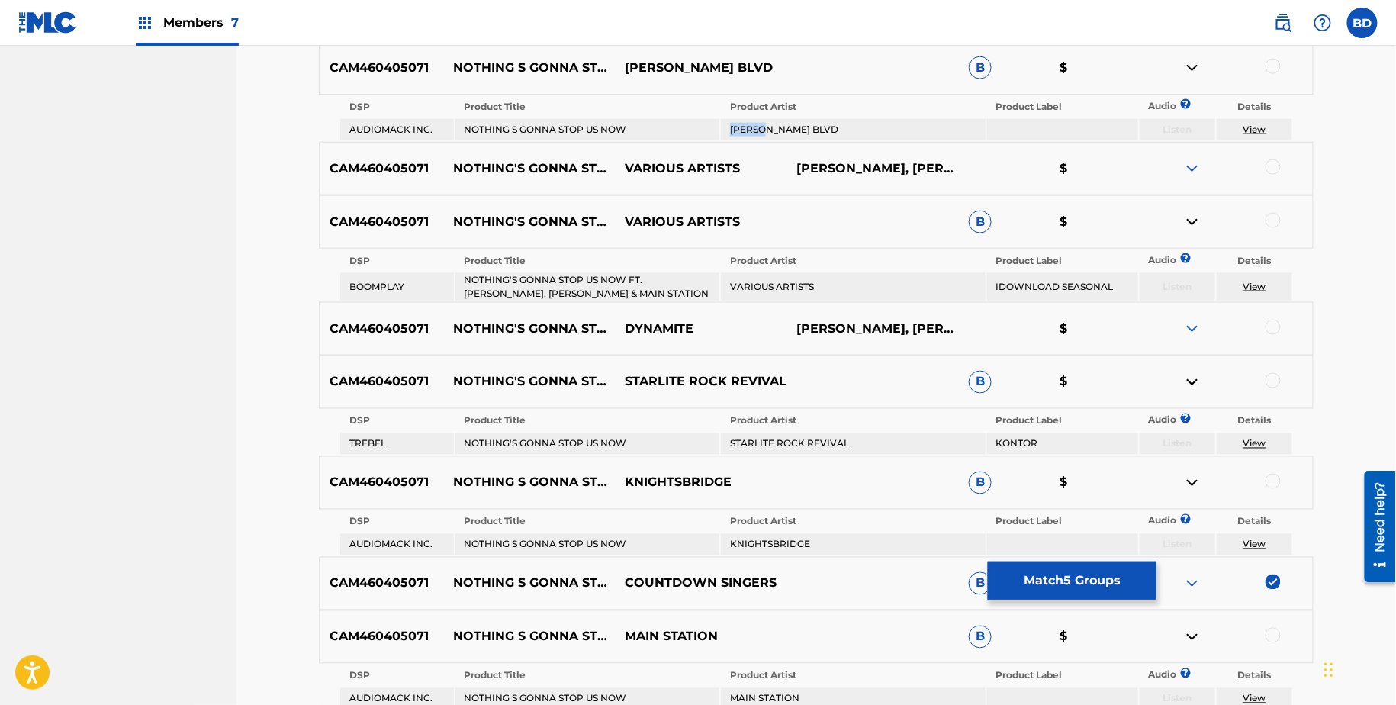
click at [763, 125] on td "GRAHAM BLVD" at bounding box center [853, 129] width 265 height 21
copy td "GRAHAM BLVD"
click at [1280, 61] on div at bounding box center [1273, 66] width 15 height 15
click at [1256, 124] on link "View" at bounding box center [1254, 129] width 23 height 11
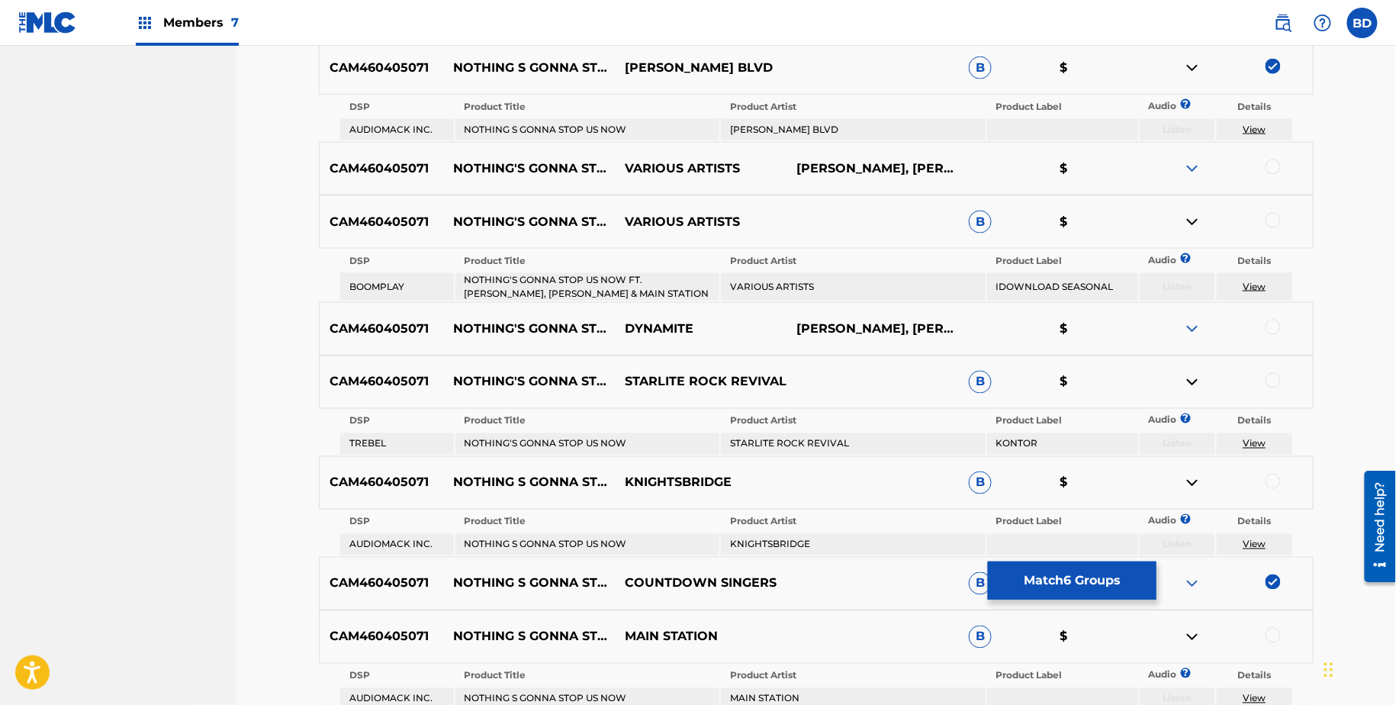
click at [1190, 68] on img at bounding box center [1193, 68] width 18 height 18
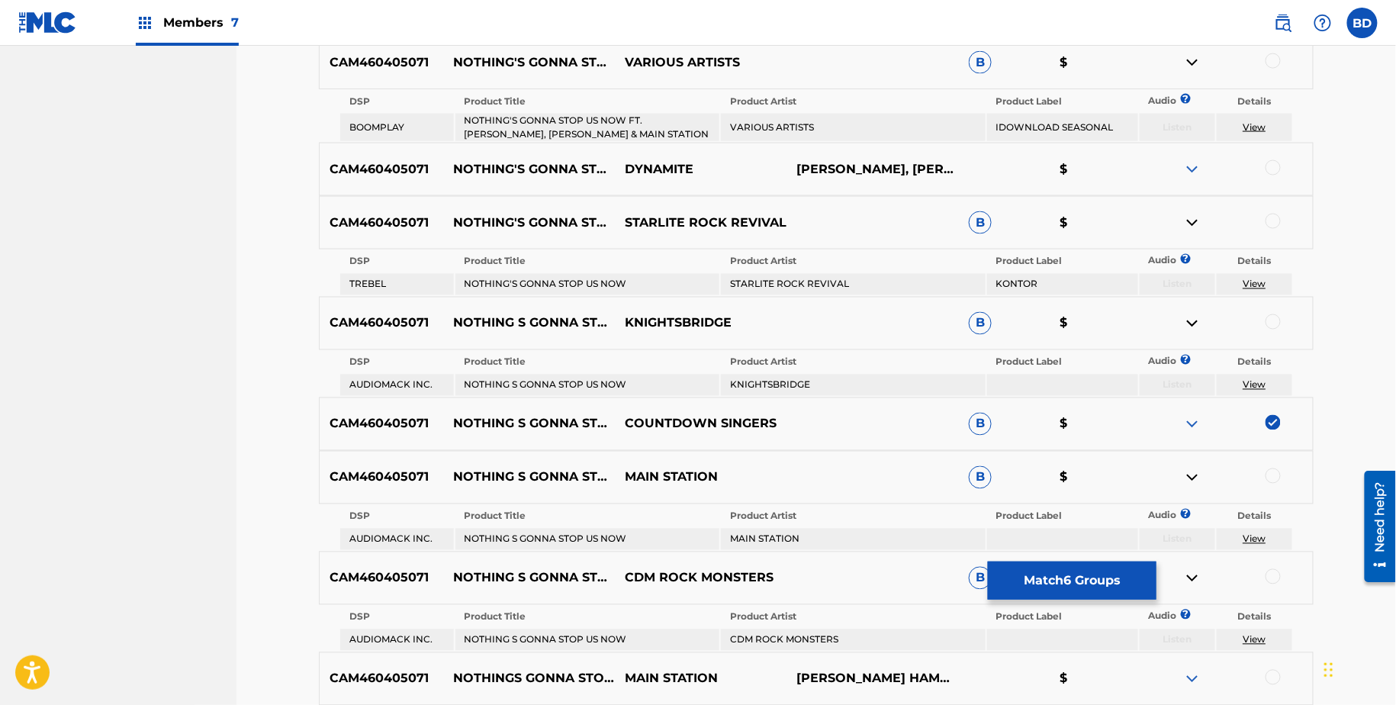
scroll to position [839, 0]
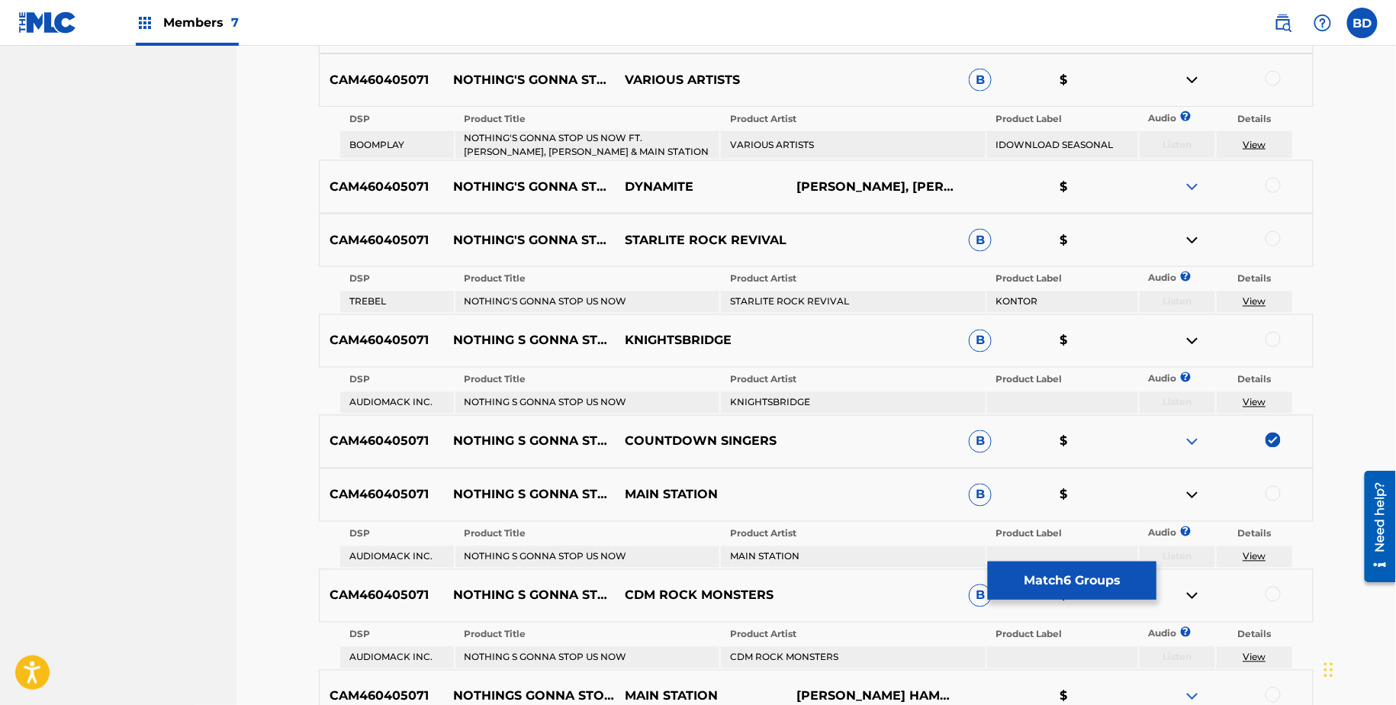
click at [646, 131] on td "NOTHING'S GONNA STOP US NOW FT. D.WARREN, A.HAMMOND & MAIN STATION" at bounding box center [588, 144] width 265 height 27
click at [1279, 82] on div at bounding box center [1273, 78] width 15 height 15
click at [1256, 139] on link "View" at bounding box center [1254, 144] width 23 height 11
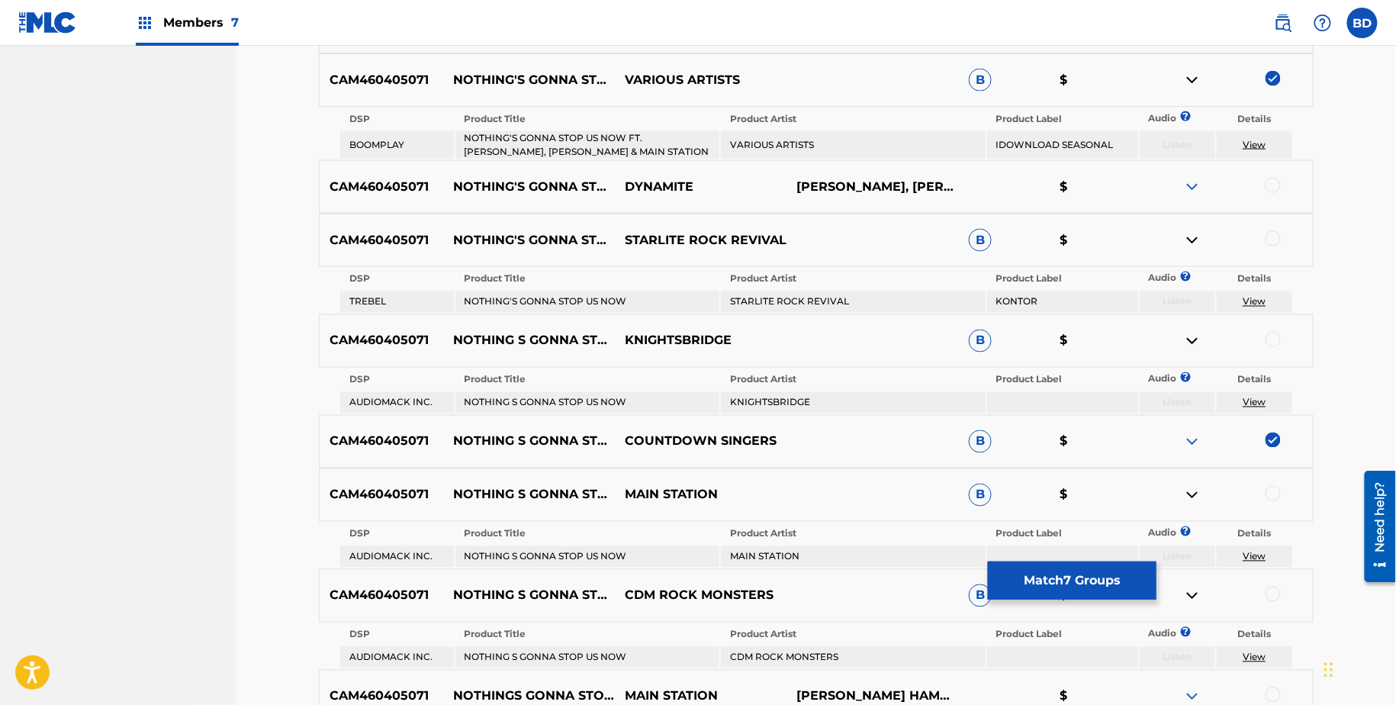
click at [1194, 80] on img at bounding box center [1193, 80] width 18 height 18
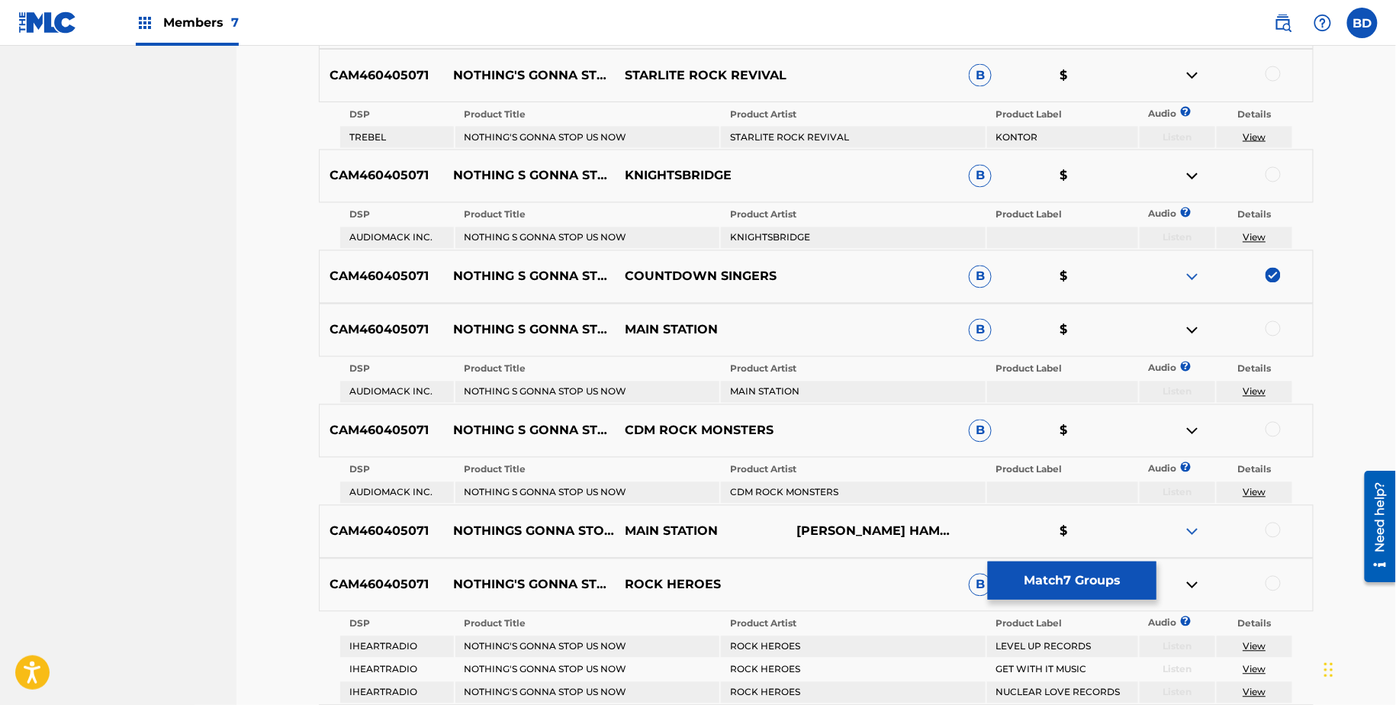
scroll to position [953, 0]
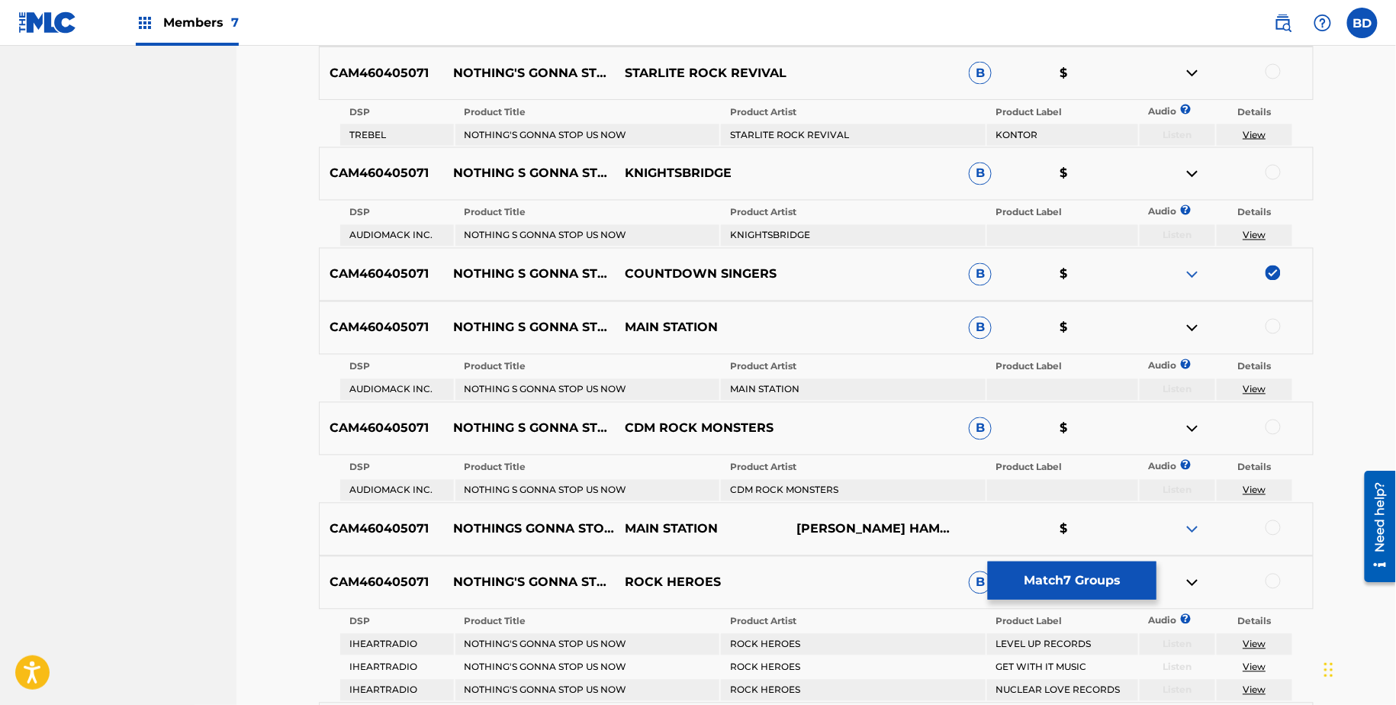
click at [609, 143] on td "NOTHING'S GONNA STOP US NOW" at bounding box center [588, 134] width 265 height 21
click at [609, 141] on td "NOTHING'S GONNA STOP US NOW" at bounding box center [588, 134] width 265 height 21
click at [723, 139] on td "STARLITE ROCK REVIVAL" at bounding box center [853, 134] width 265 height 21
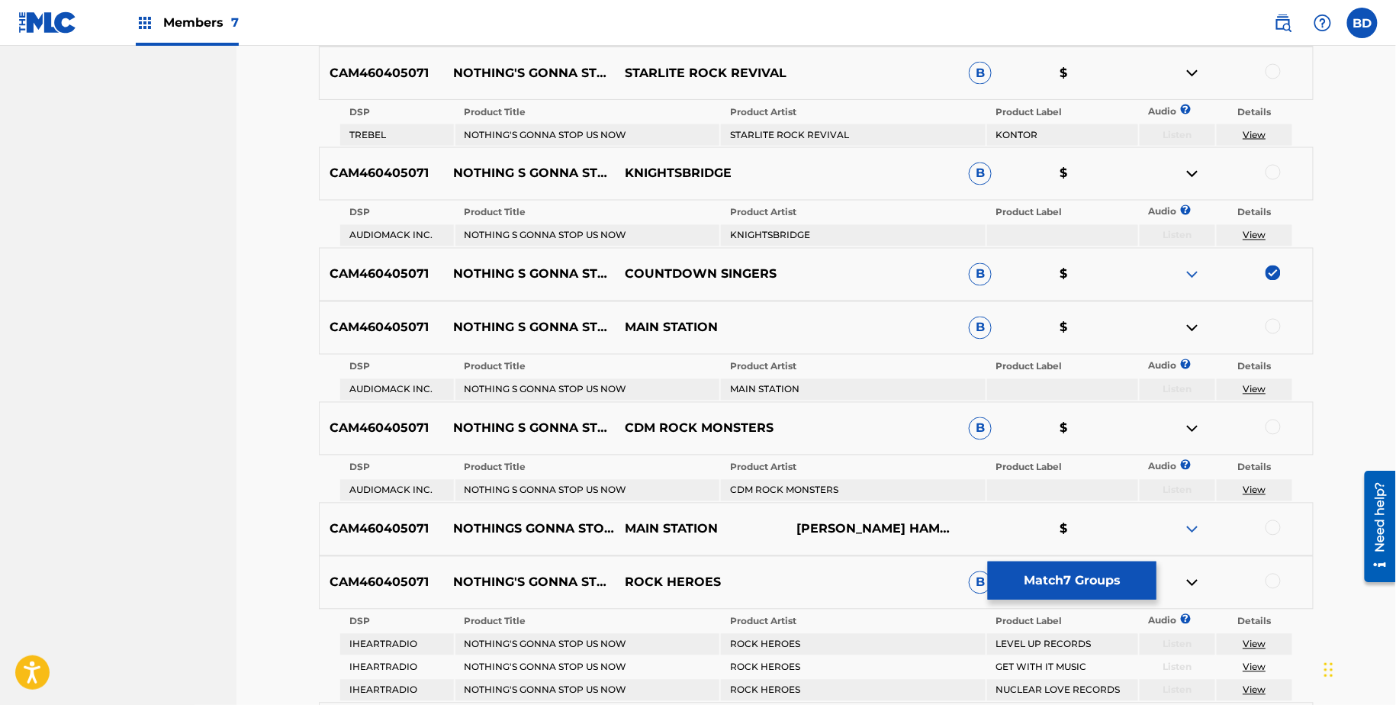
click at [1273, 69] on div at bounding box center [1273, 71] width 15 height 15
click at [1259, 124] on td "View" at bounding box center [1255, 134] width 76 height 21
click at [1258, 130] on link "View" at bounding box center [1254, 134] width 23 height 11
click at [1192, 66] on img at bounding box center [1193, 73] width 18 height 18
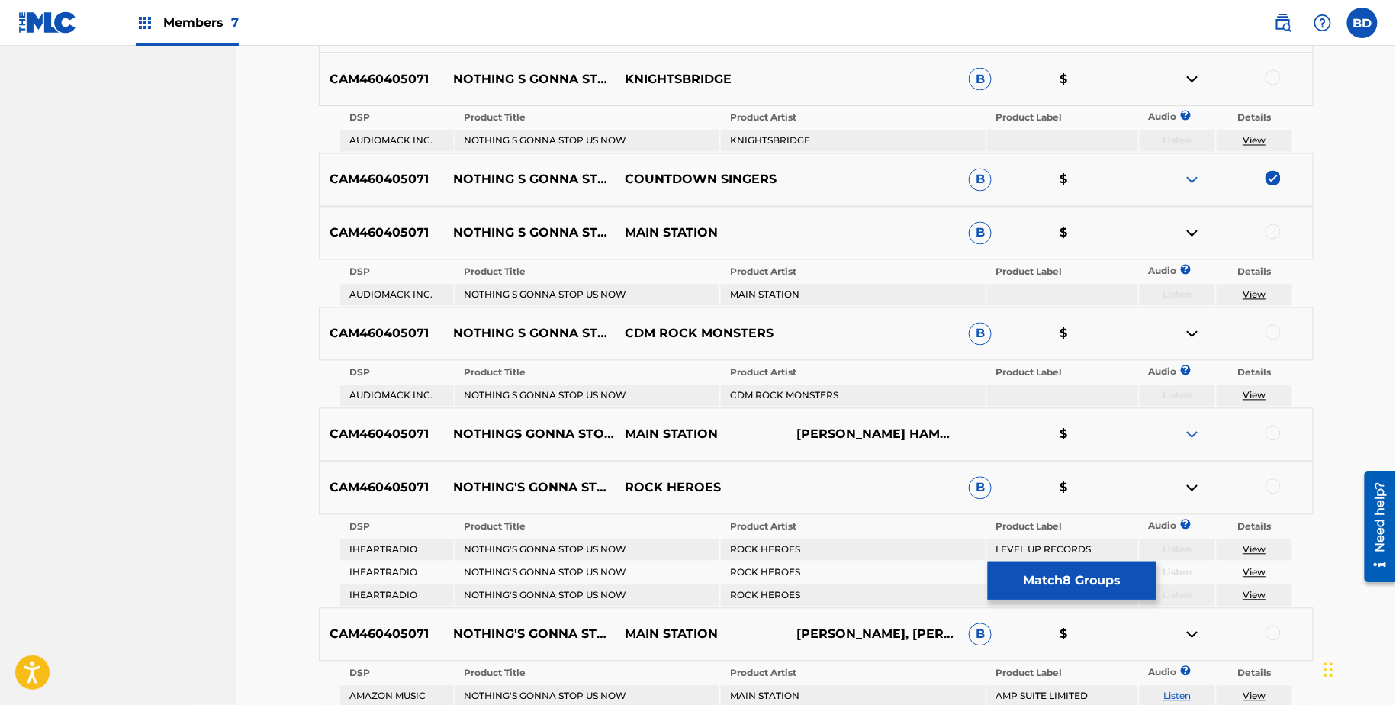
scroll to position [1006, 0]
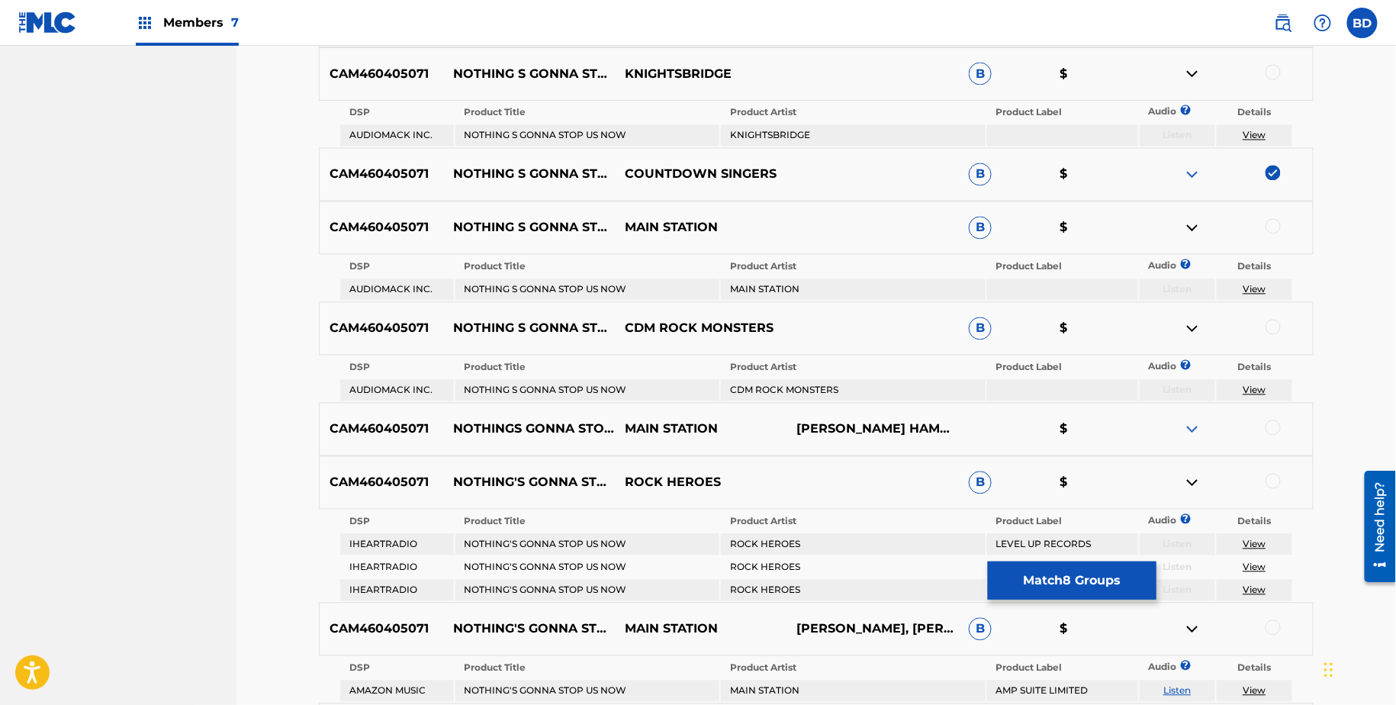
click at [764, 134] on td "KNIGHTSBRIDGE" at bounding box center [853, 135] width 265 height 21
click at [576, 132] on td "NOTHING S GONNA STOP US NOW" at bounding box center [588, 135] width 265 height 21
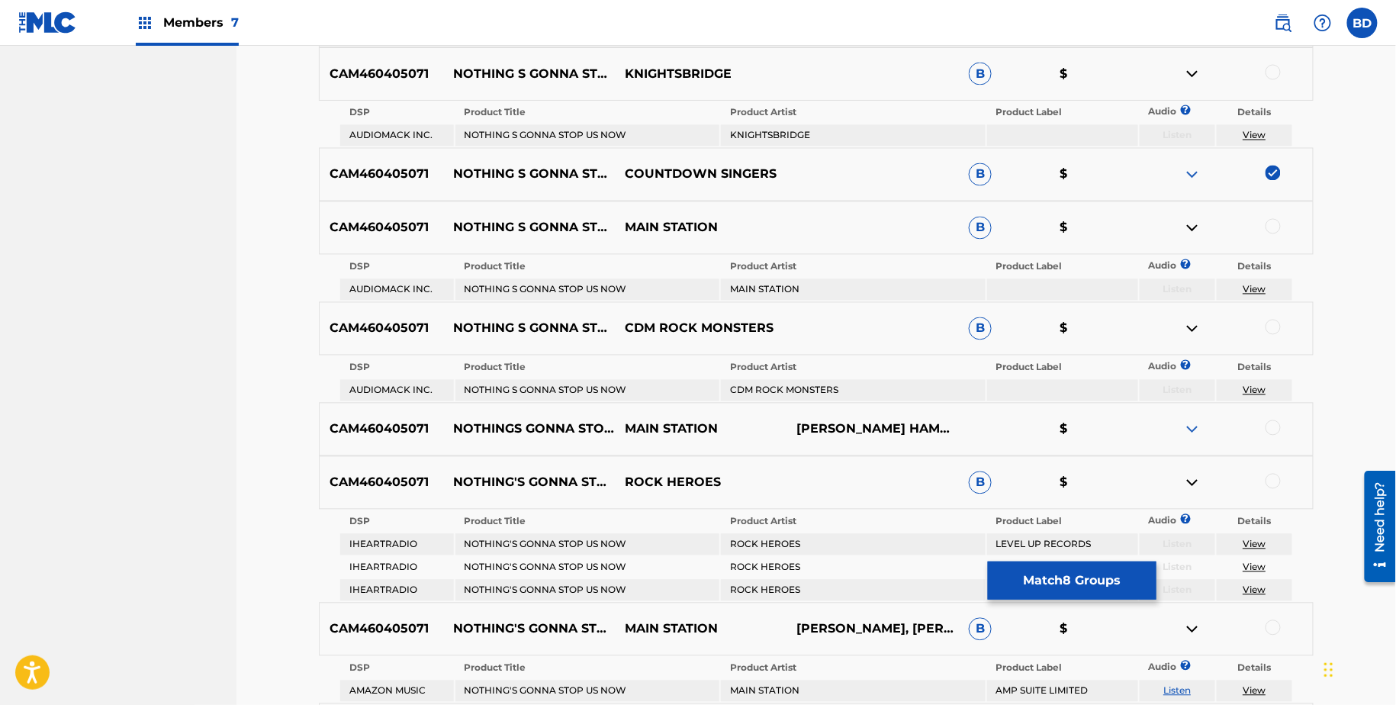
click at [1270, 69] on div at bounding box center [1273, 72] width 15 height 15
click at [1197, 70] on img at bounding box center [1193, 74] width 18 height 18
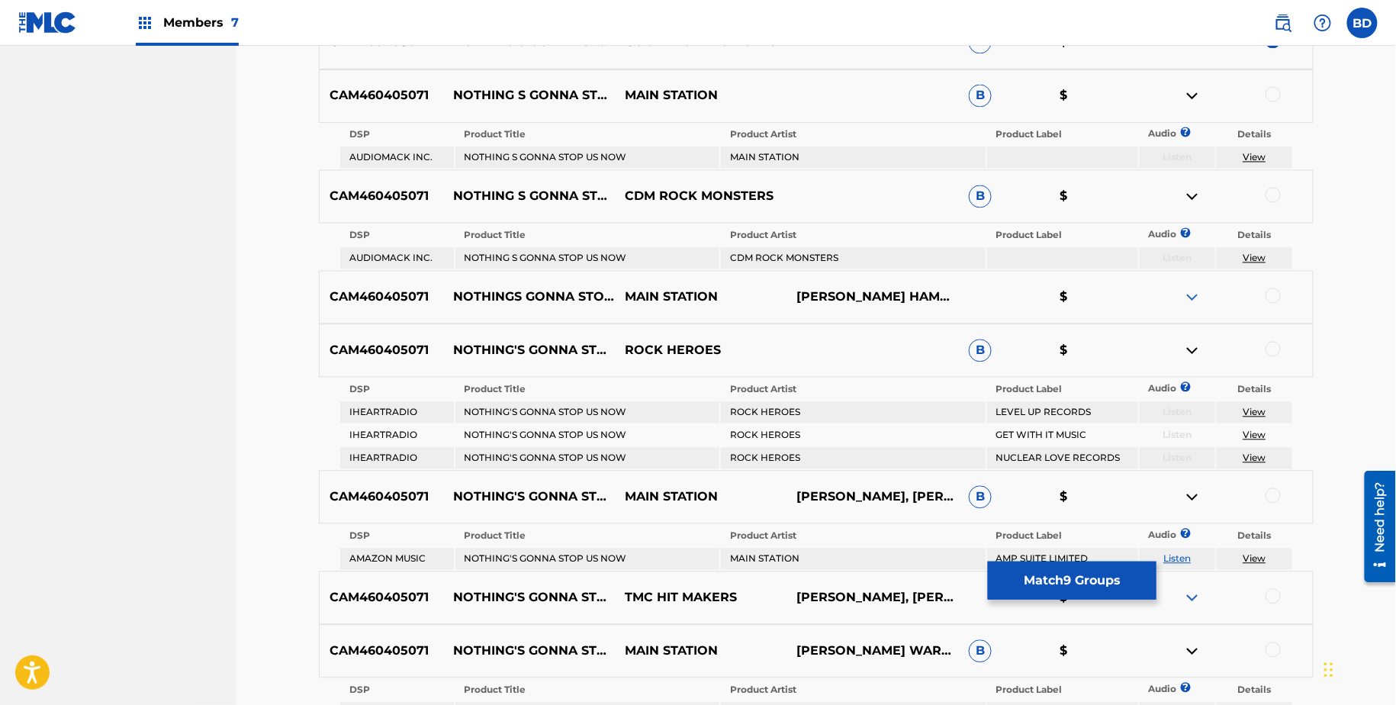
scroll to position [1094, 0]
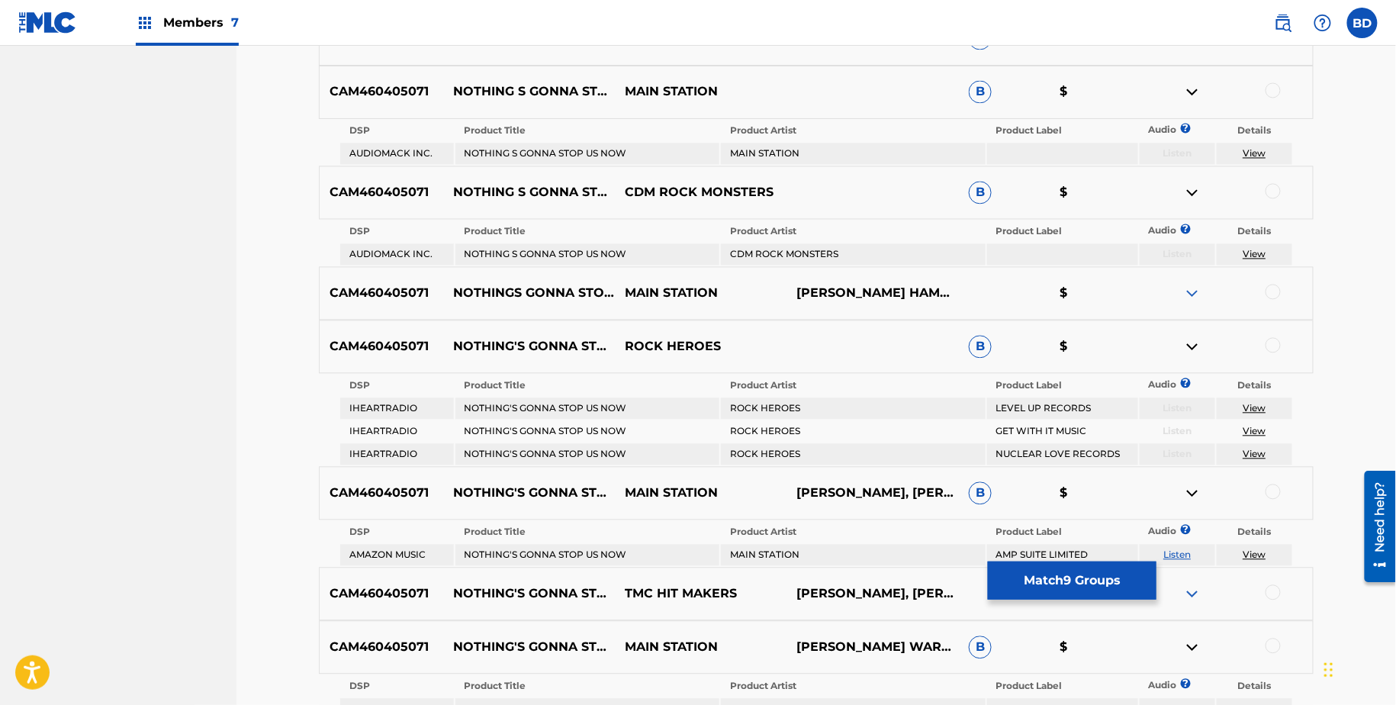
click at [604, 149] on td "NOTHING S GONNA STOP US NOW" at bounding box center [588, 153] width 265 height 21
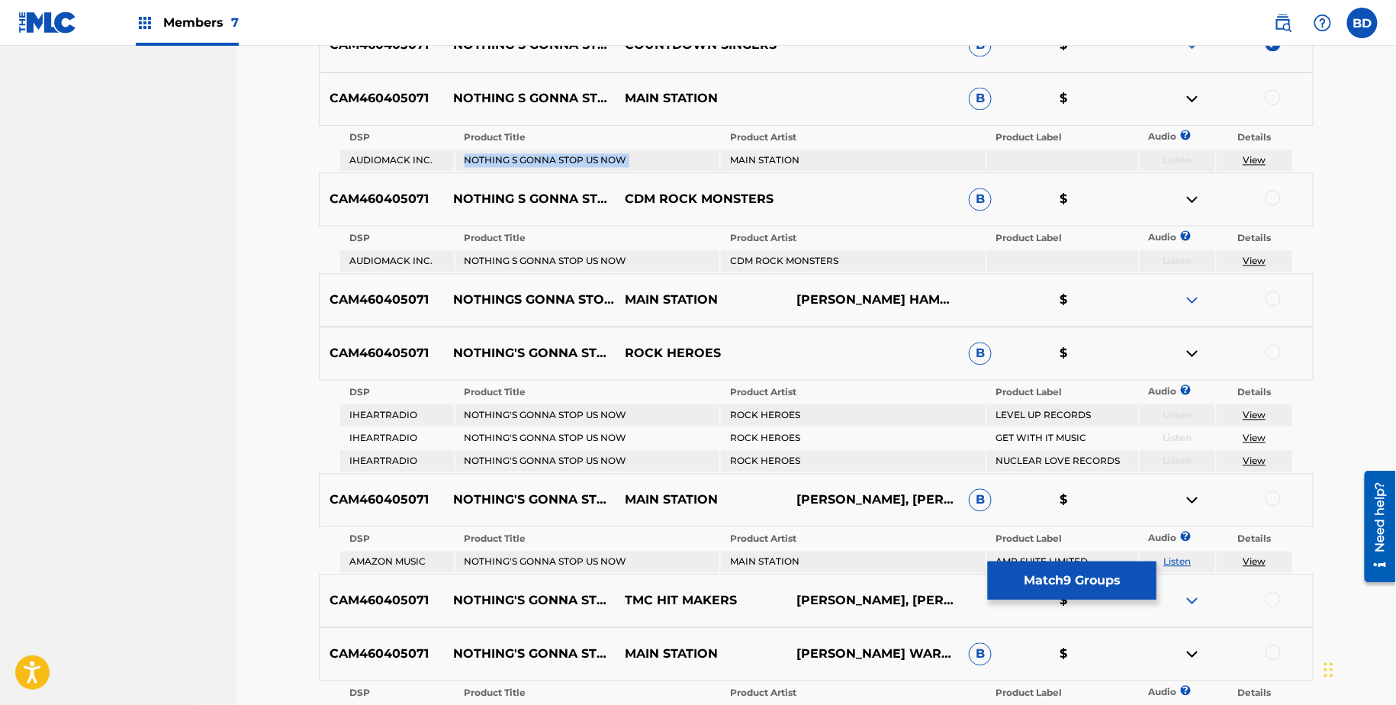
scroll to position [1090, 0]
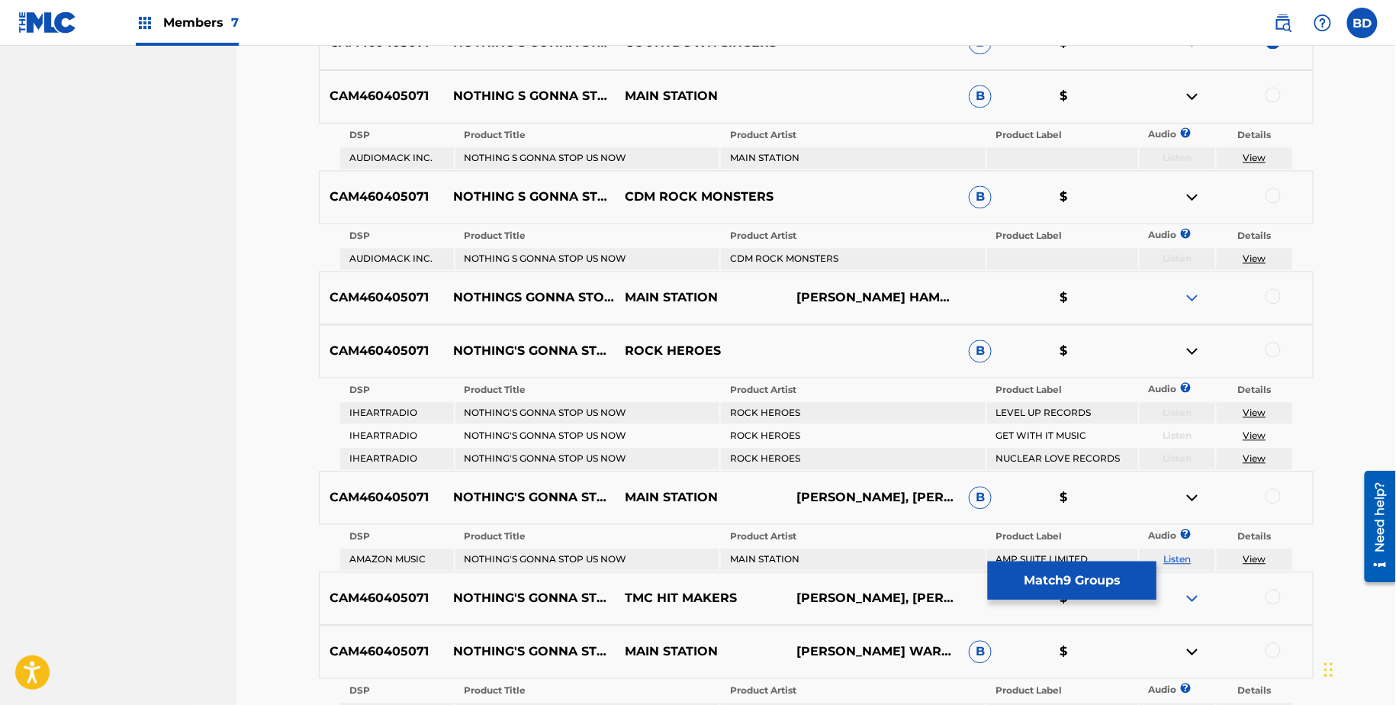
click at [1278, 95] on div at bounding box center [1273, 95] width 15 height 15
click at [1185, 101] on img at bounding box center [1193, 97] width 18 height 18
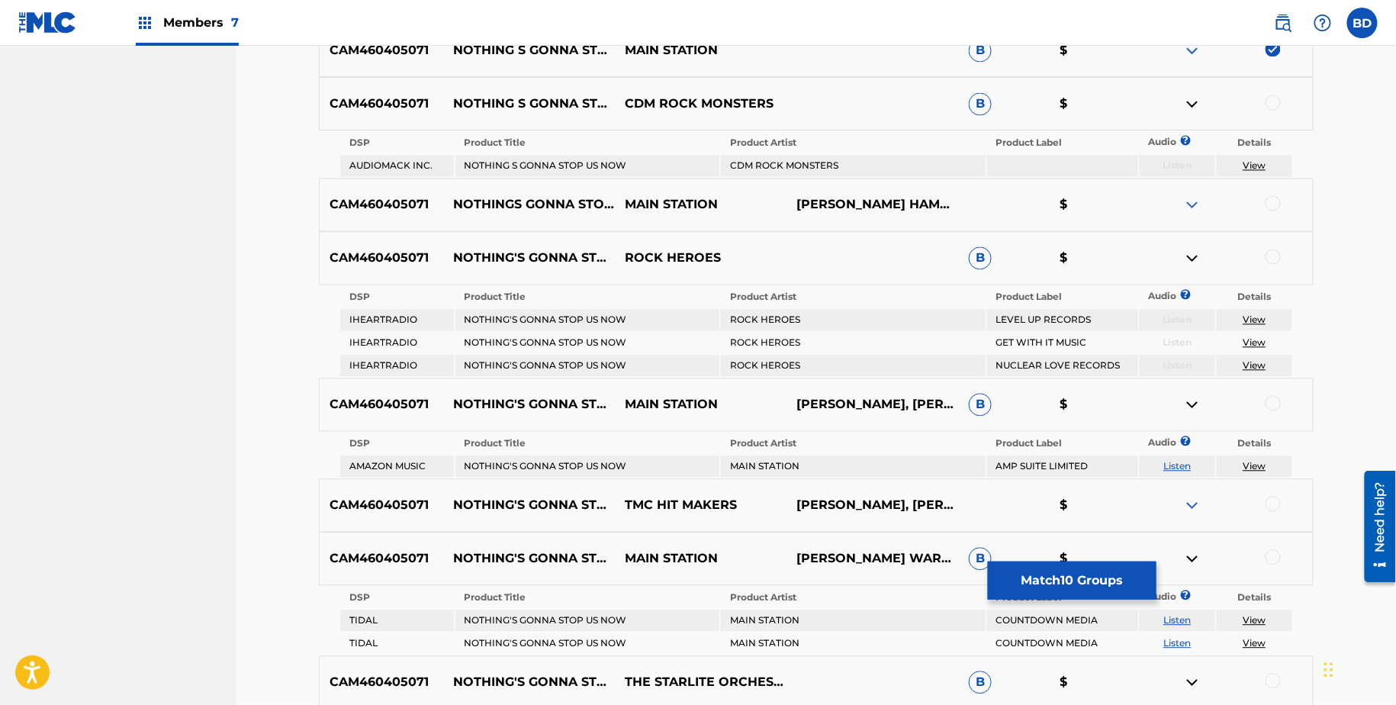
scroll to position [1159, 0]
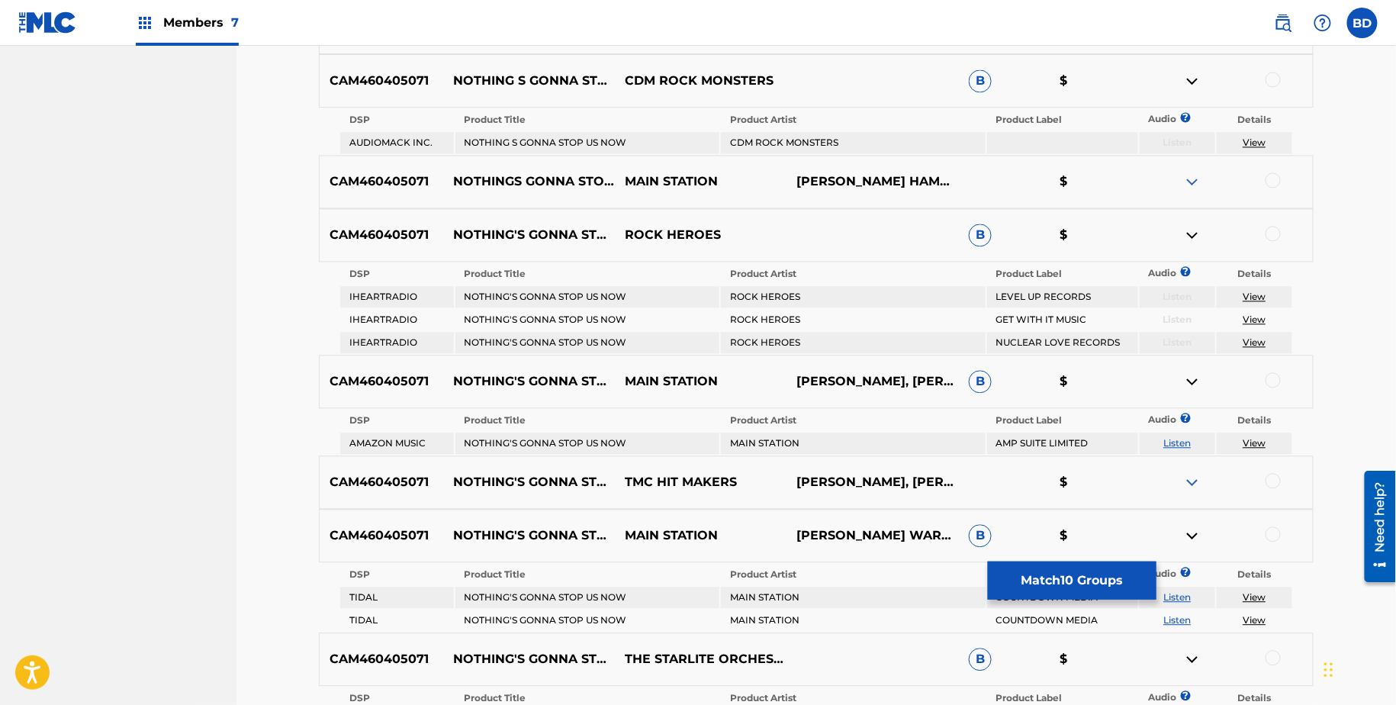
click at [581, 141] on td "NOTHING S GONNA STOP US NOW" at bounding box center [588, 142] width 265 height 21
click at [1275, 76] on div at bounding box center [1273, 79] width 15 height 15
click at [1258, 134] on td "View" at bounding box center [1255, 142] width 76 height 21
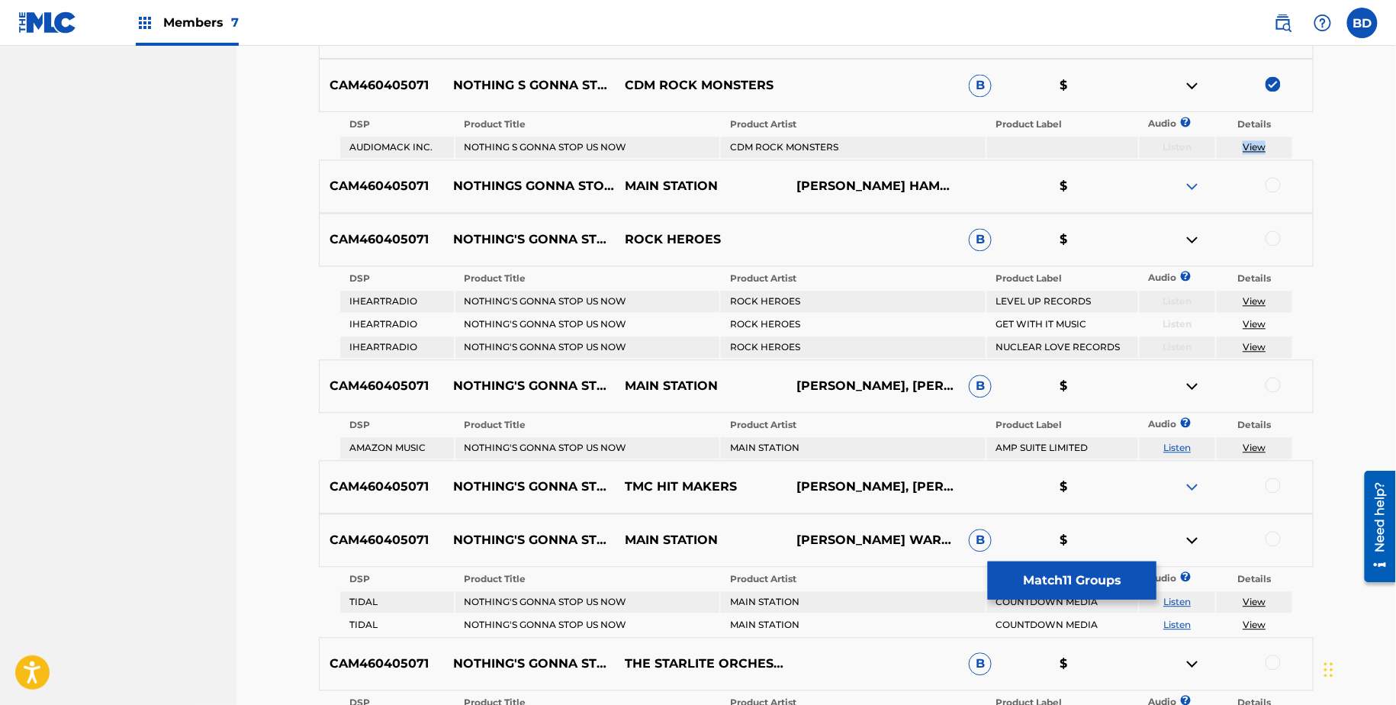
scroll to position [1157, 0]
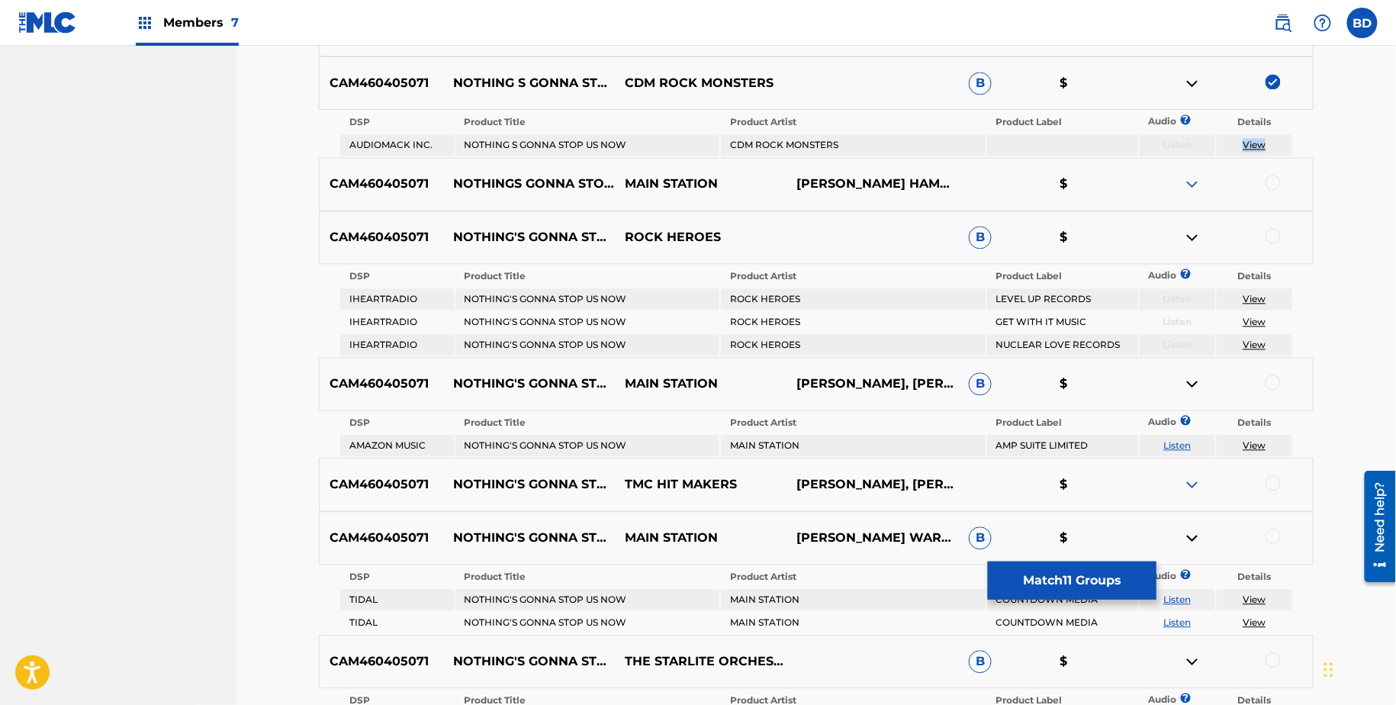
click at [1184, 82] on img at bounding box center [1193, 83] width 18 height 18
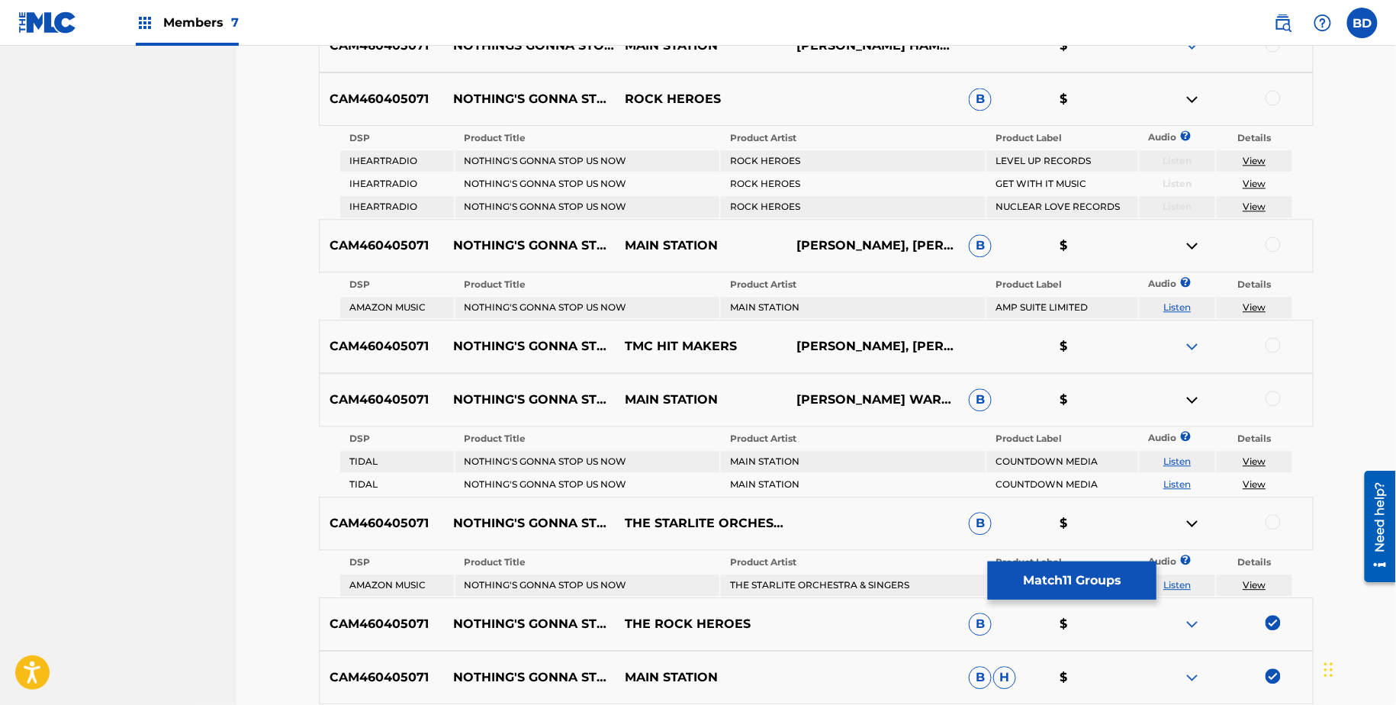
scroll to position [1253, 0]
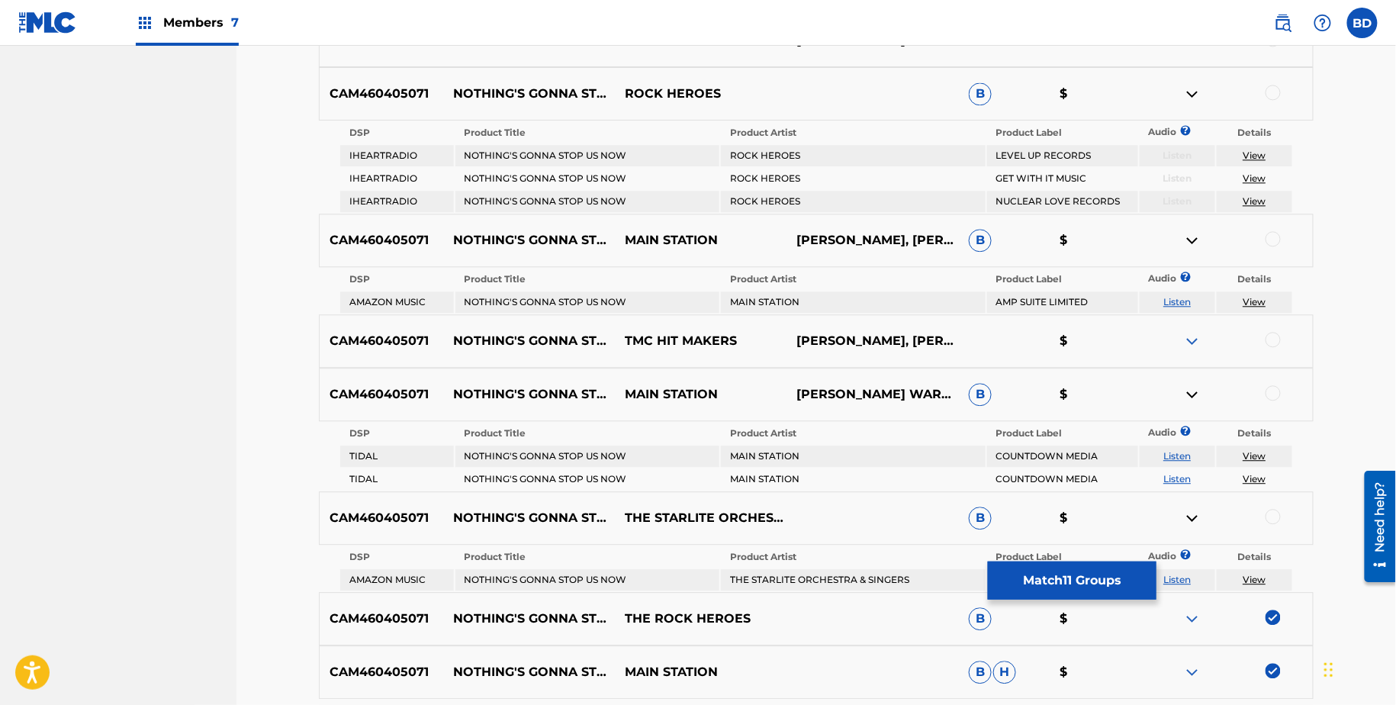
click at [581, 143] on table "DSP Product Title Product Artist Product Label Audio ? Details IHEARTRADIO NOTH…" at bounding box center [816, 167] width 955 height 93
click at [581, 145] on td "NOTHING'S GONNA STOP US NOW" at bounding box center [588, 155] width 265 height 21
click at [761, 153] on td "ROCK HEROES" at bounding box center [853, 155] width 265 height 21
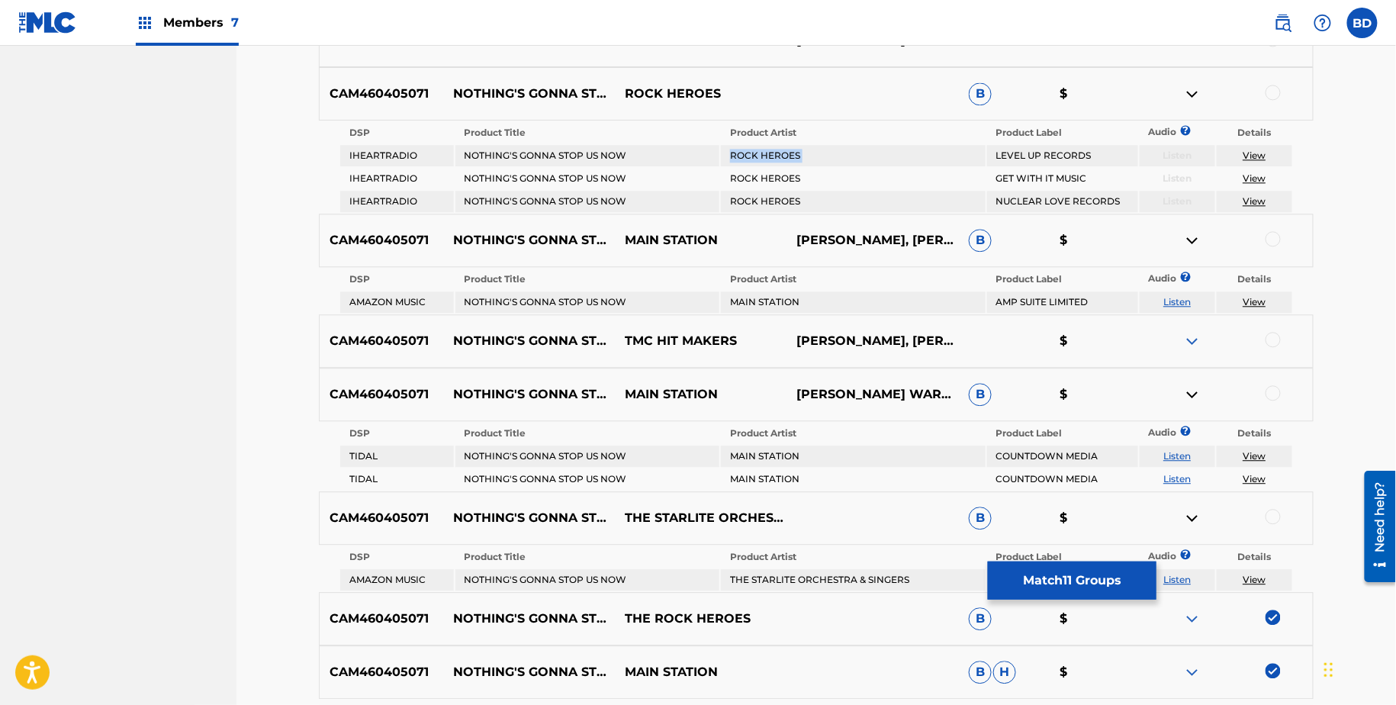
click at [761, 153] on td "ROCK HEROES" at bounding box center [853, 155] width 265 height 21
click at [1272, 87] on div at bounding box center [1273, 92] width 15 height 15
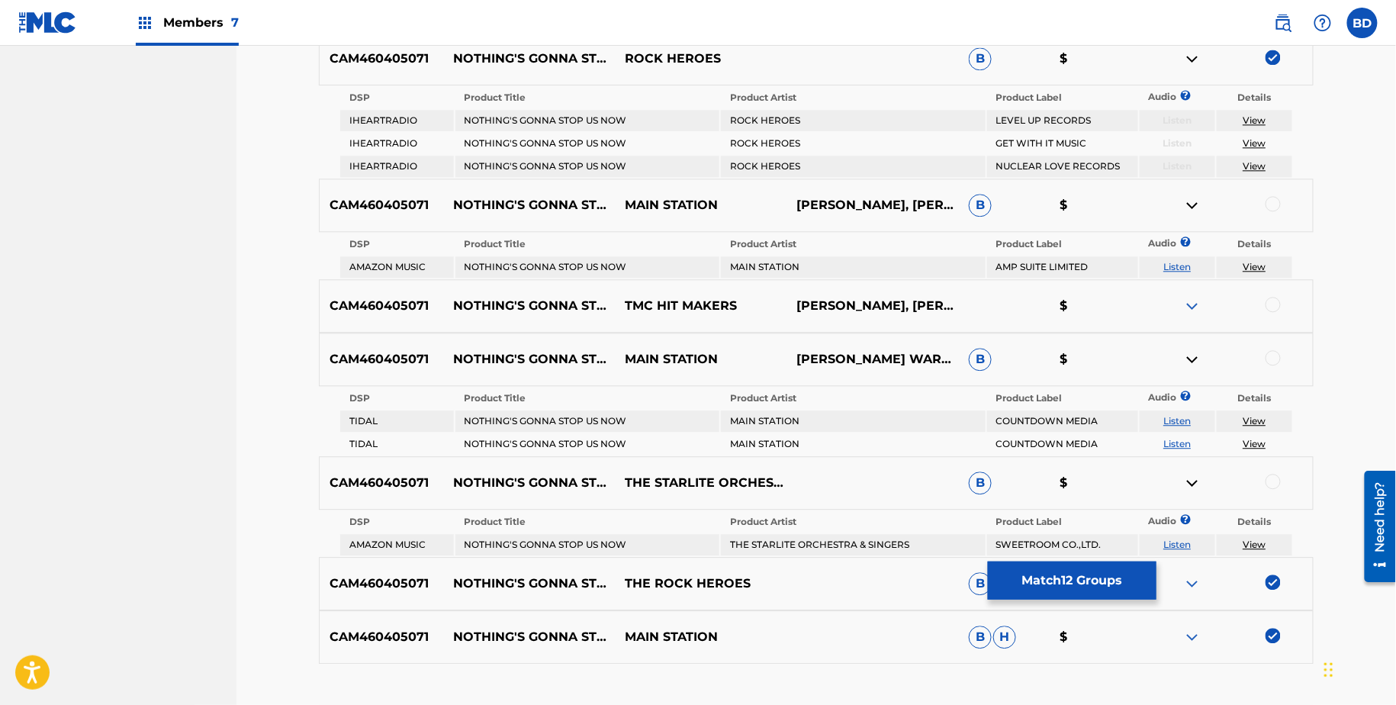
scroll to position [1292, 0]
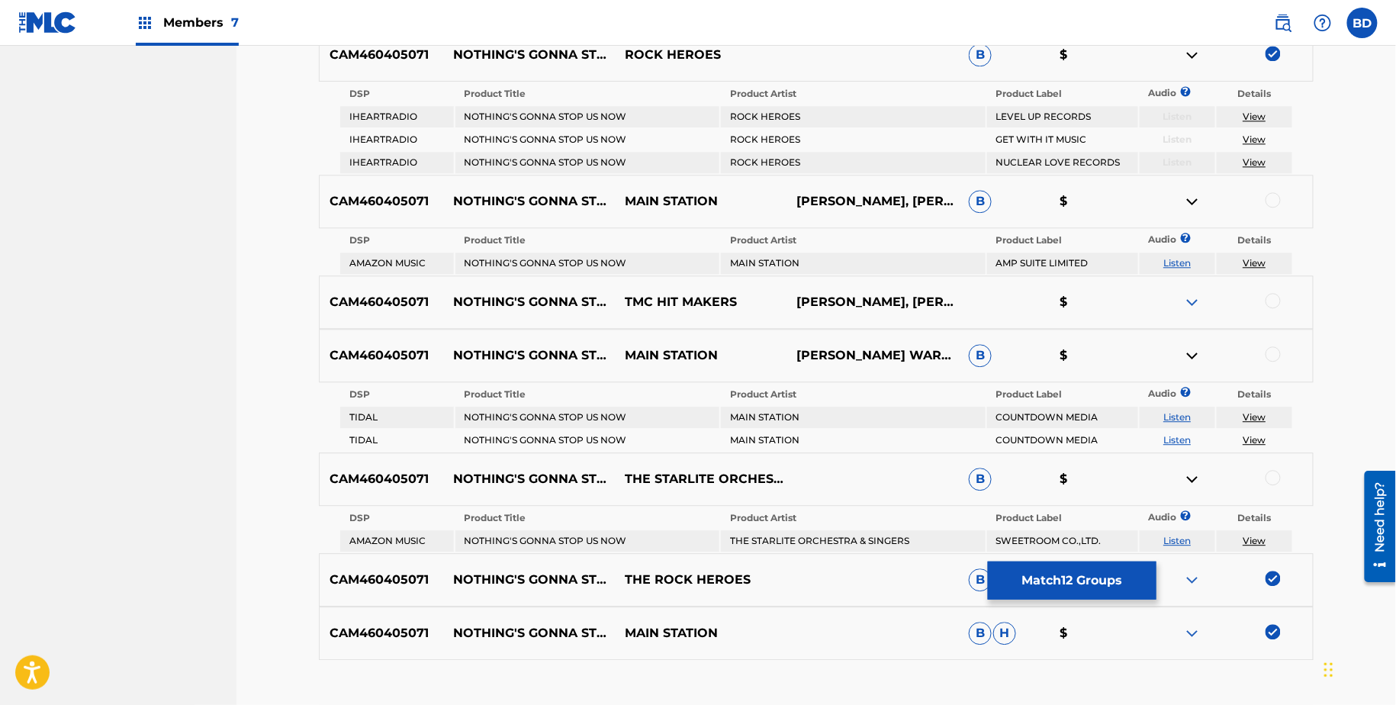
click at [1193, 50] on img at bounding box center [1193, 55] width 18 height 18
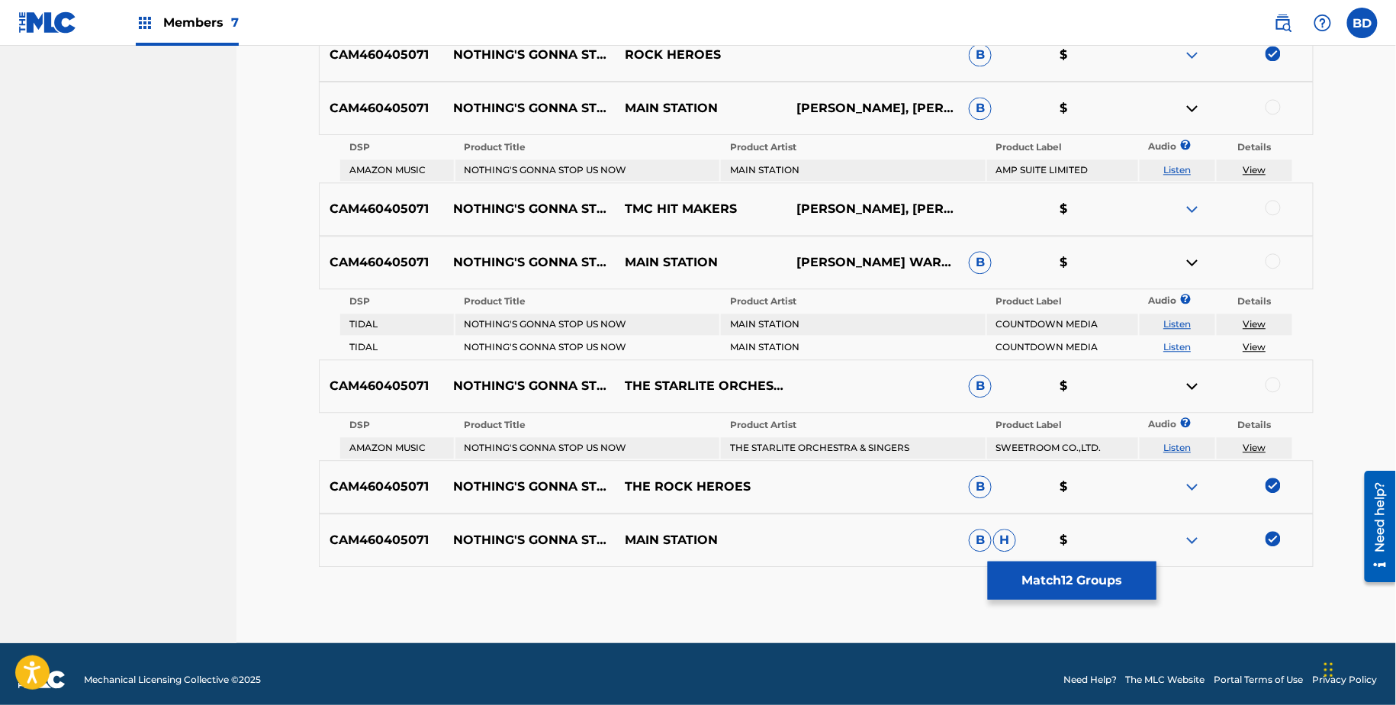
click at [758, 175] on td "MAIN STATION" at bounding box center [853, 169] width 265 height 21
click at [754, 169] on td "MAIN STATION" at bounding box center [853, 169] width 265 height 21
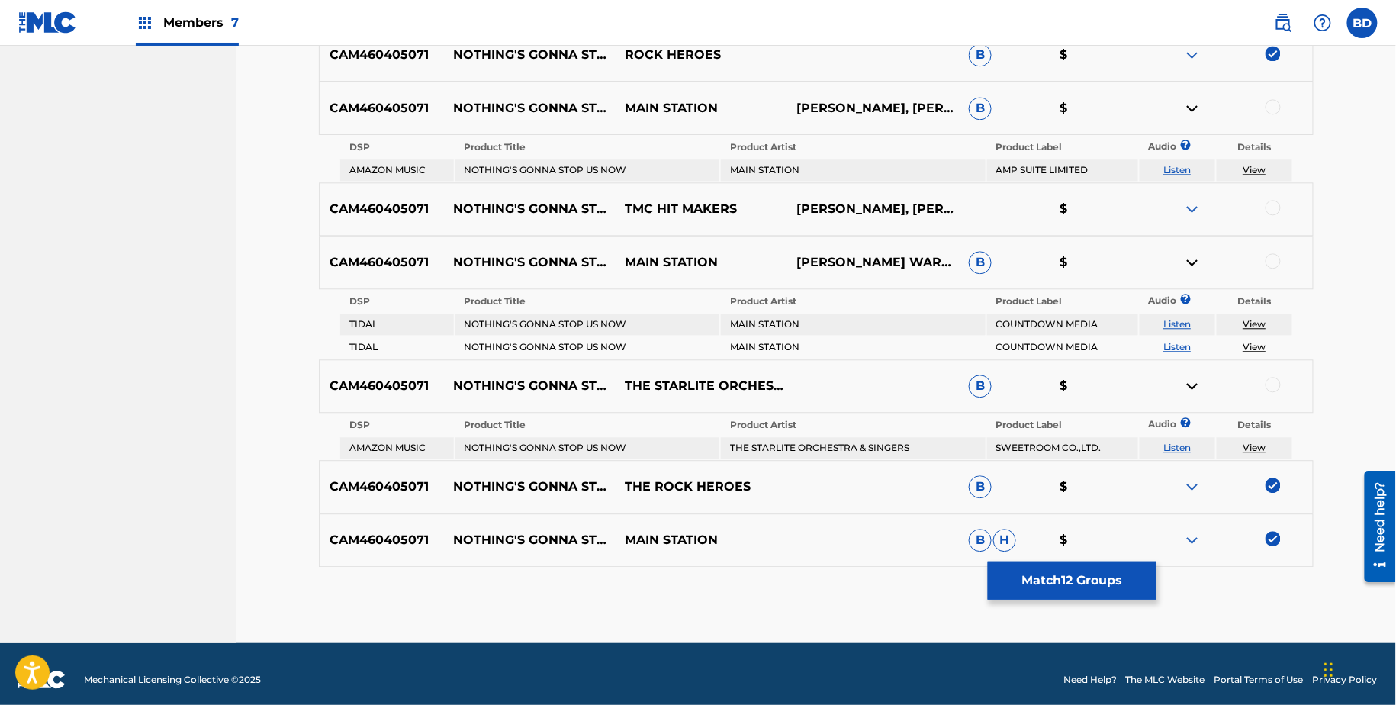
click at [1274, 105] on div at bounding box center [1273, 106] width 15 height 15
click at [1258, 170] on link "View" at bounding box center [1254, 169] width 23 height 11
click at [1206, 99] on div at bounding box center [1228, 108] width 172 height 18
click at [1197, 99] on img at bounding box center [1193, 108] width 18 height 18
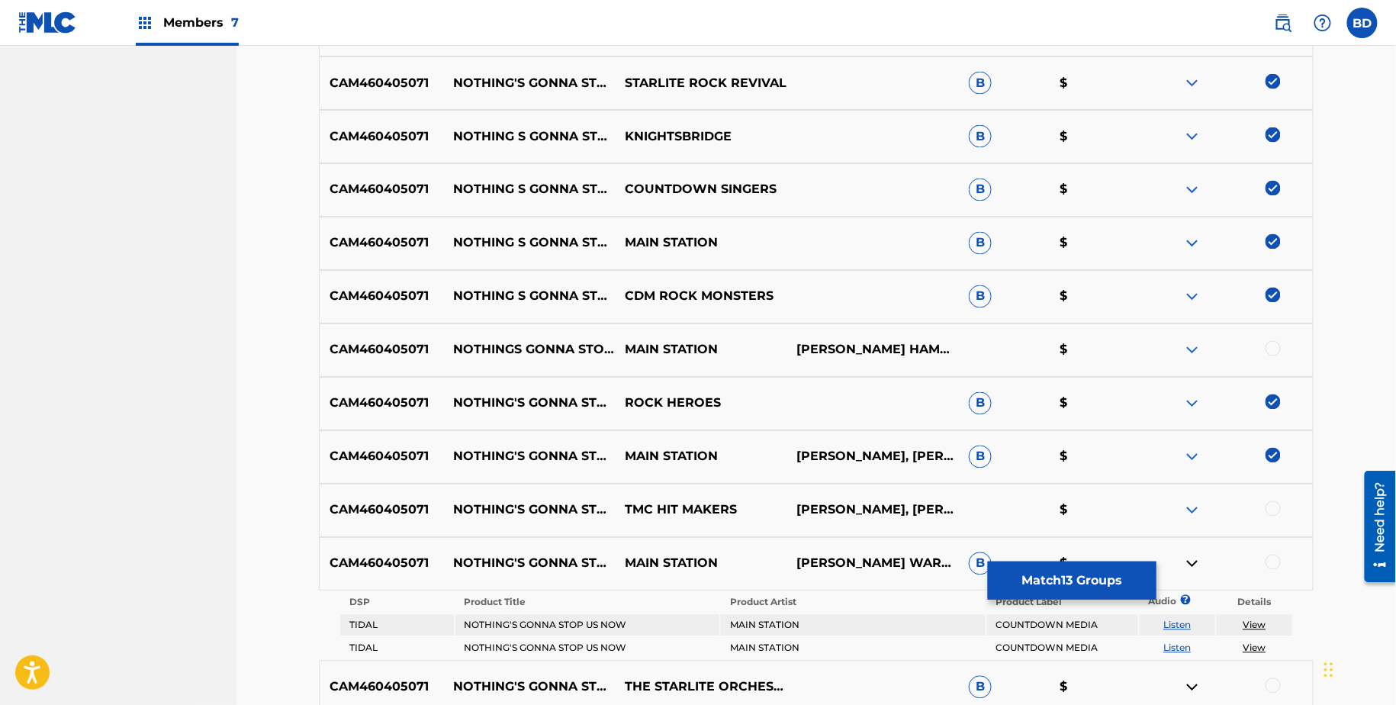
scroll to position [1255, 0]
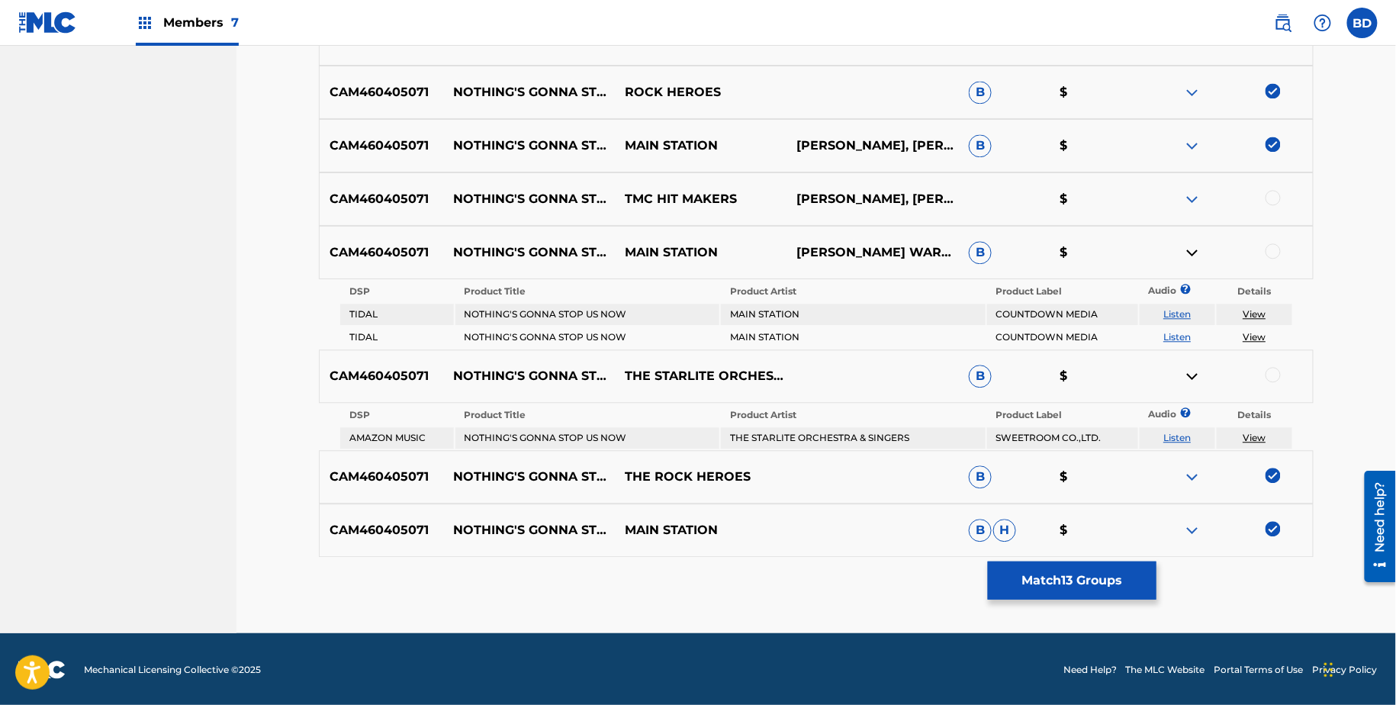
click at [518, 317] on td "NOTHING'S GONNA STOP US NOW" at bounding box center [588, 314] width 265 height 21
click at [1272, 253] on div at bounding box center [1273, 250] width 15 height 15
click at [1199, 259] on img at bounding box center [1193, 252] width 18 height 18
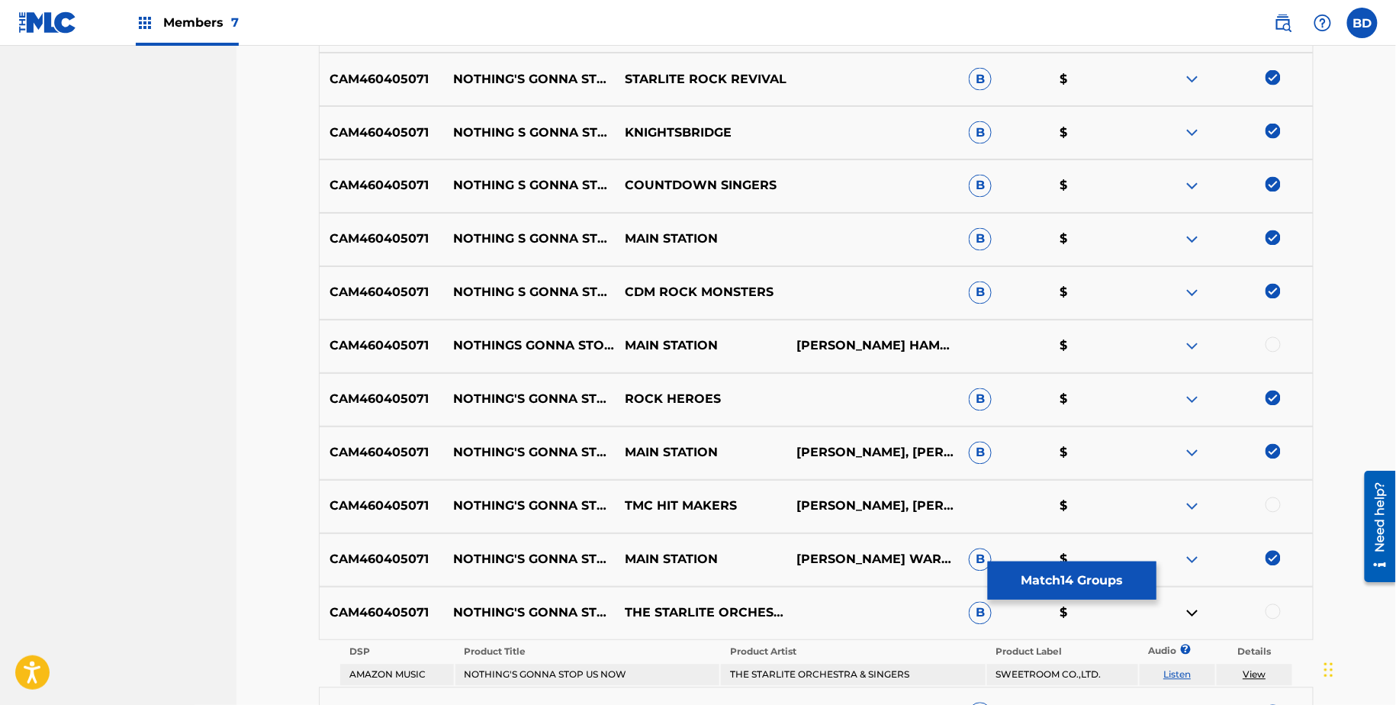
scroll to position [1185, 0]
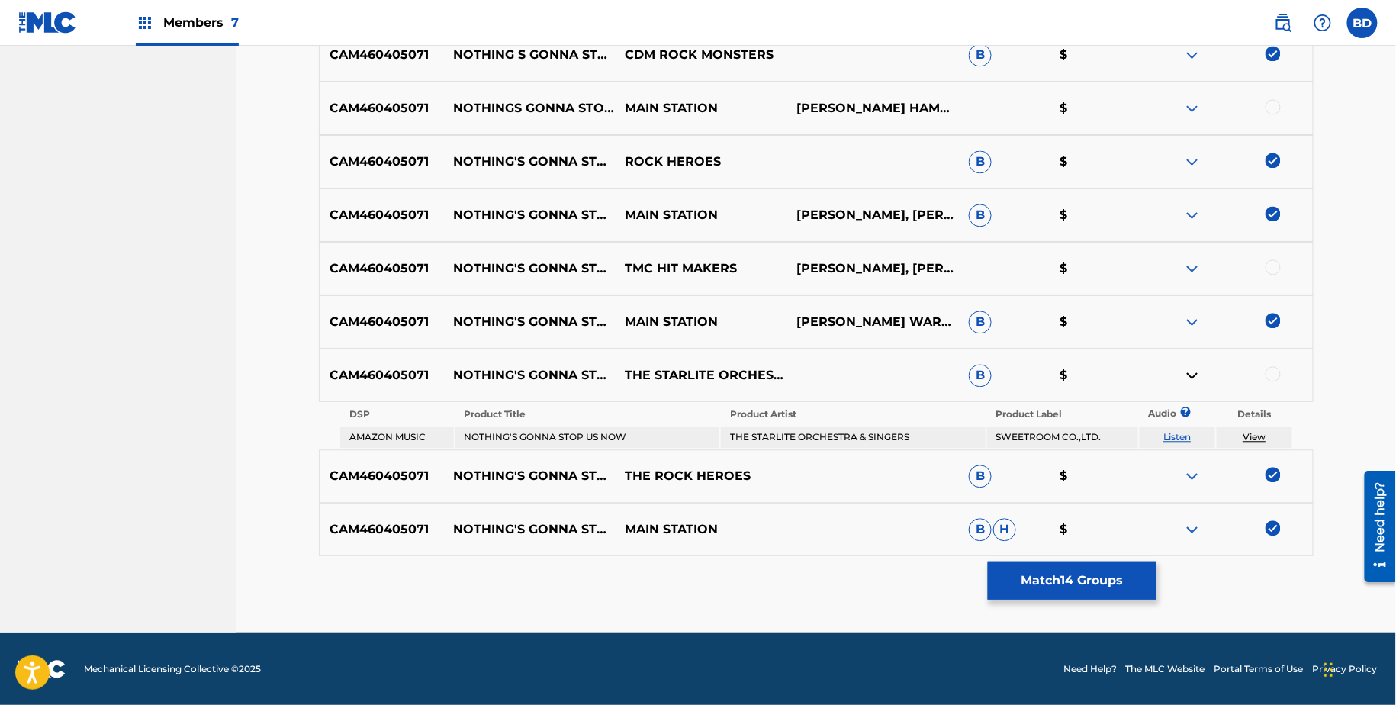
click at [815, 449] on div "CAM460405071 NOTHING'S GONNA STOP US NOW THE ROCK HEROES B $" at bounding box center [816, 475] width 995 height 53
click at [807, 427] on td "THE STARLITE ORCHESTRA & SINGERS" at bounding box center [853, 437] width 265 height 21
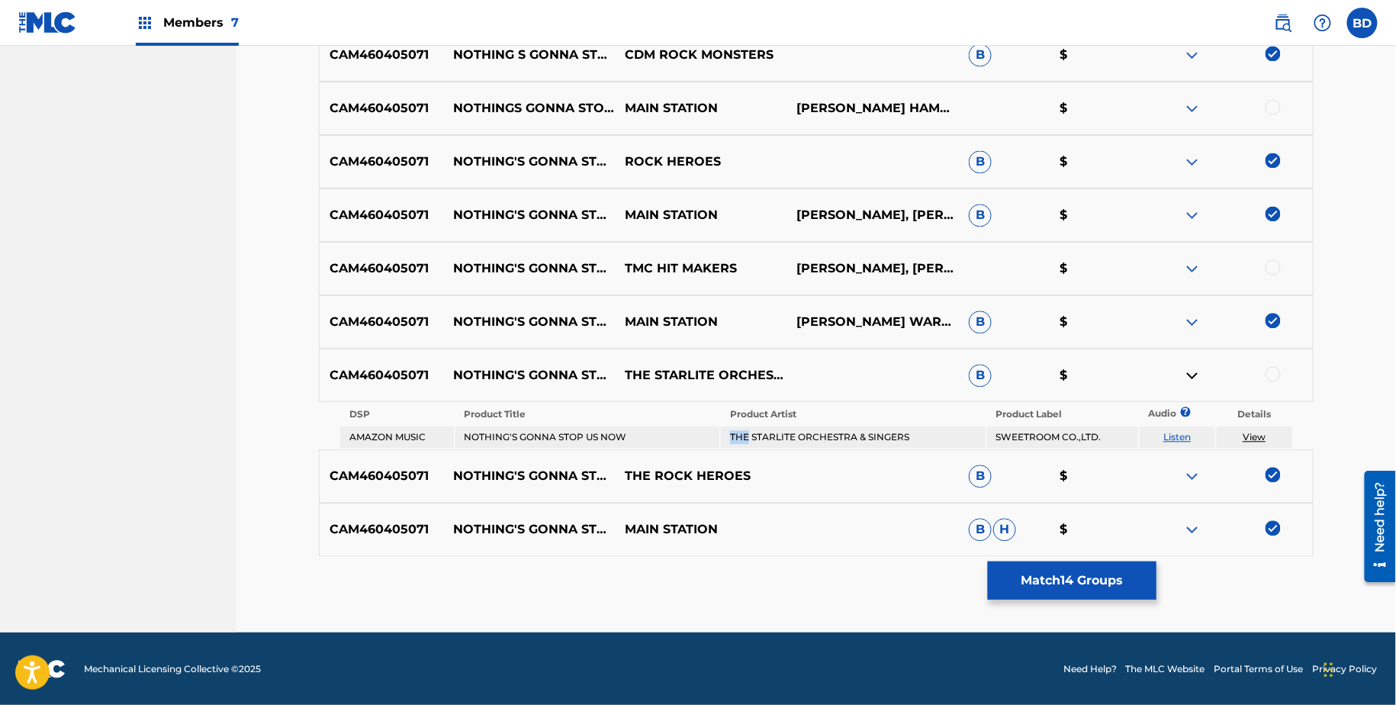
click at [807, 427] on td "THE STARLITE ORCHESTRA & SINGERS" at bounding box center [853, 437] width 265 height 21
click at [1281, 375] on div at bounding box center [1228, 375] width 172 height 18
click at [1270, 366] on div at bounding box center [1273, 373] width 15 height 15
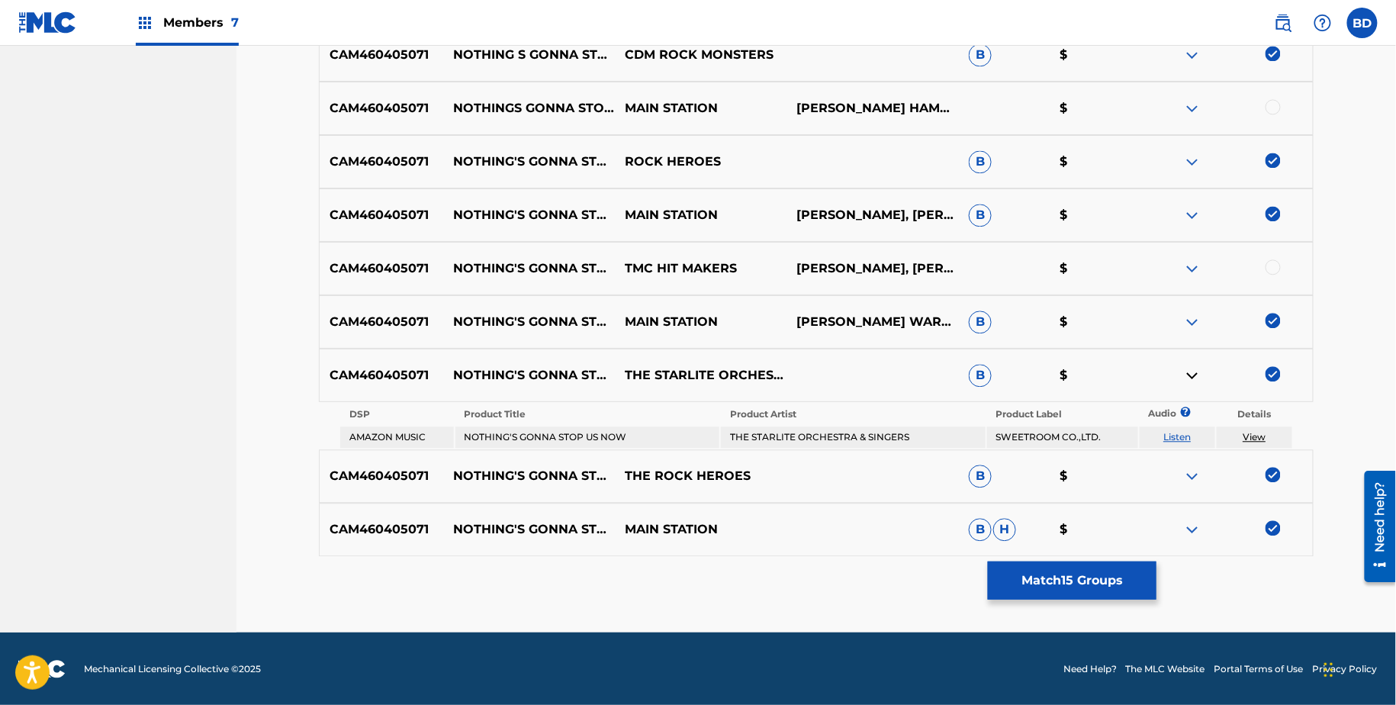
click at [1249, 436] on link "View" at bounding box center [1254, 436] width 23 height 11
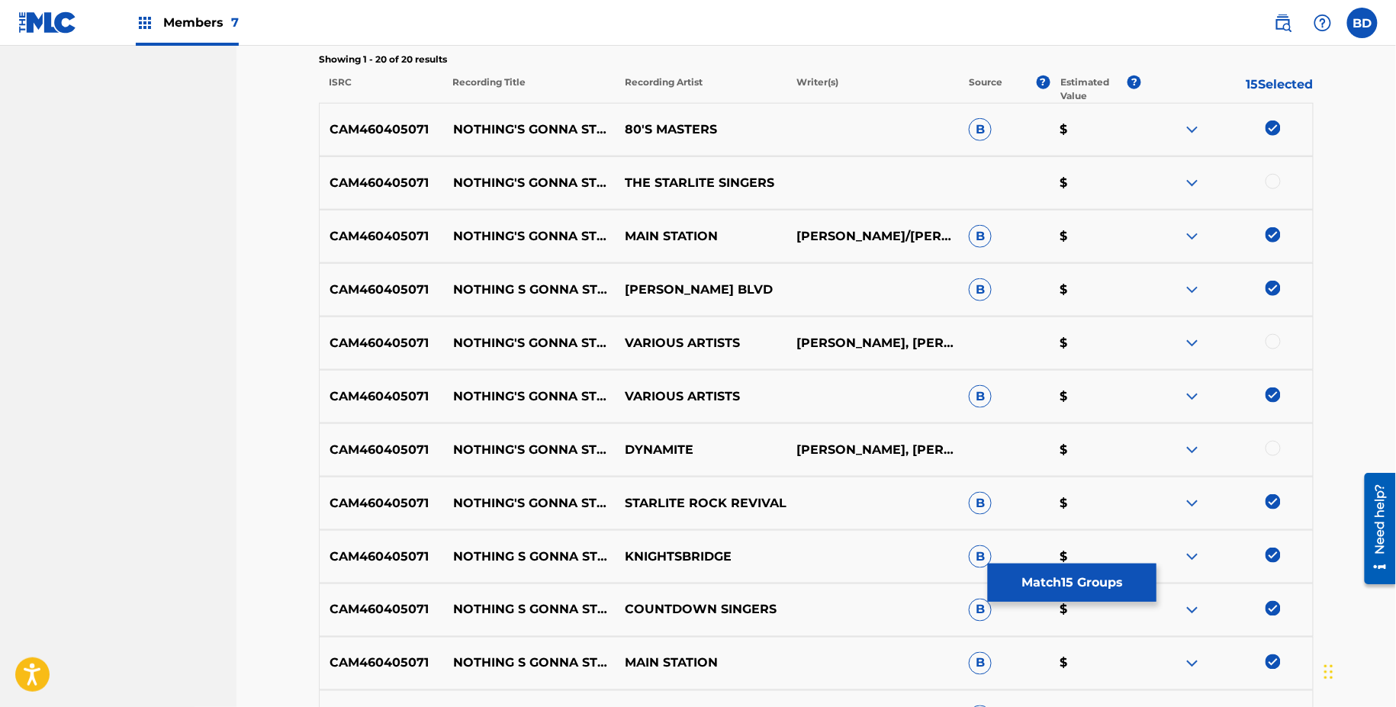
scroll to position [142, 0]
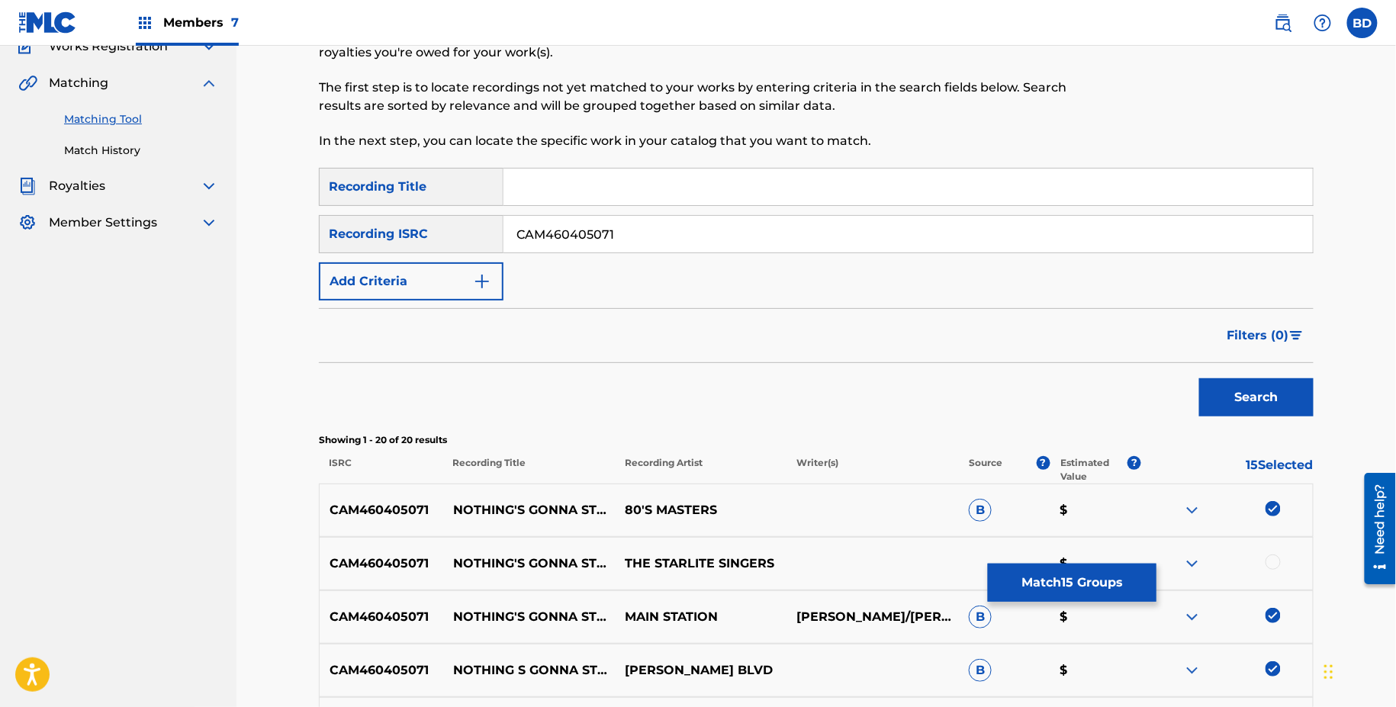
click at [1017, 600] on button "Match 15 Groups" at bounding box center [1072, 583] width 169 height 38
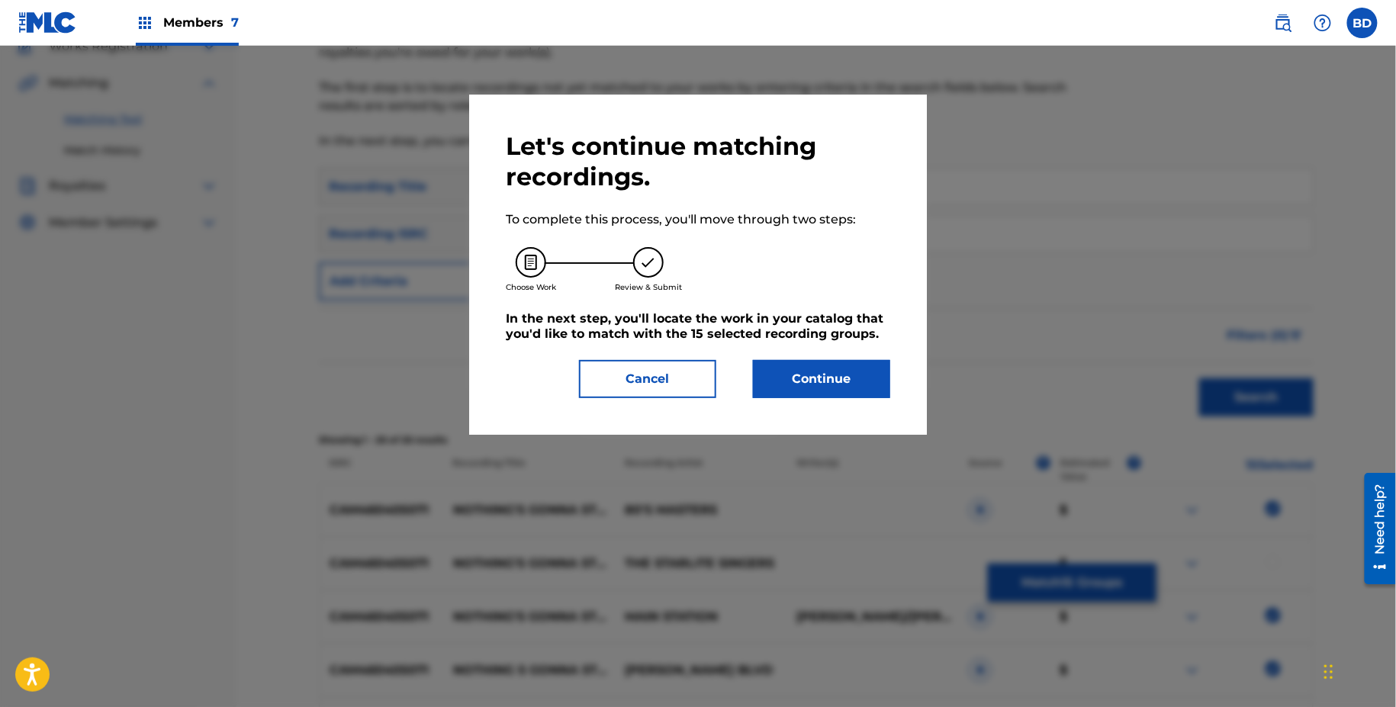
click at [813, 385] on button "Continue" at bounding box center [821, 379] width 137 height 38
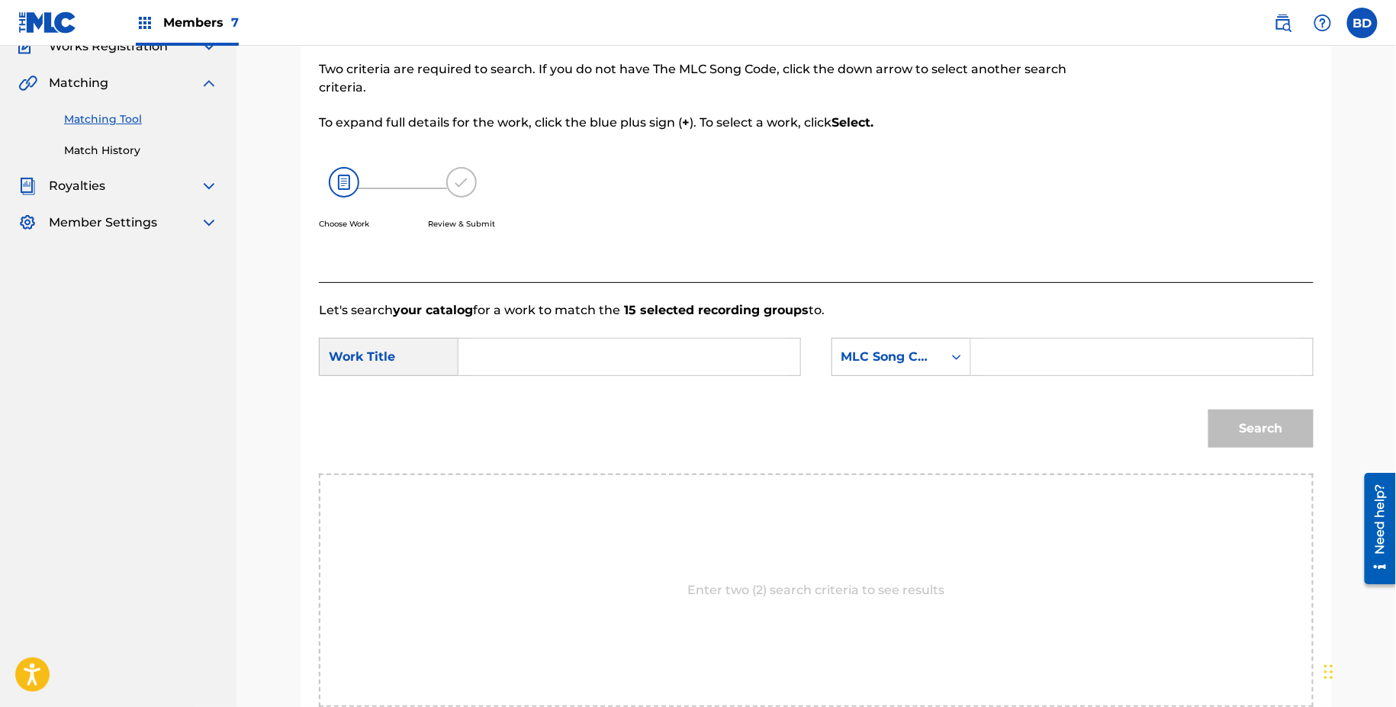
click at [1060, 367] on input "Search Form" at bounding box center [1142, 357] width 316 height 37
paste input "N81941"
type input "N81941"
click at [741, 345] on input "Search Form" at bounding box center [630, 357] width 316 height 37
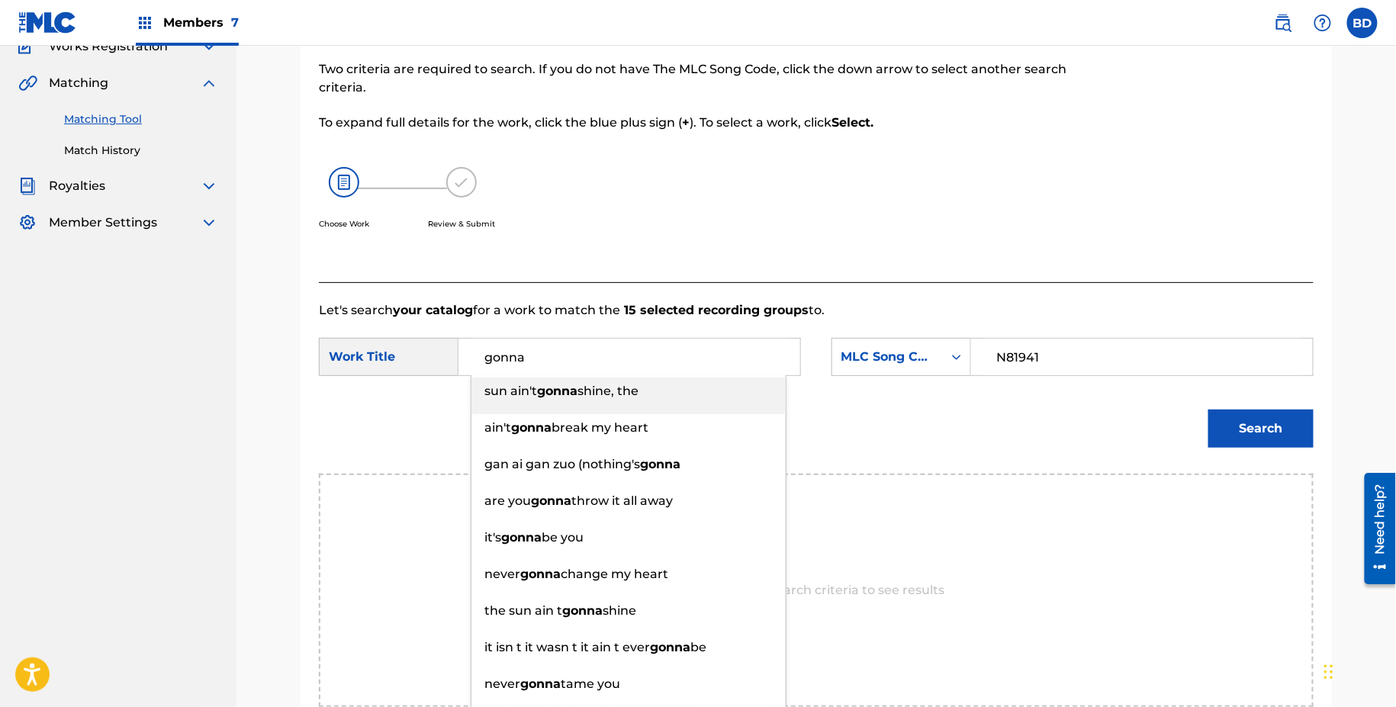
type input "gonna"
click at [1305, 422] on button "Search" at bounding box center [1261, 429] width 105 height 38
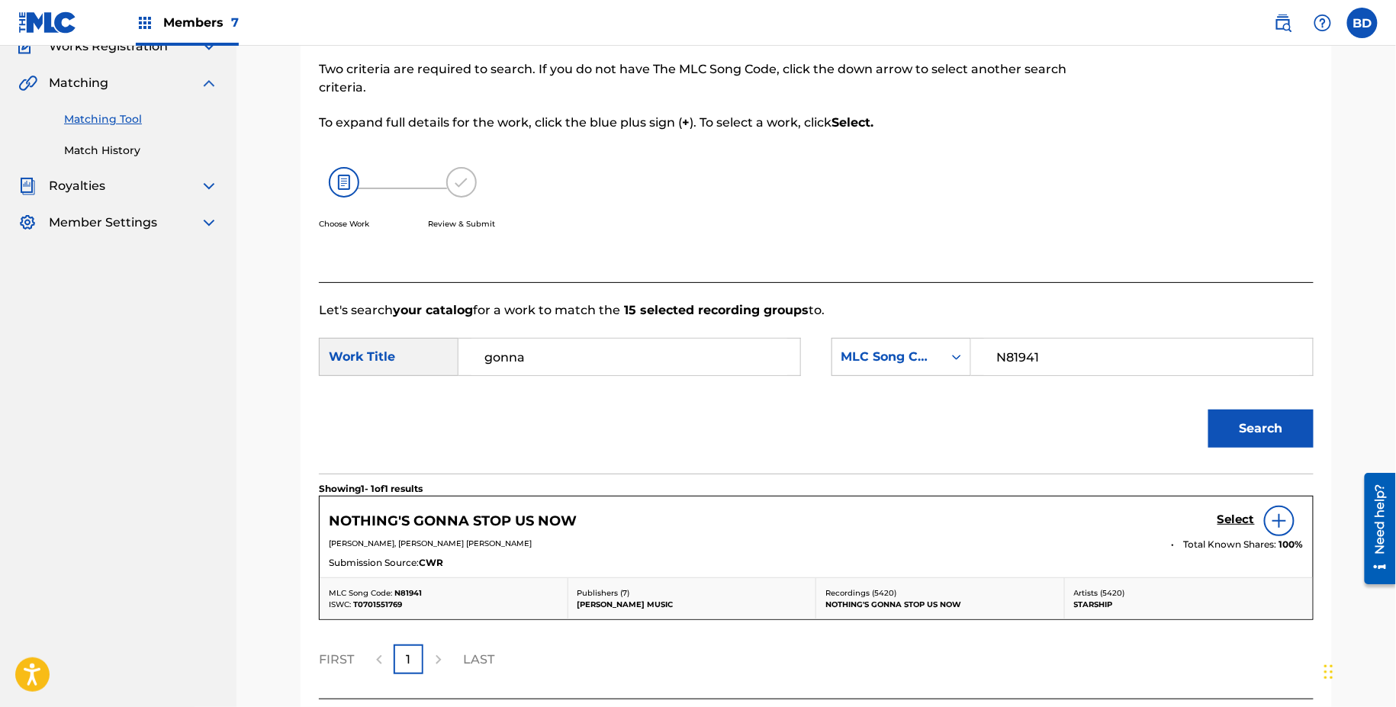
click at [1241, 517] on h5 "Select" at bounding box center [1236, 520] width 37 height 14
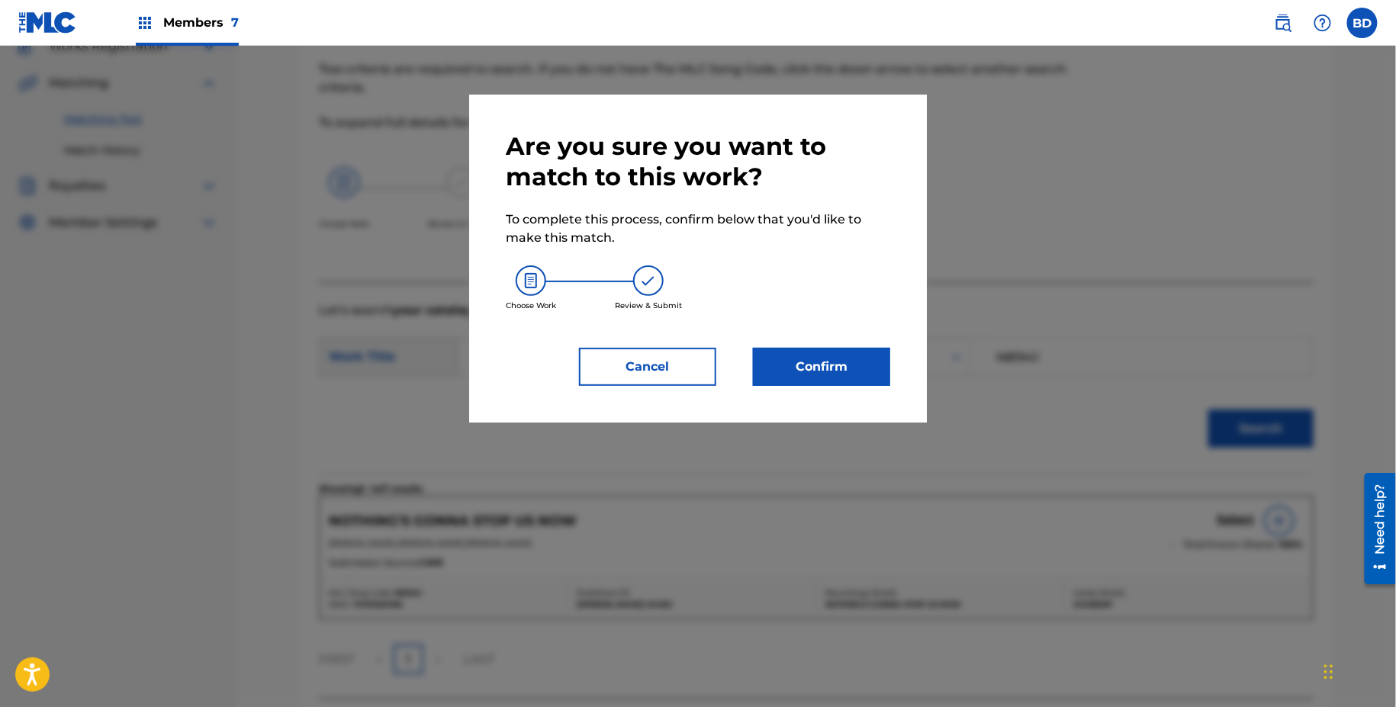
click at [726, 379] on div "Cancel Confirm" at bounding box center [698, 367] width 385 height 38
click at [769, 378] on button "Confirm" at bounding box center [821, 367] width 137 height 38
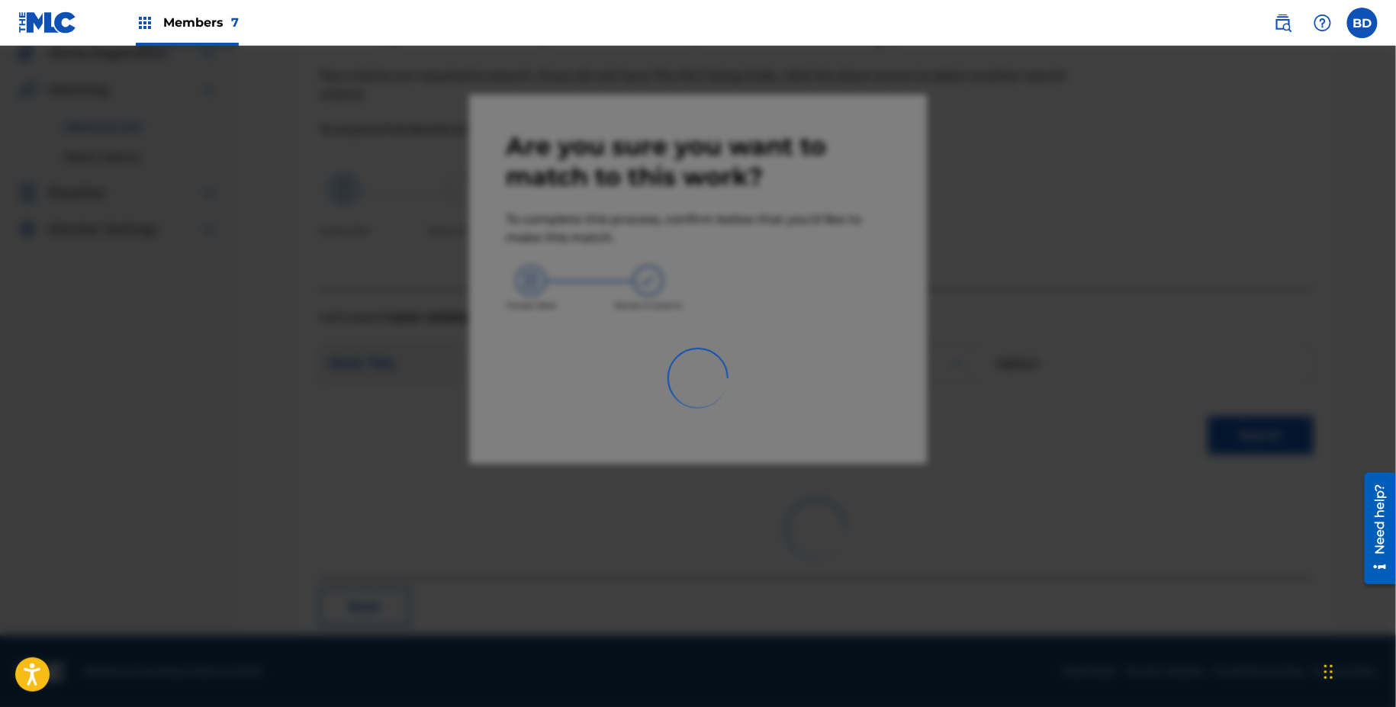
scroll to position [39, 0]
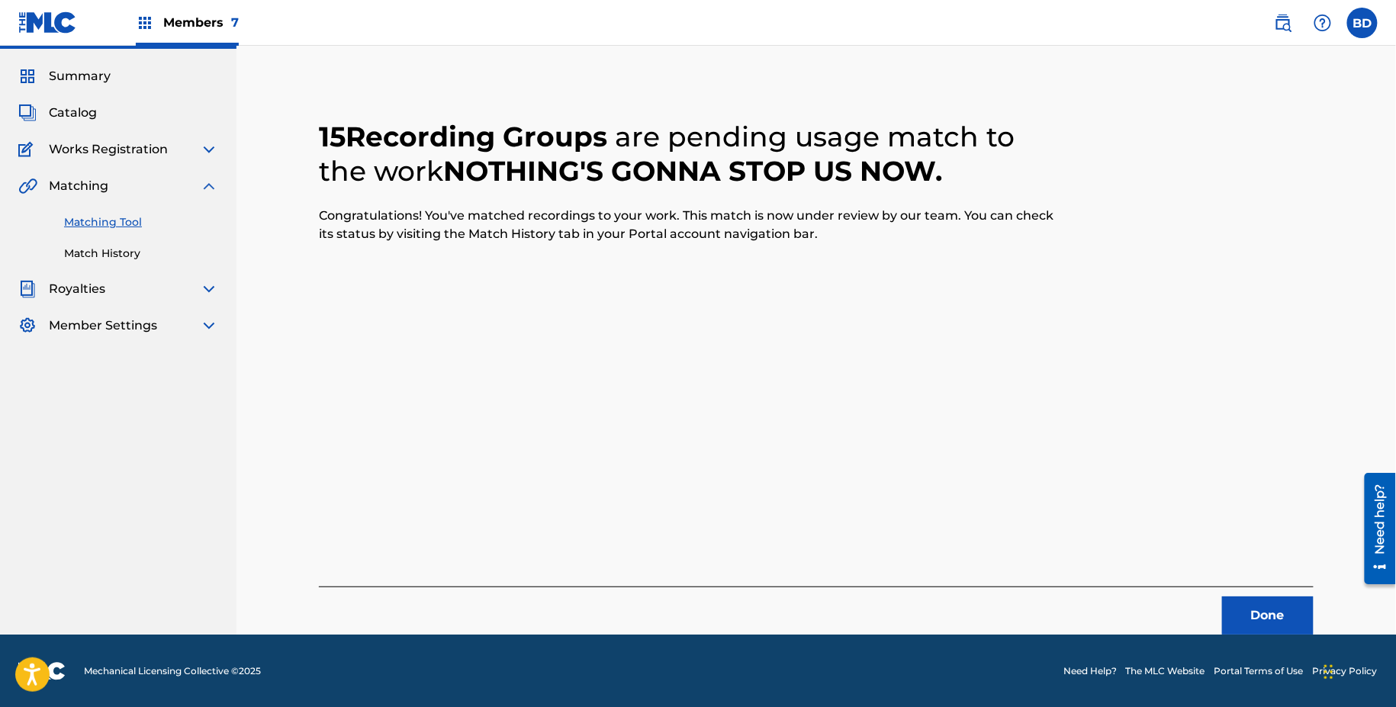
click at [102, 248] on link "Match History" at bounding box center [141, 254] width 154 height 16
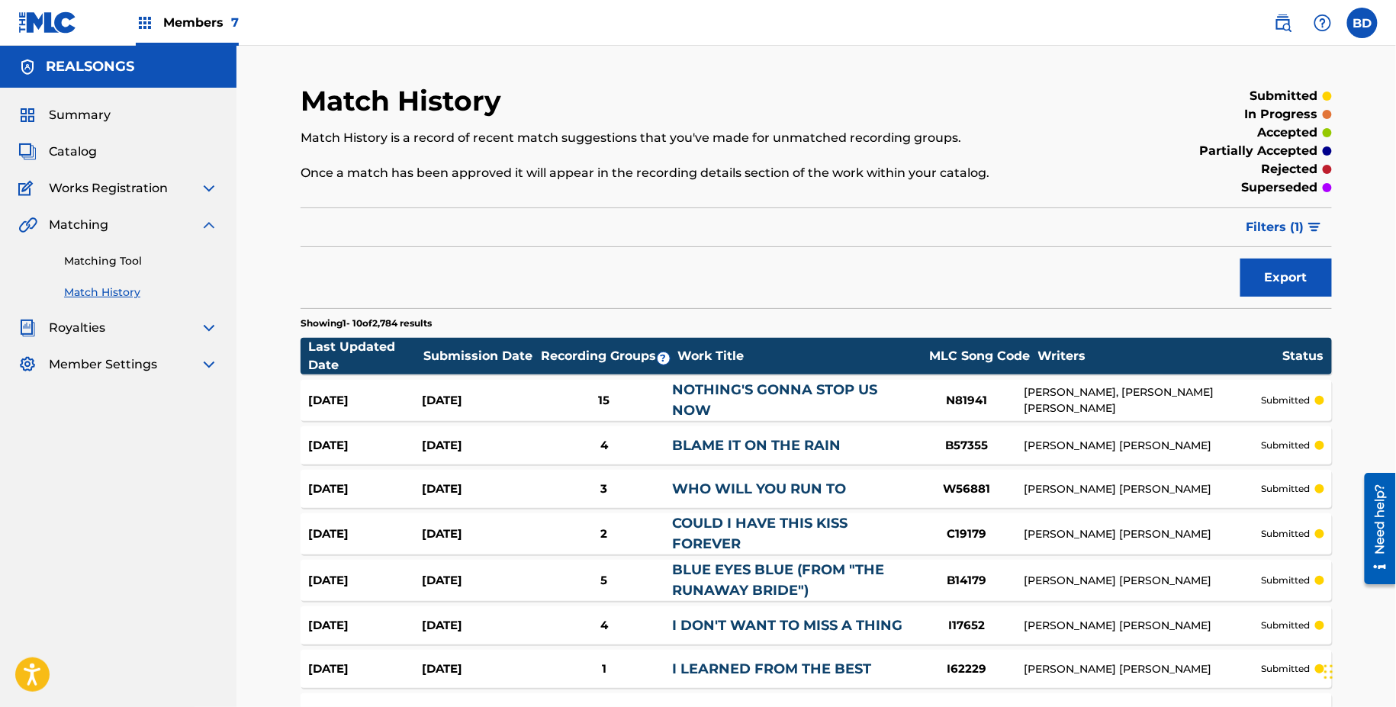
click at [594, 387] on div "Aug 18, 2025 Aug 18, 2025 15 NOTHING'S GONNA STOP US NOW N81941 ALBERT HAMMOND,…" at bounding box center [817, 400] width 1032 height 41
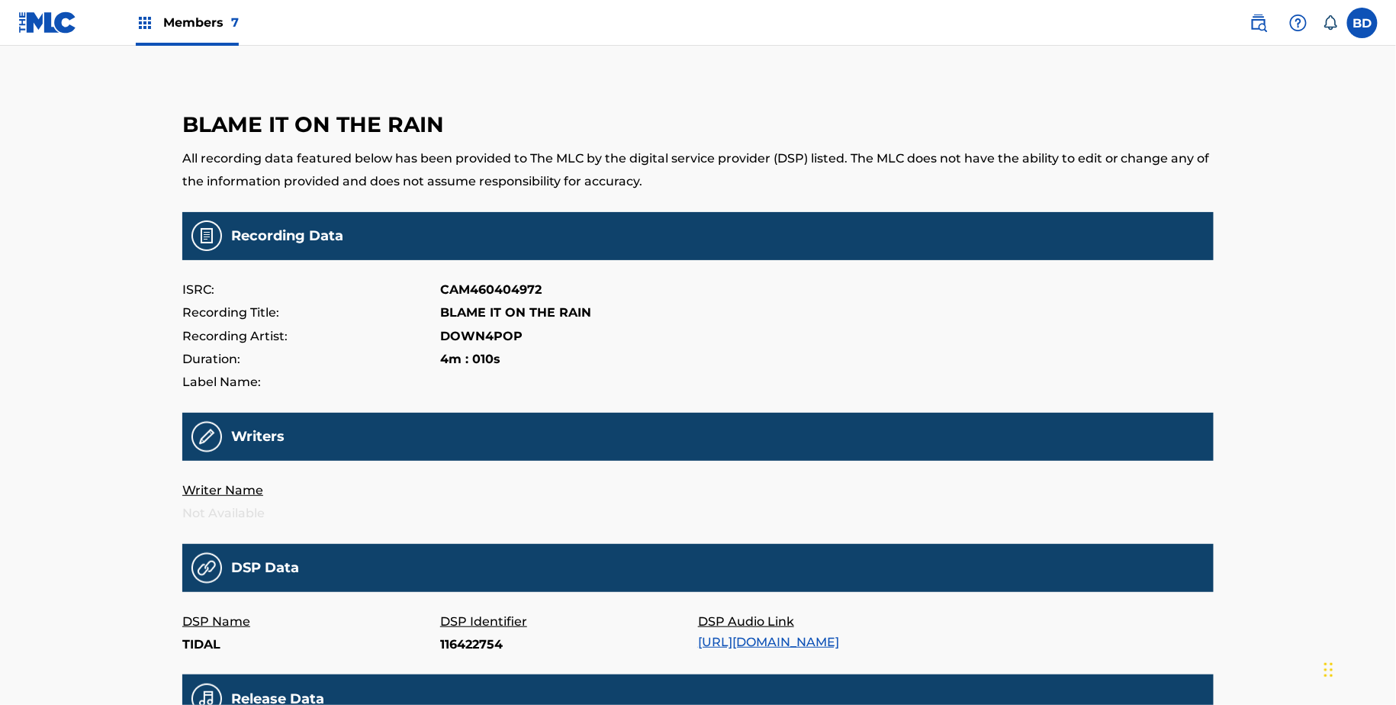
click at [482, 642] on p "116422754" at bounding box center [569, 644] width 258 height 23
copy p "116422754"
click at [451, 647] on p "109825201" at bounding box center [569, 644] width 258 height 23
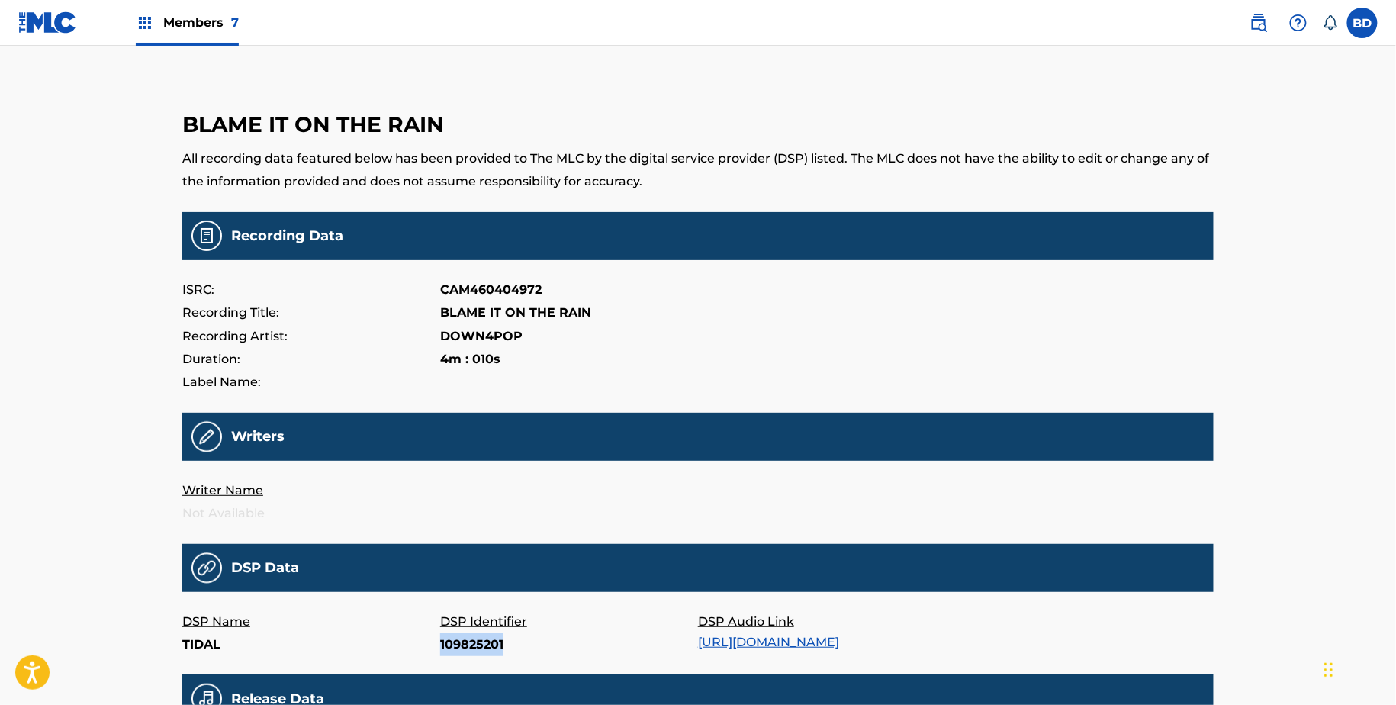
copy p "109825201"
click at [459, 641] on p "36884912" at bounding box center [569, 644] width 258 height 23
copy p "36884912"
click at [468, 652] on p "36860179" at bounding box center [569, 644] width 258 height 23
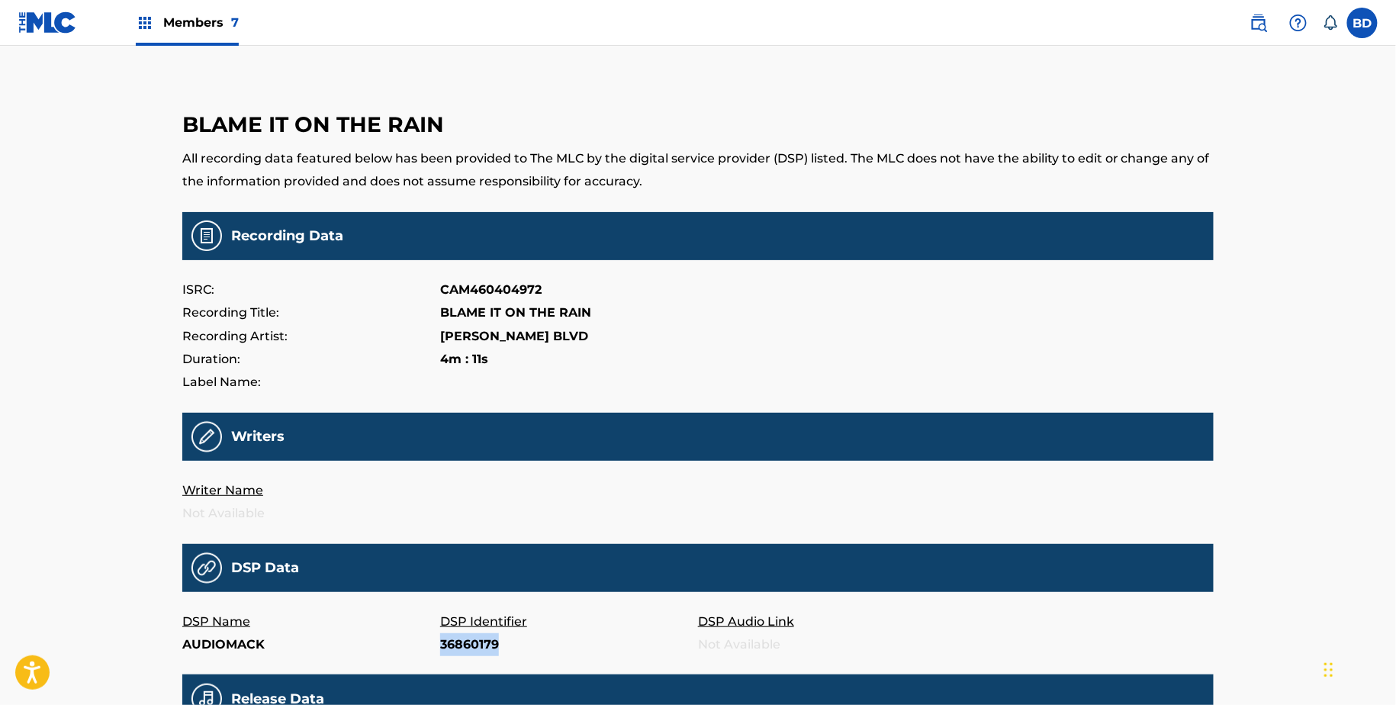
click at [468, 652] on p "36860179" at bounding box center [569, 644] width 258 height 23
copy p "36860179"
click at [476, 634] on p "36878708" at bounding box center [569, 644] width 258 height 23
copy p "36878708"
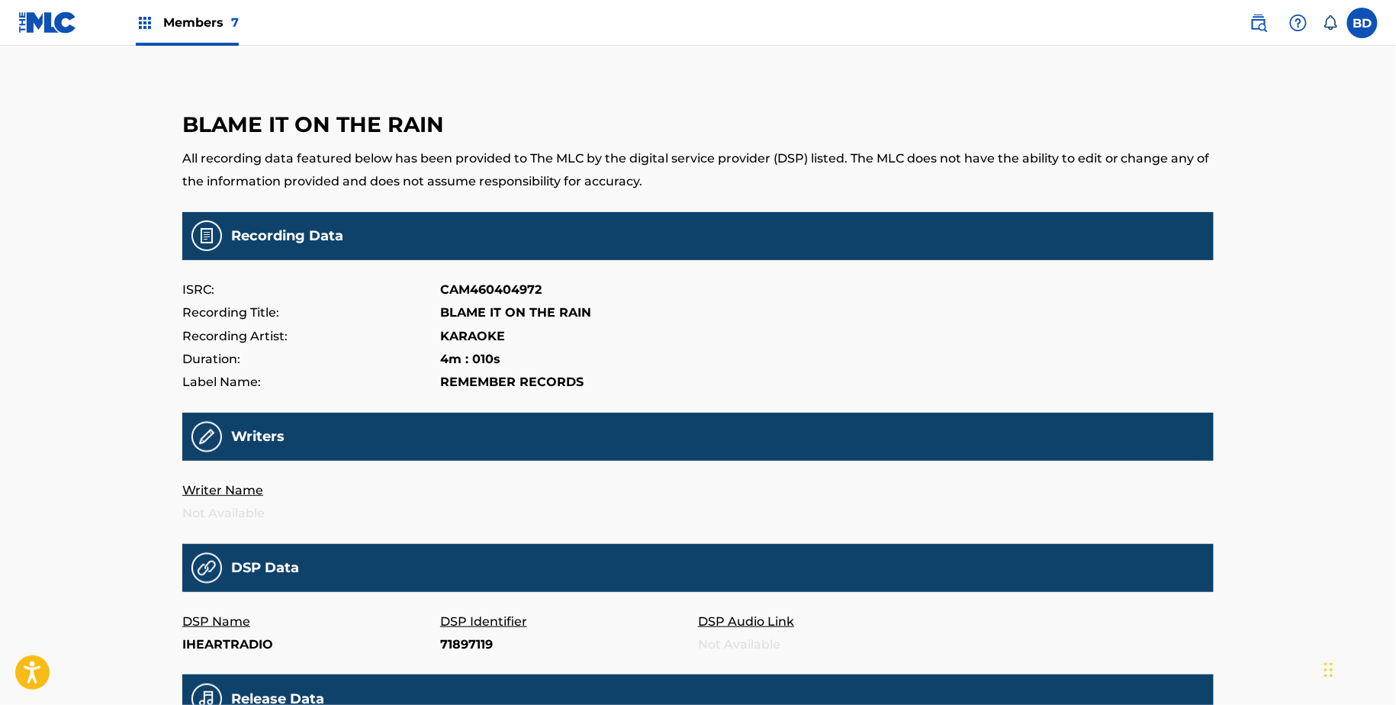
click at [456, 644] on p "71897119" at bounding box center [569, 644] width 258 height 23
copy p "71897119"
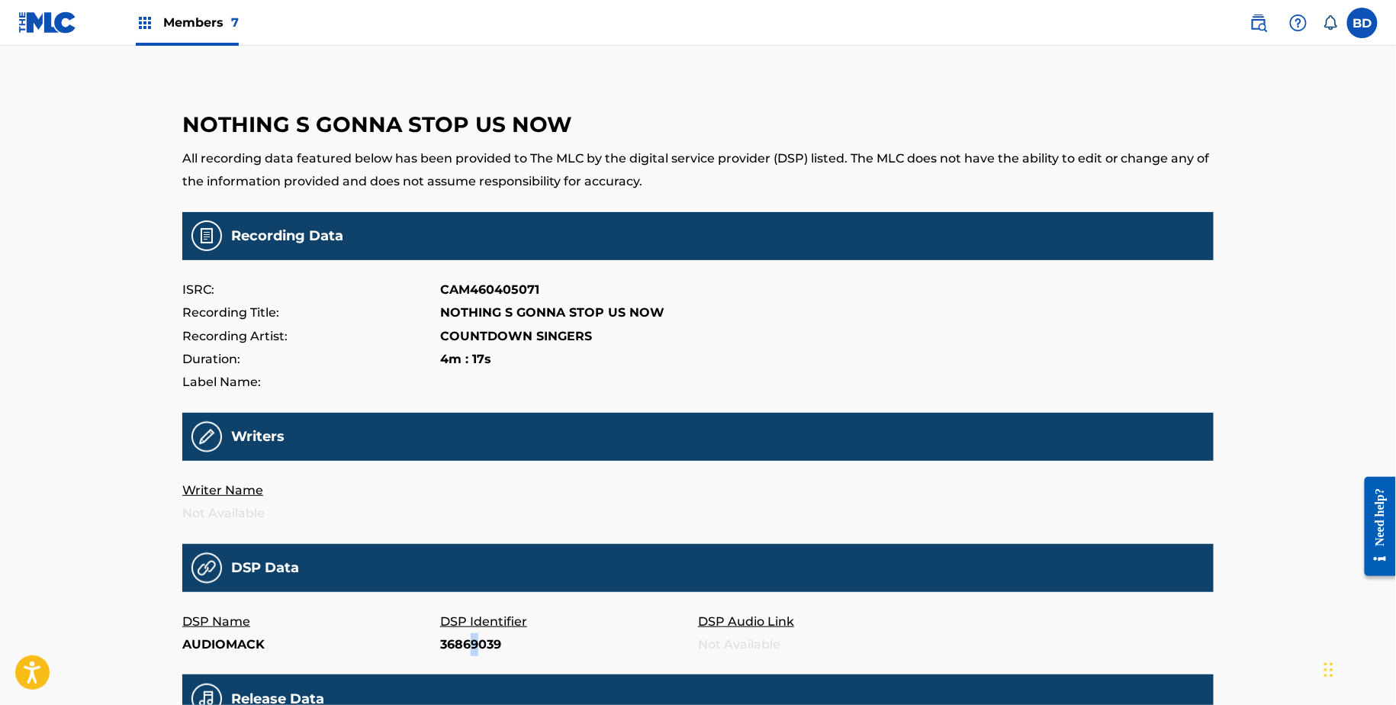
click at [475, 647] on p "36869039" at bounding box center [569, 644] width 258 height 23
click at [465, 649] on p "36869039" at bounding box center [569, 644] width 258 height 23
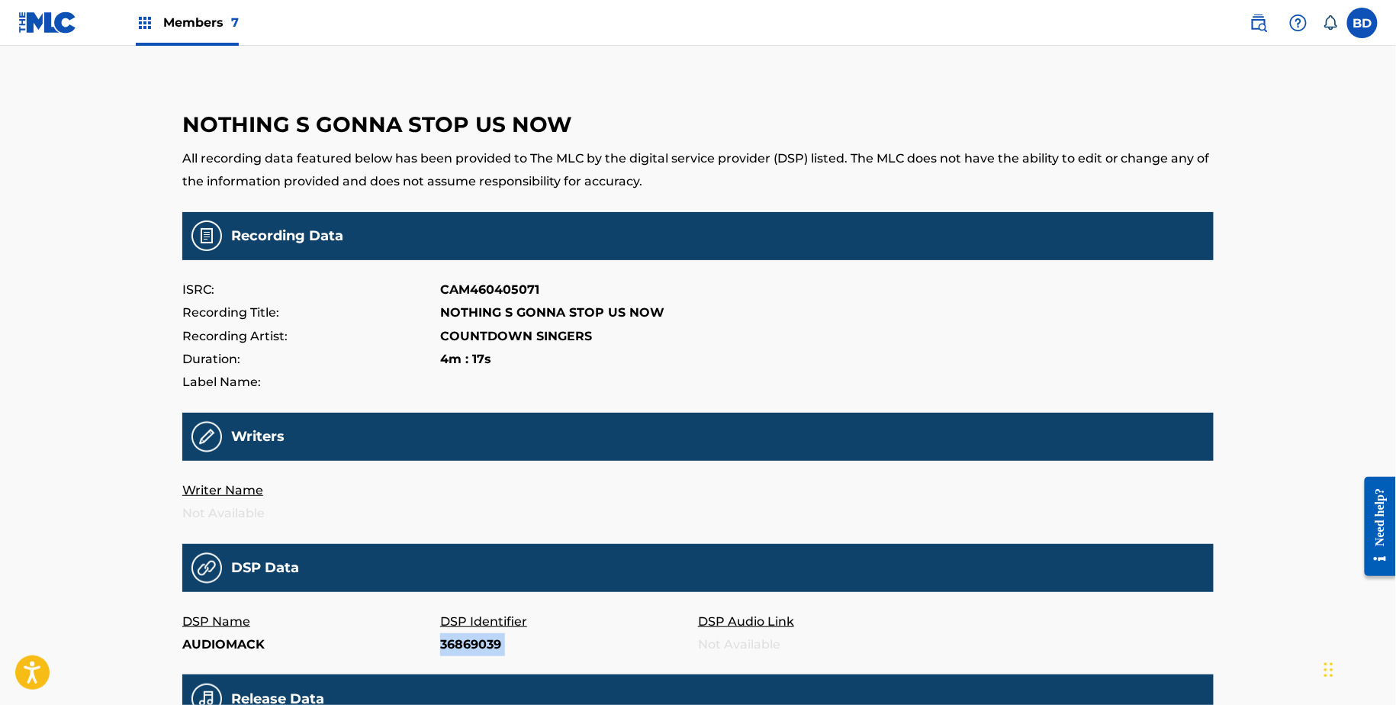
copy p "36869039"
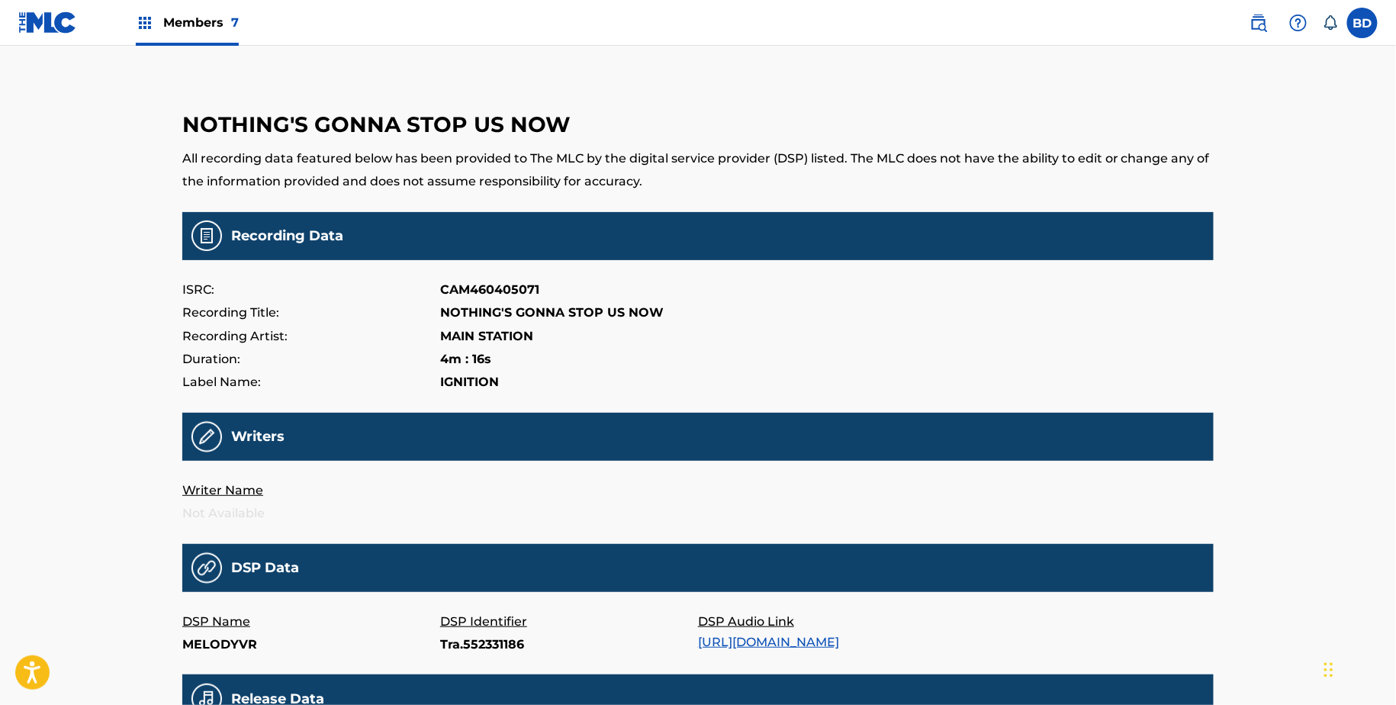
click at [474, 651] on p "Tra.552331186" at bounding box center [569, 644] width 258 height 23
copy p "Tra.552331186"
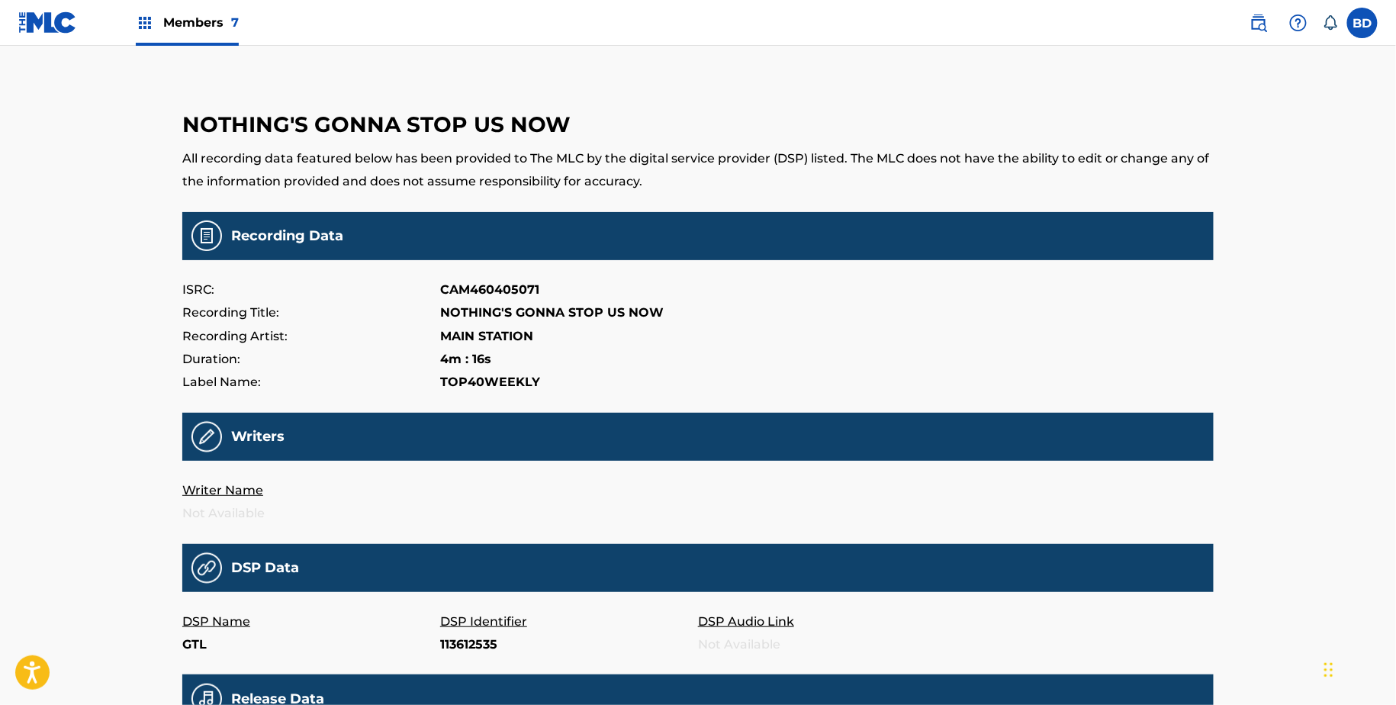
click at [471, 647] on p "113612535" at bounding box center [569, 644] width 258 height 23
copy p "113612535"
click at [468, 645] on p "89661526" at bounding box center [569, 644] width 258 height 23
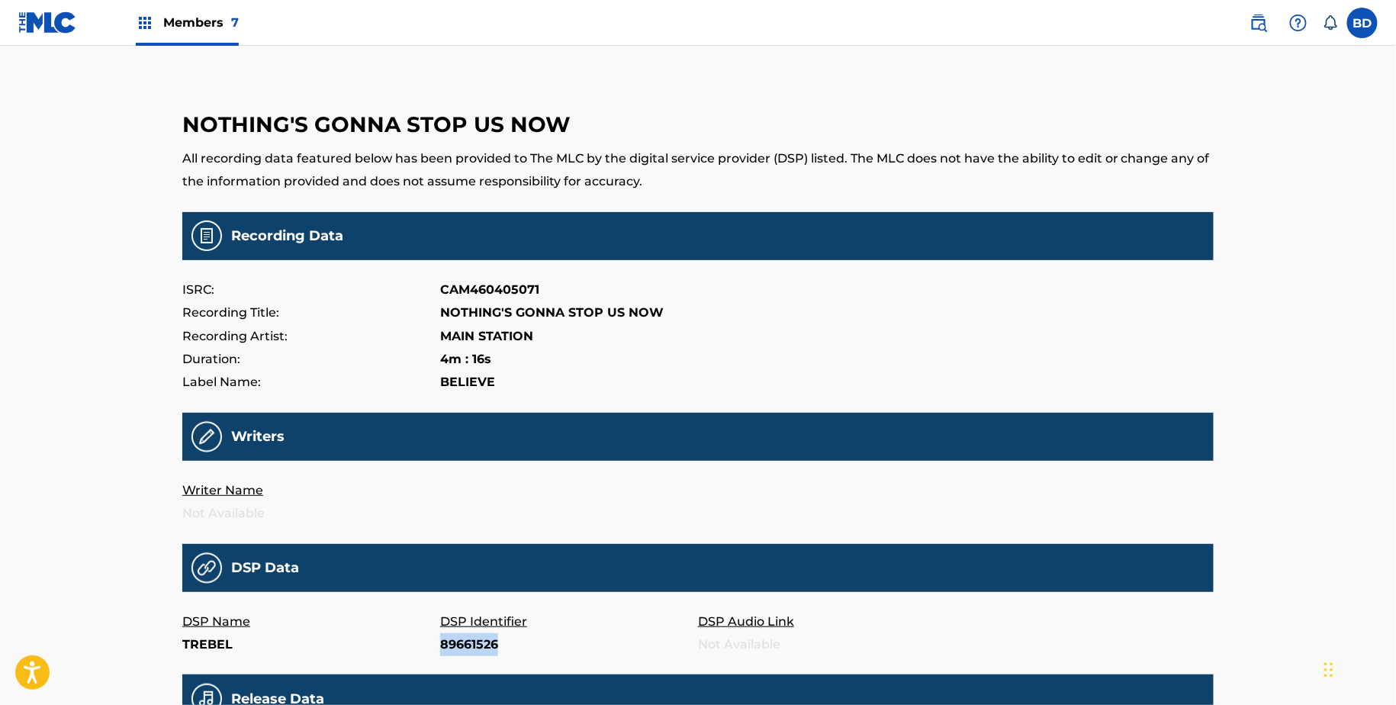
copy p "89661526"
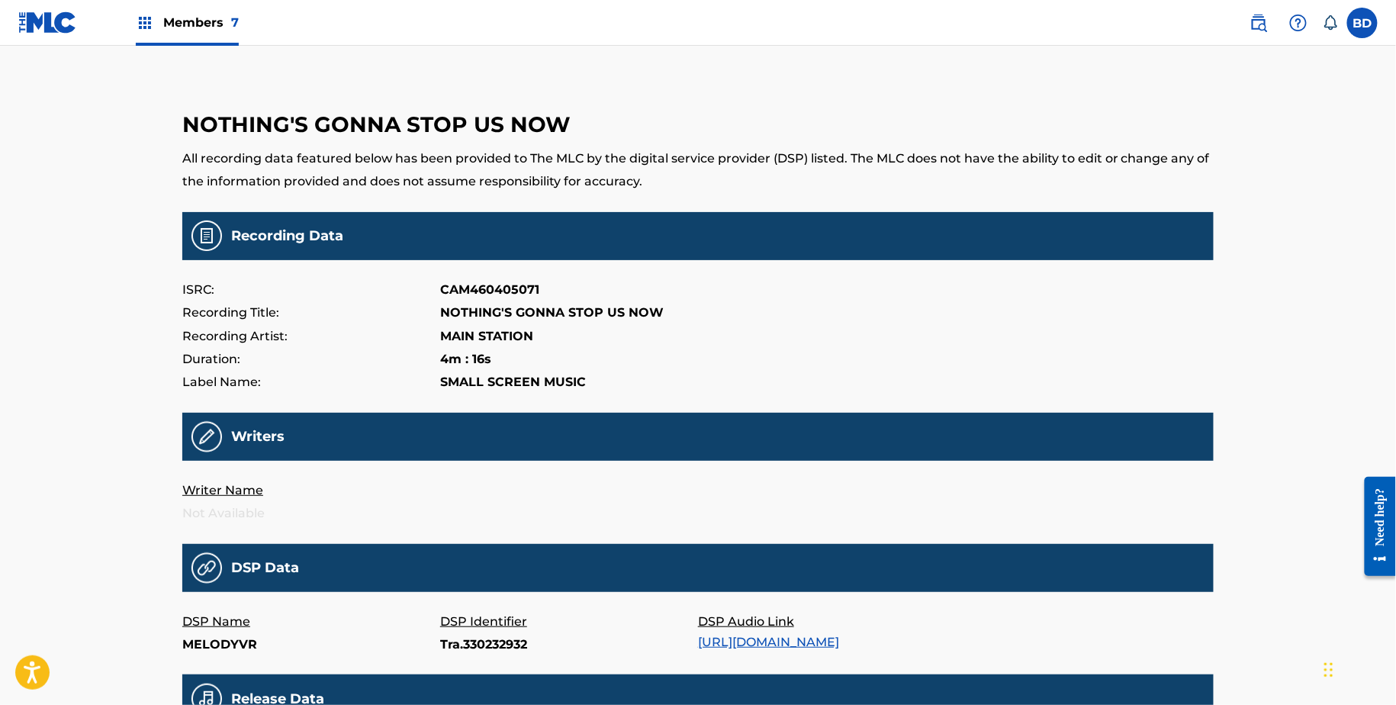
click at [474, 648] on p "Tra.330232932" at bounding box center [569, 644] width 258 height 23
copy p "Tra.330232932"
click at [465, 638] on p "288097504" at bounding box center [569, 644] width 258 height 23
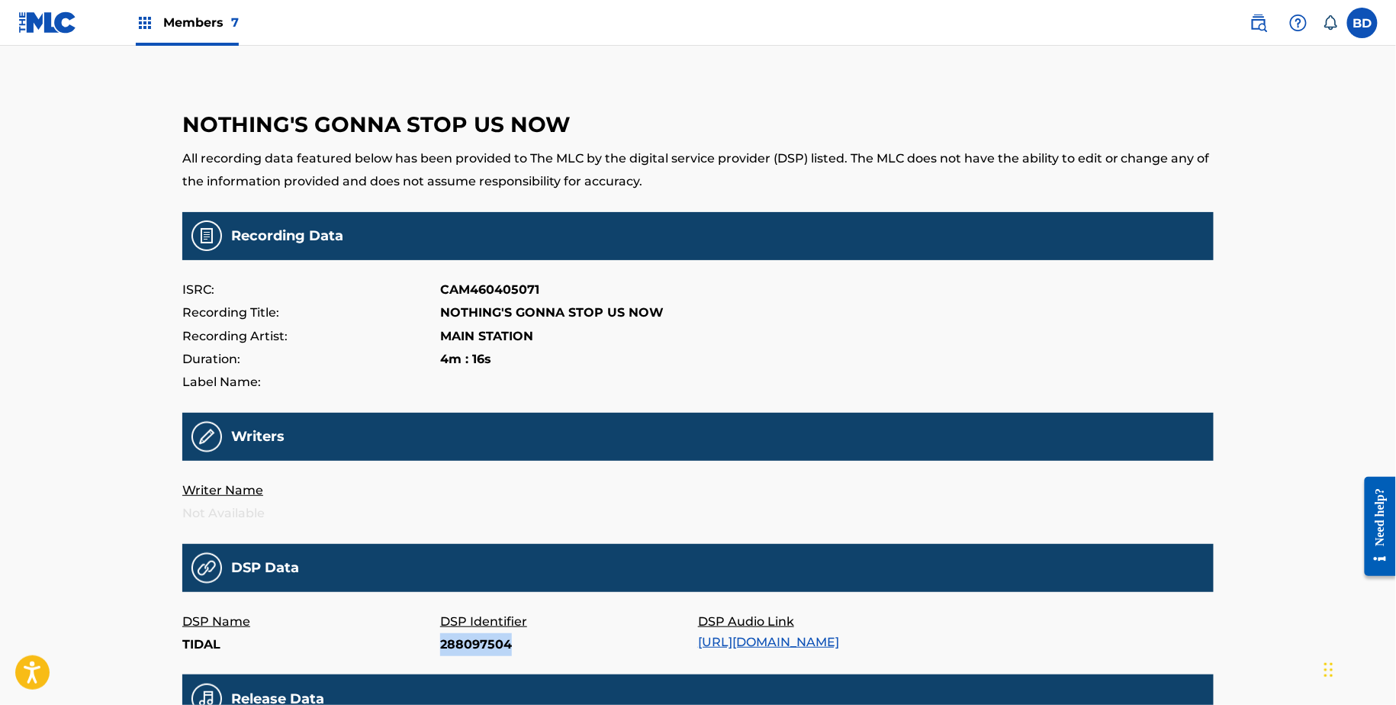
click at [465, 638] on p "288097504" at bounding box center [569, 644] width 258 height 23
copy p "288097504"
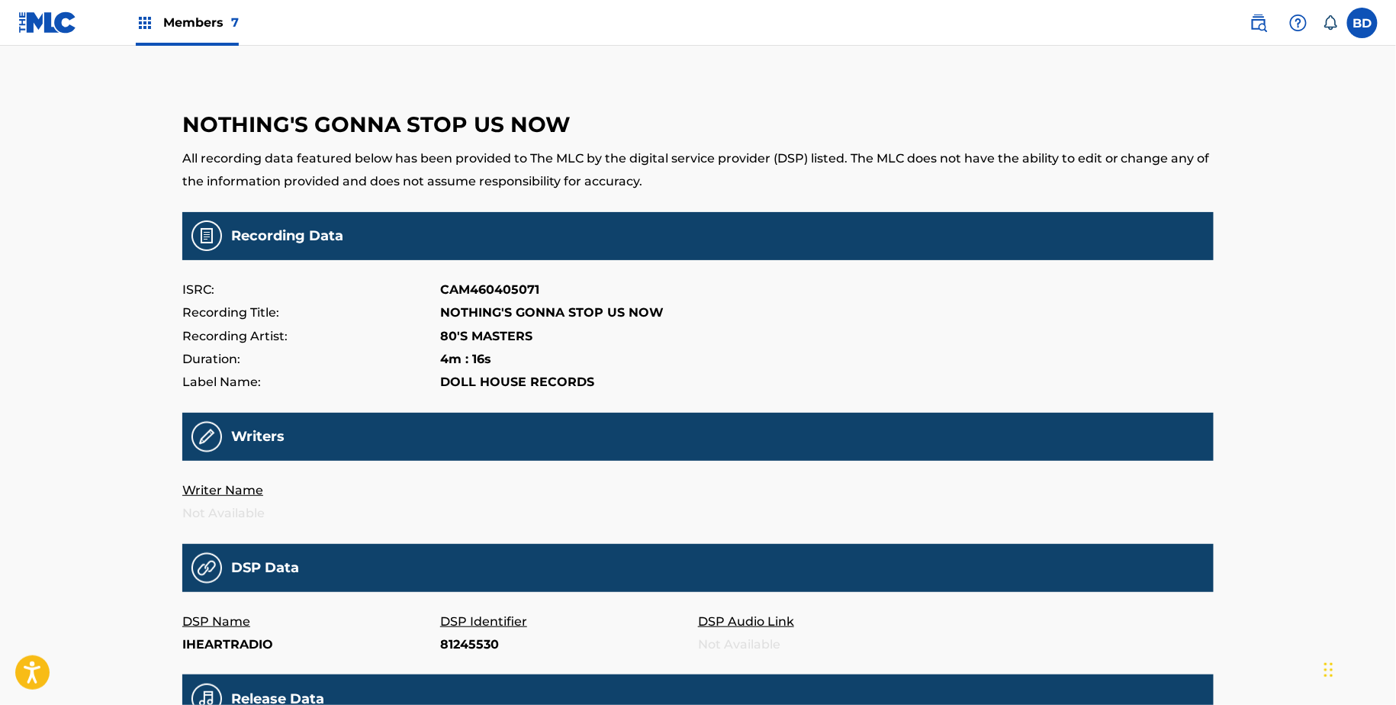
click at [459, 652] on p "81245530" at bounding box center [569, 644] width 258 height 23
copy p "81245530"
click at [470, 648] on p "81245499" at bounding box center [569, 644] width 258 height 23
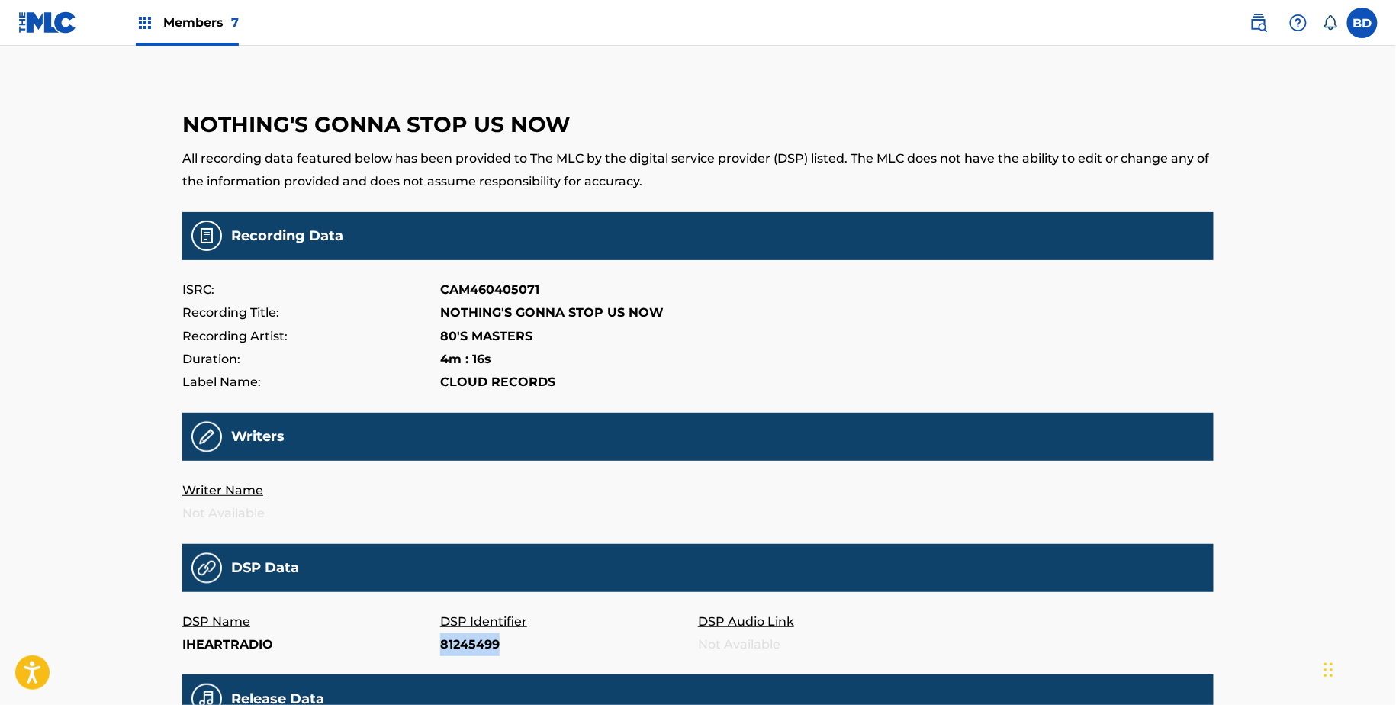
copy p "81245499"
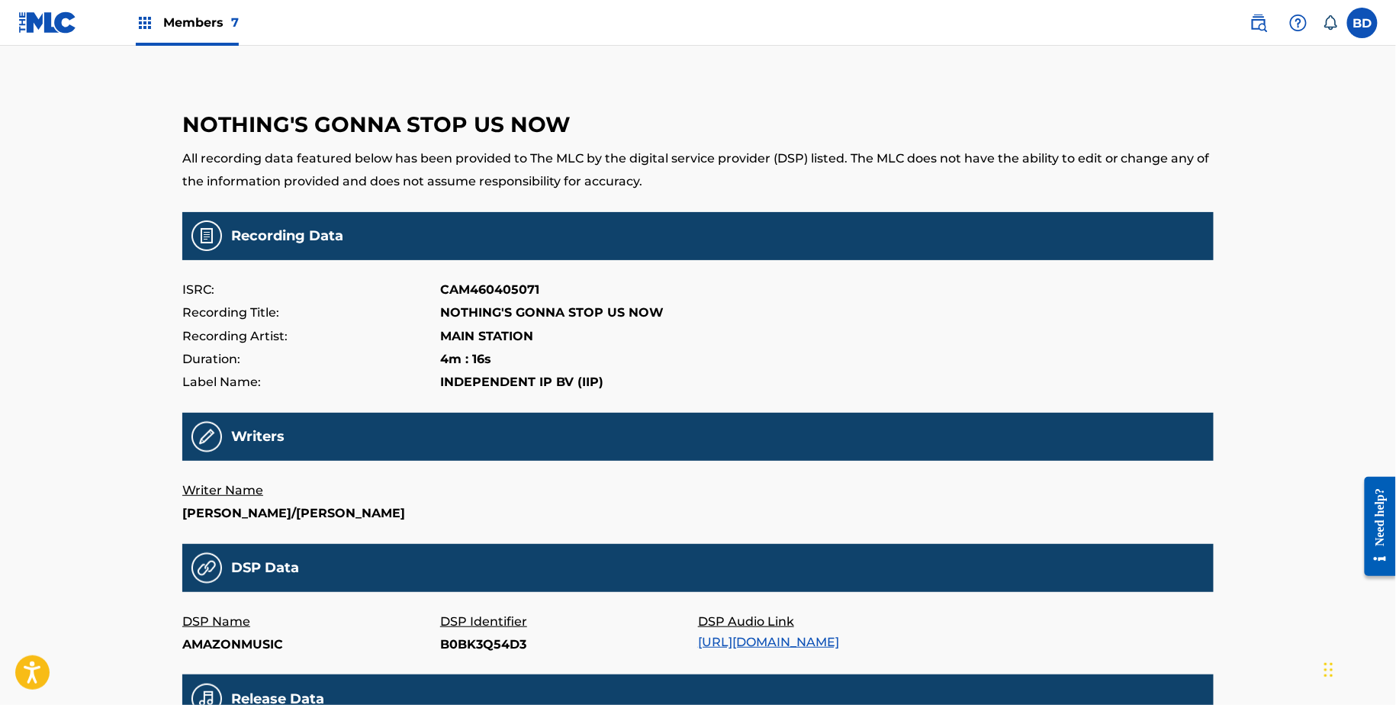
click at [470, 637] on p "B0BK3Q54D3" at bounding box center [569, 644] width 258 height 23
copy p "B0BK3Q54D3"
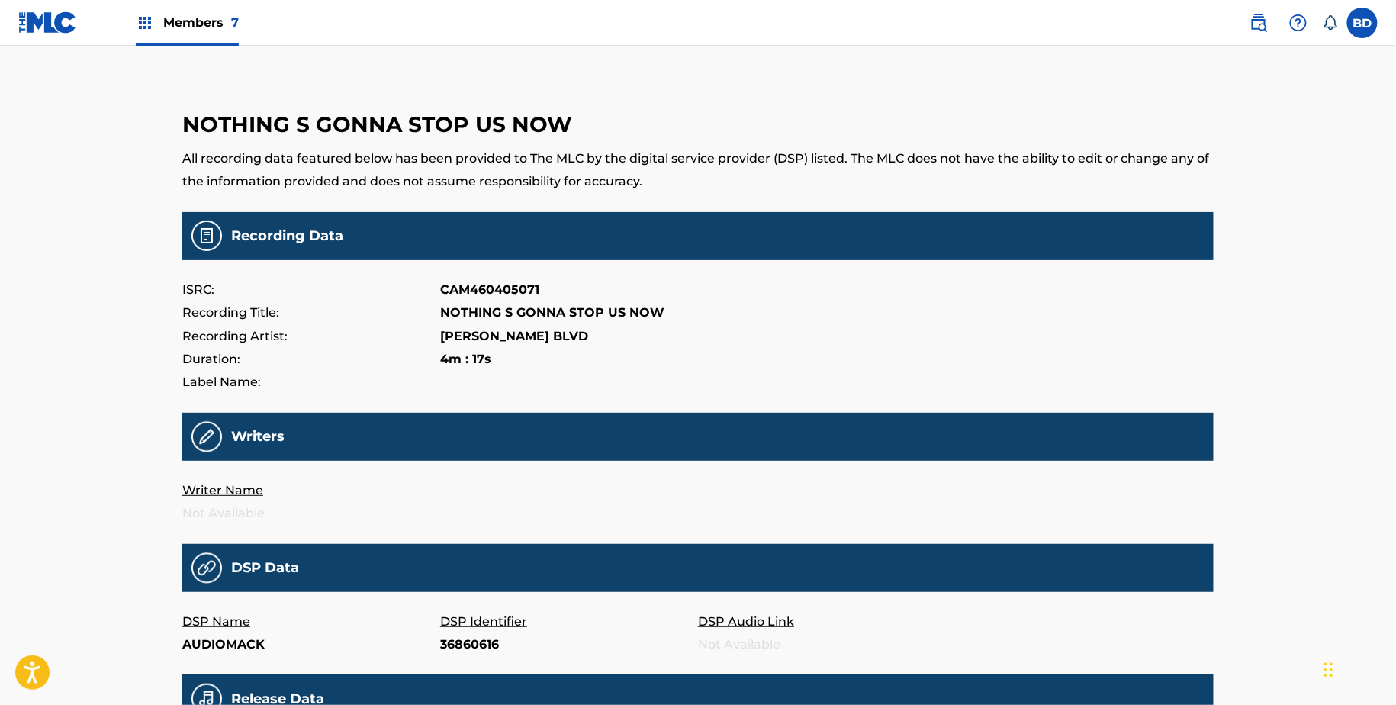
click at [465, 633] on p "36860616" at bounding box center [569, 644] width 258 height 23
copy p "36860616"
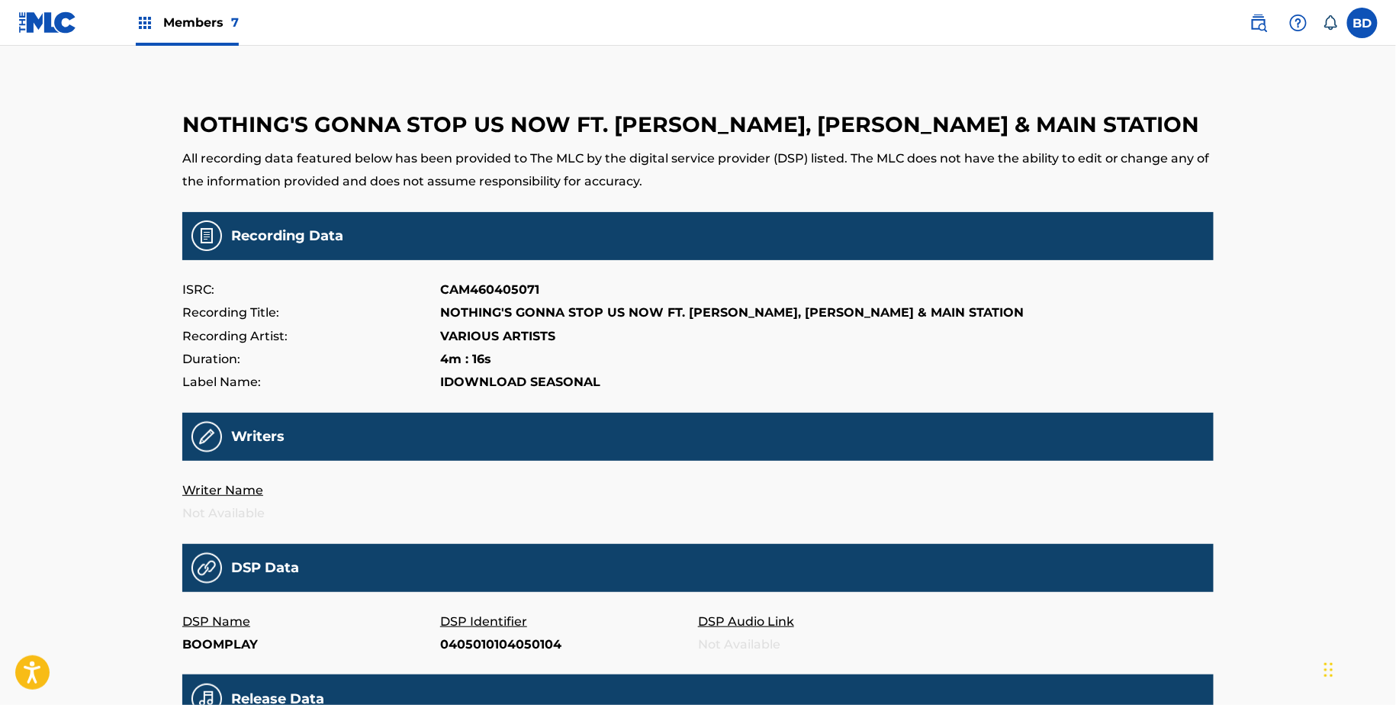
click at [509, 645] on p "0405010104050104" at bounding box center [569, 644] width 258 height 23
copy p "0405010104050104"
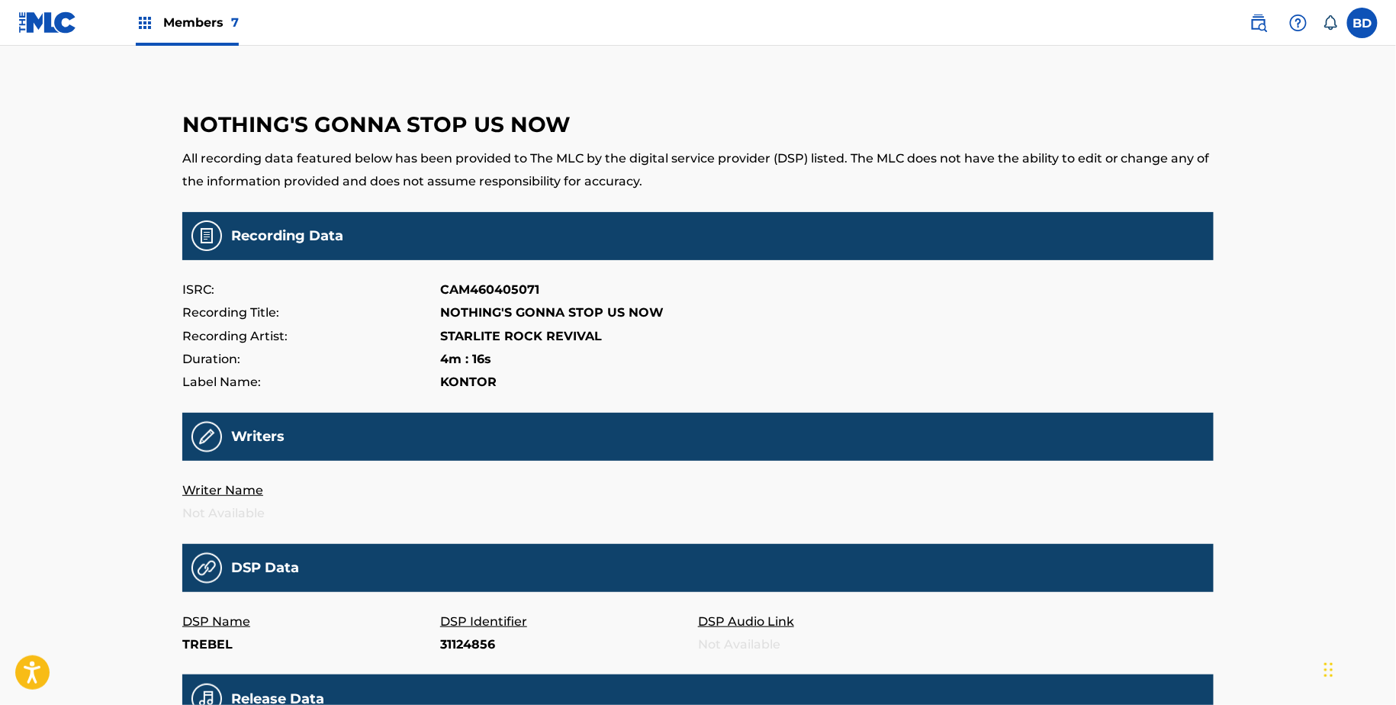
click at [463, 646] on p "31124856" at bounding box center [569, 644] width 258 height 23
copy p "31124856"
click at [465, 649] on p "36878279" at bounding box center [569, 644] width 258 height 23
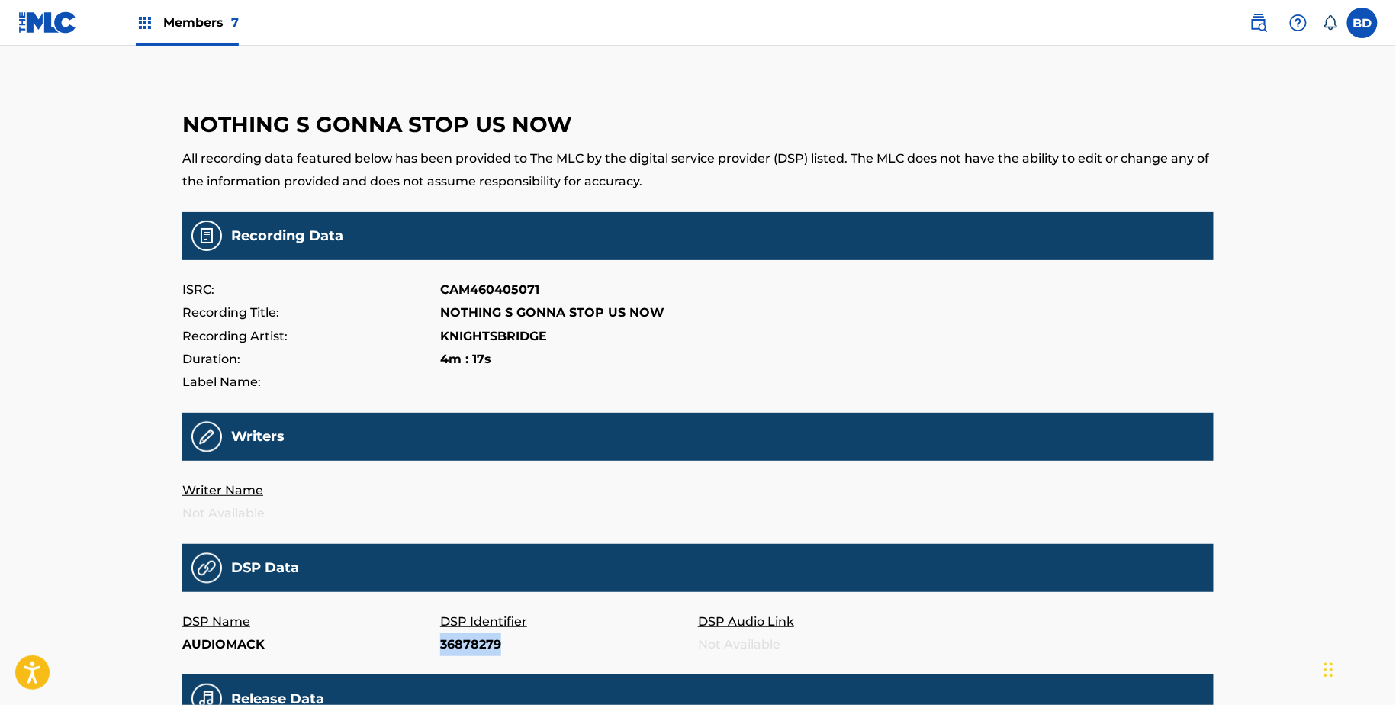
copy p "36878279"
click at [472, 636] on p "28589590" at bounding box center [569, 644] width 258 height 23
copy p "28589590"
click at [453, 639] on p "38358234" at bounding box center [569, 644] width 258 height 23
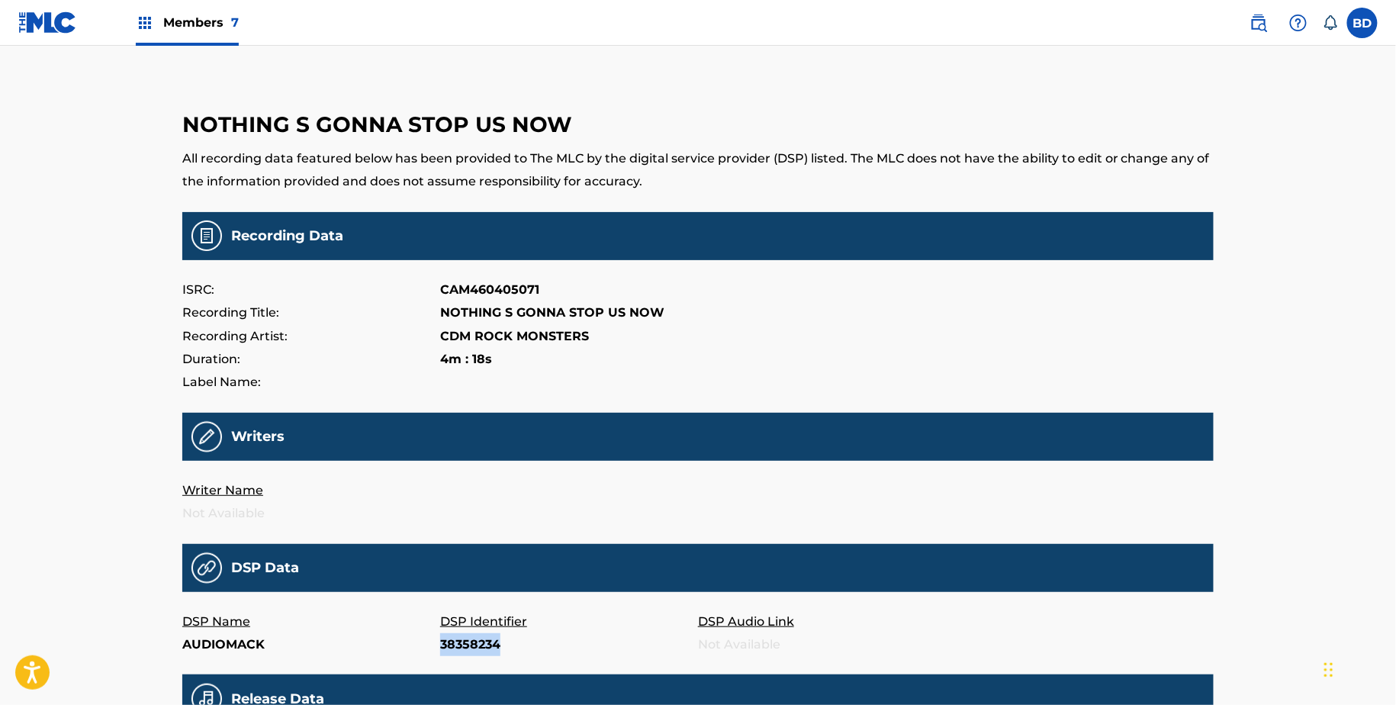
click at [453, 639] on p "38358234" at bounding box center [569, 644] width 258 height 23
copy p "38358234"
click at [443, 646] on p "178235888" at bounding box center [569, 644] width 258 height 23
copy p "178235888"
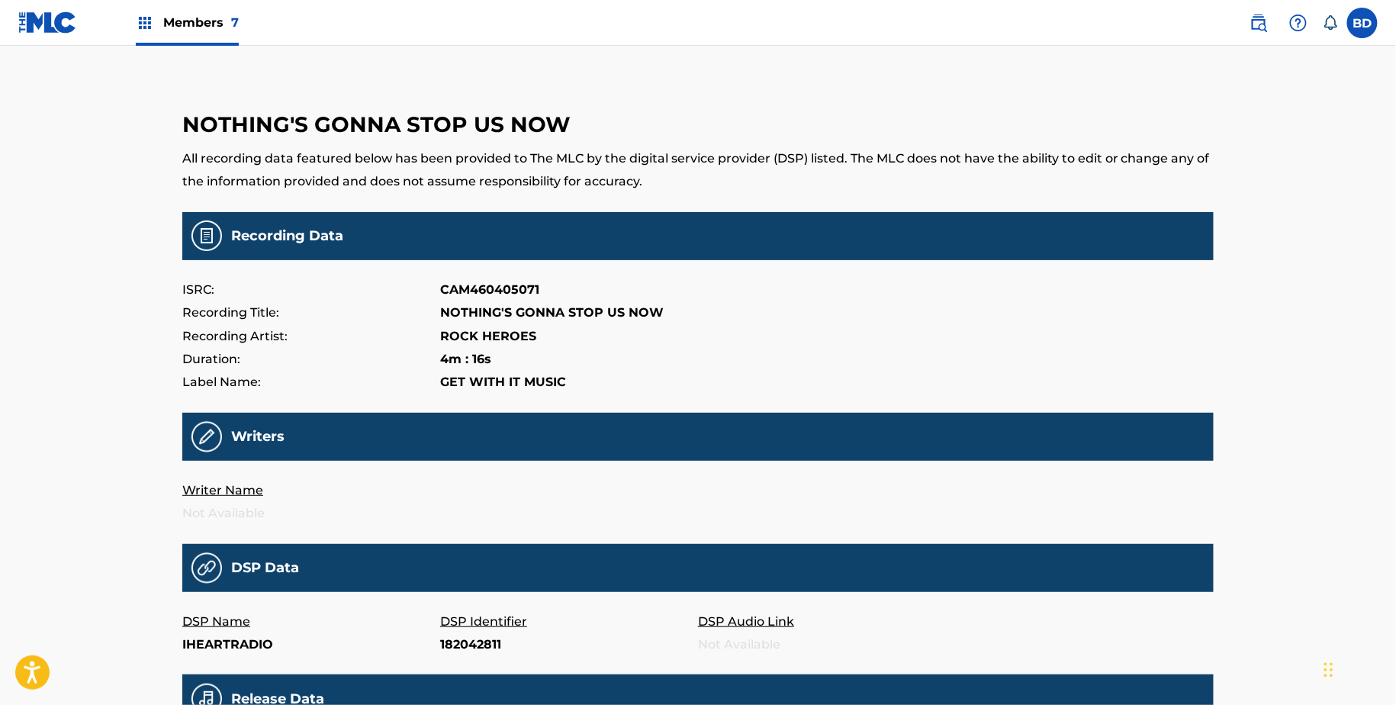
click at [474, 631] on p "DSP Identifier" at bounding box center [569, 621] width 258 height 23
copy p "Identifier"
click at [478, 646] on p "182042811" at bounding box center [569, 644] width 258 height 23
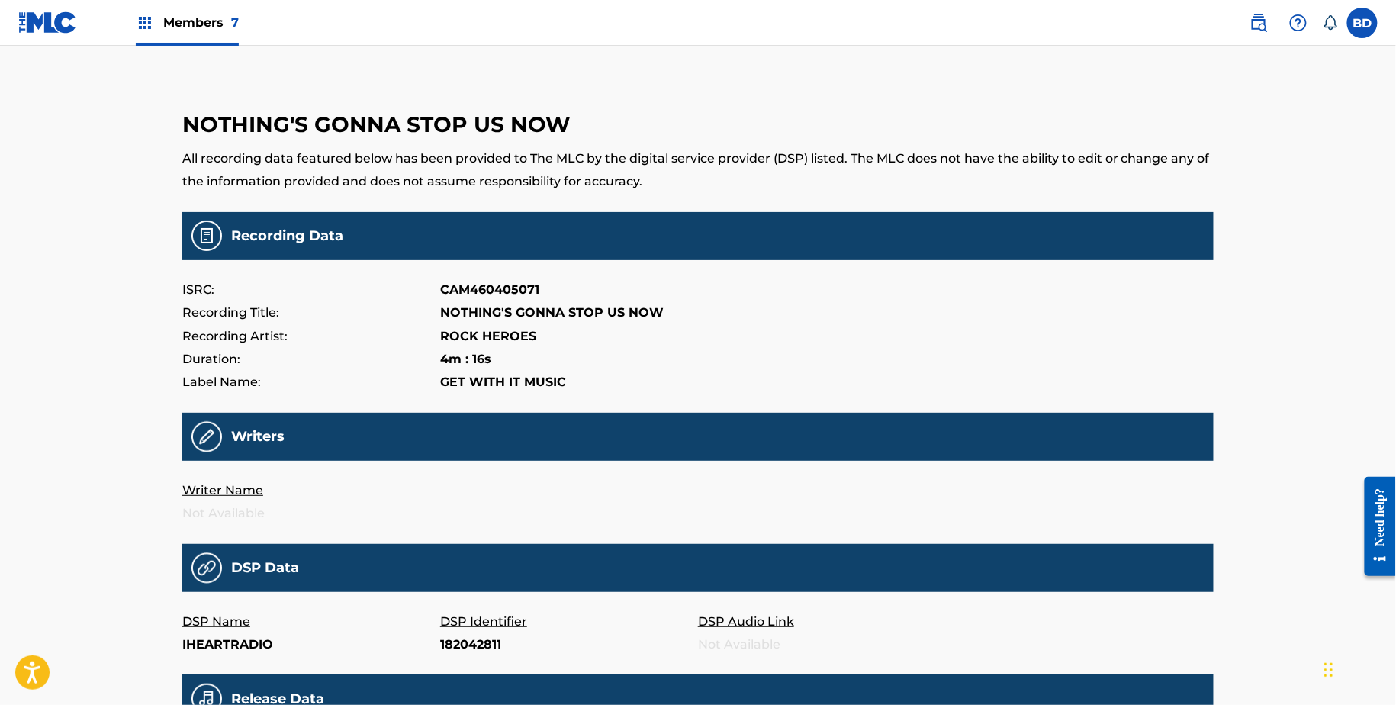
click at [456, 657] on main "NOTHING'S GONNA STOP US NOW All recording data featured below has been provided…" at bounding box center [698, 505] width 1032 height 842
copy p "182042811"
click at [456, 639] on p "93219392" at bounding box center [569, 644] width 258 height 23
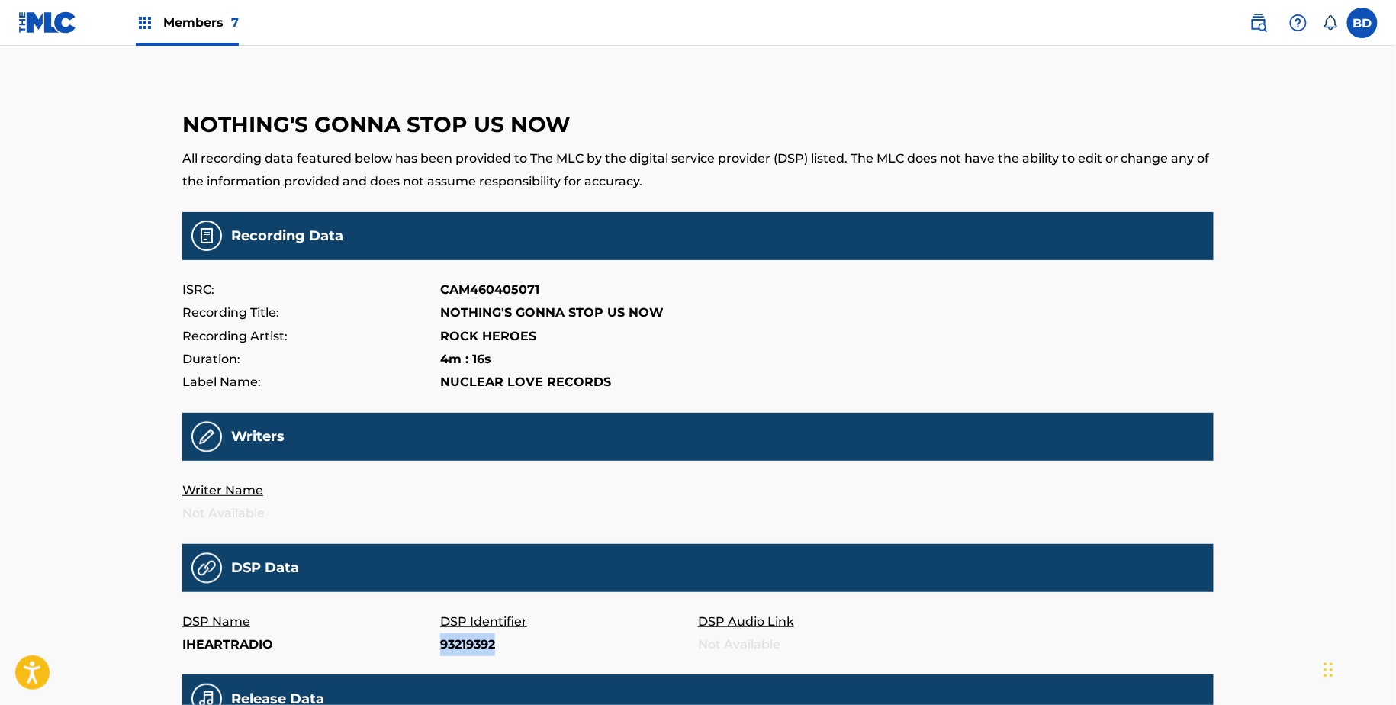
click at [456, 639] on p "93219392" at bounding box center [569, 644] width 258 height 23
copy p "93219392"
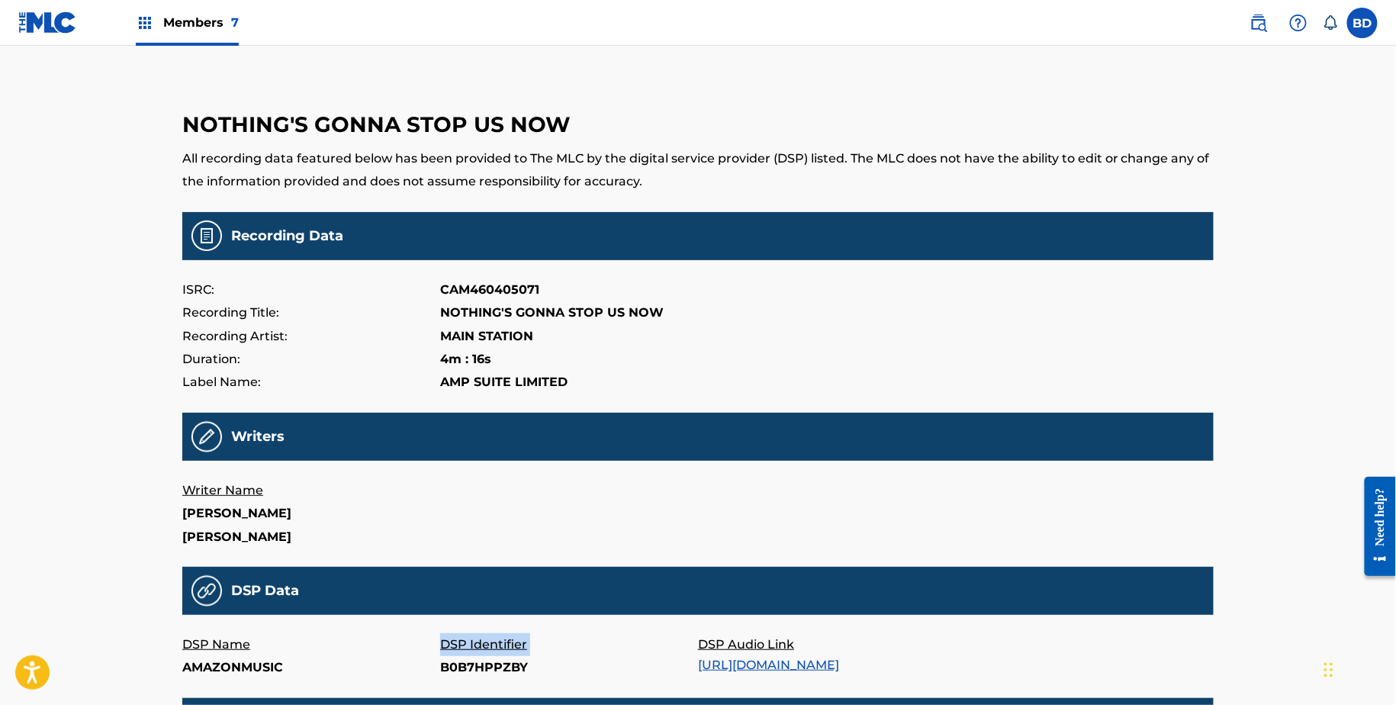
click at [440, 666] on div "DSP Name AMAZONMUSIC DSP Identifier B0B7HPPZBY DSP Audio Link https://music.ama…" at bounding box center [698, 656] width 1032 height 47
click at [440, 666] on p "B0B7HPPZBY" at bounding box center [569, 667] width 258 height 23
click at [471, 673] on p "B0B7HPPZBY" at bounding box center [569, 667] width 258 height 23
copy p "B0B7HPPZBY"
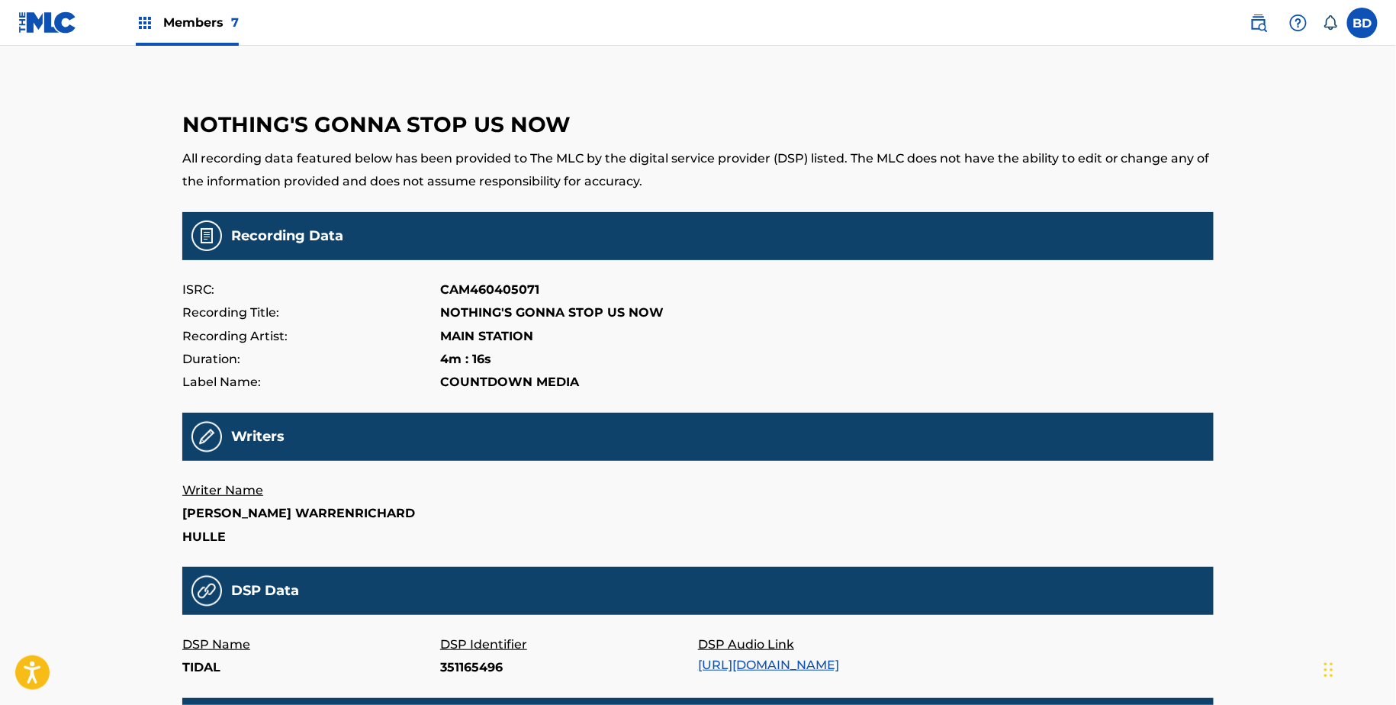
click at [469, 666] on p "351165496" at bounding box center [569, 667] width 258 height 23
copy p "351165496"
click at [463, 689] on main "NOTHING'S GONNA STOP US NOW All recording data featured below has been provided…" at bounding box center [698, 517] width 1032 height 866
click at [463, 673] on p "340421794" at bounding box center [569, 667] width 258 height 23
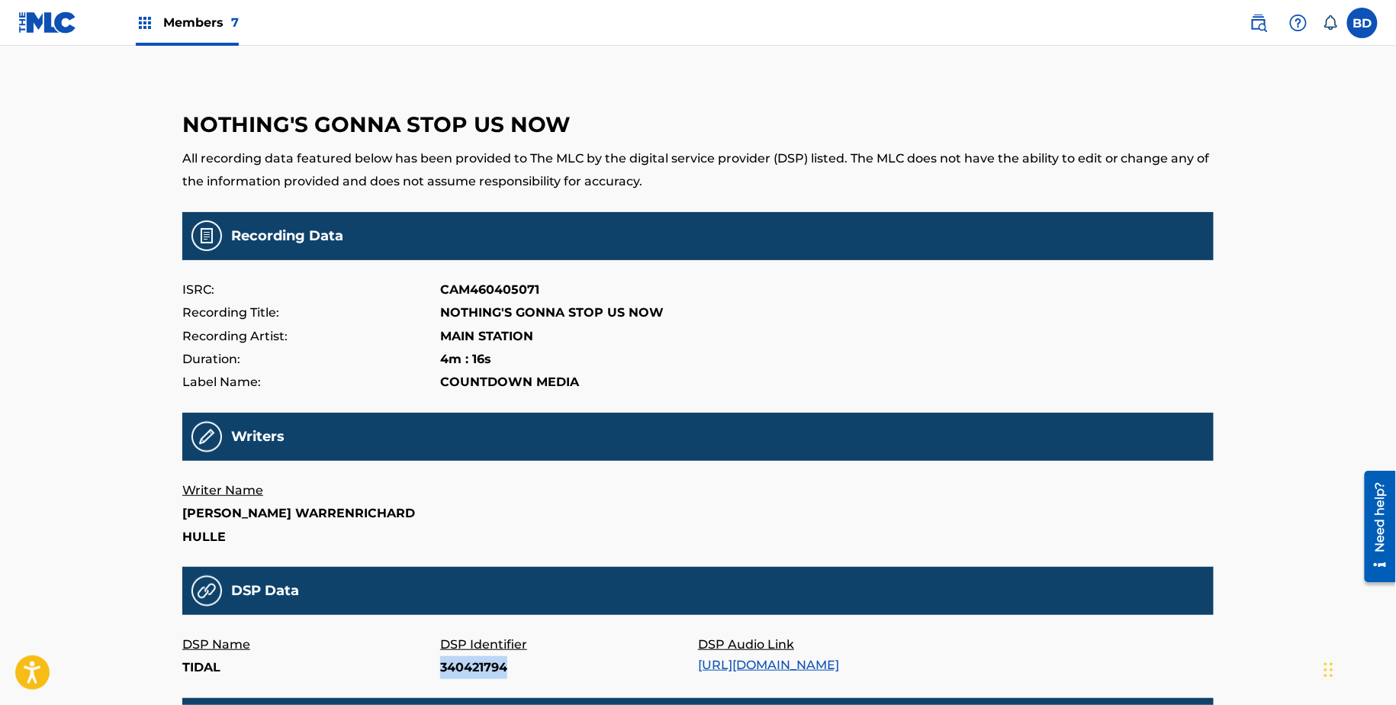
click at [463, 673] on p "340421794" at bounding box center [569, 667] width 258 height 23
copy p "340421794"
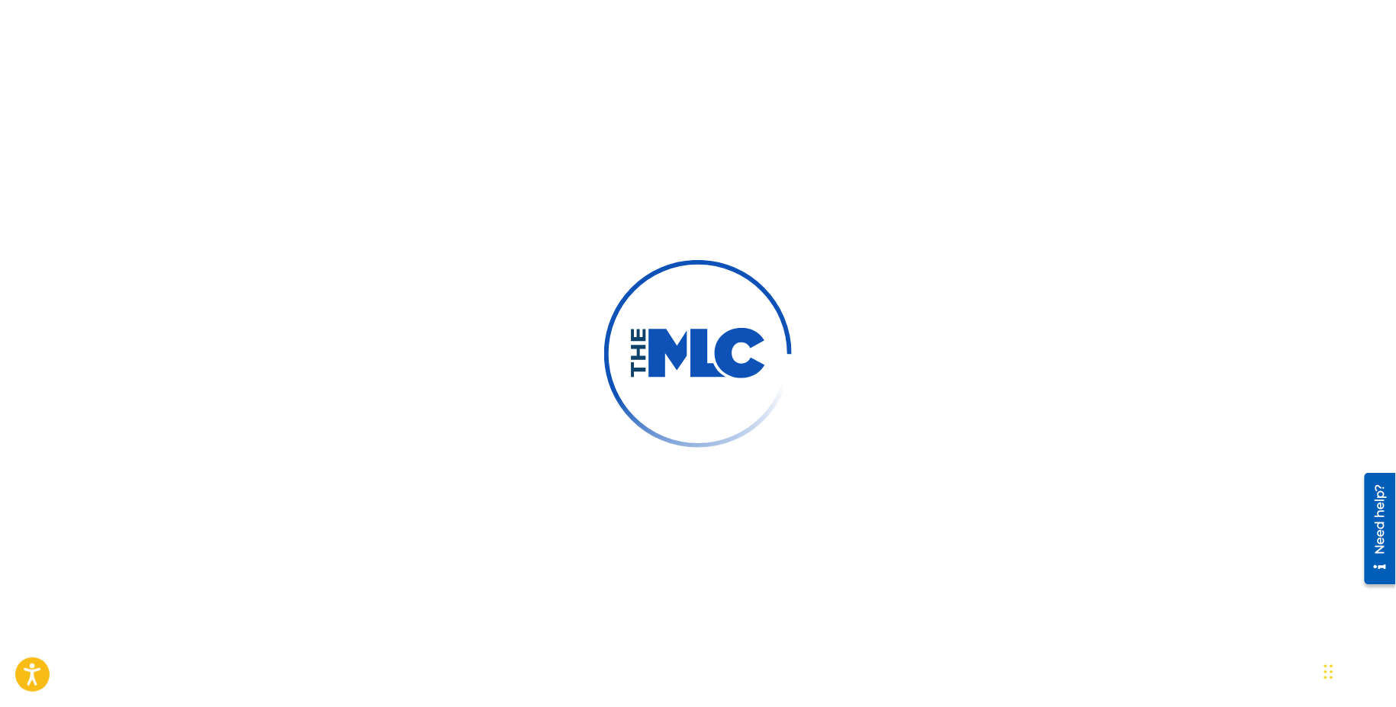
click at [766, 214] on div at bounding box center [698, 353] width 1396 height 707
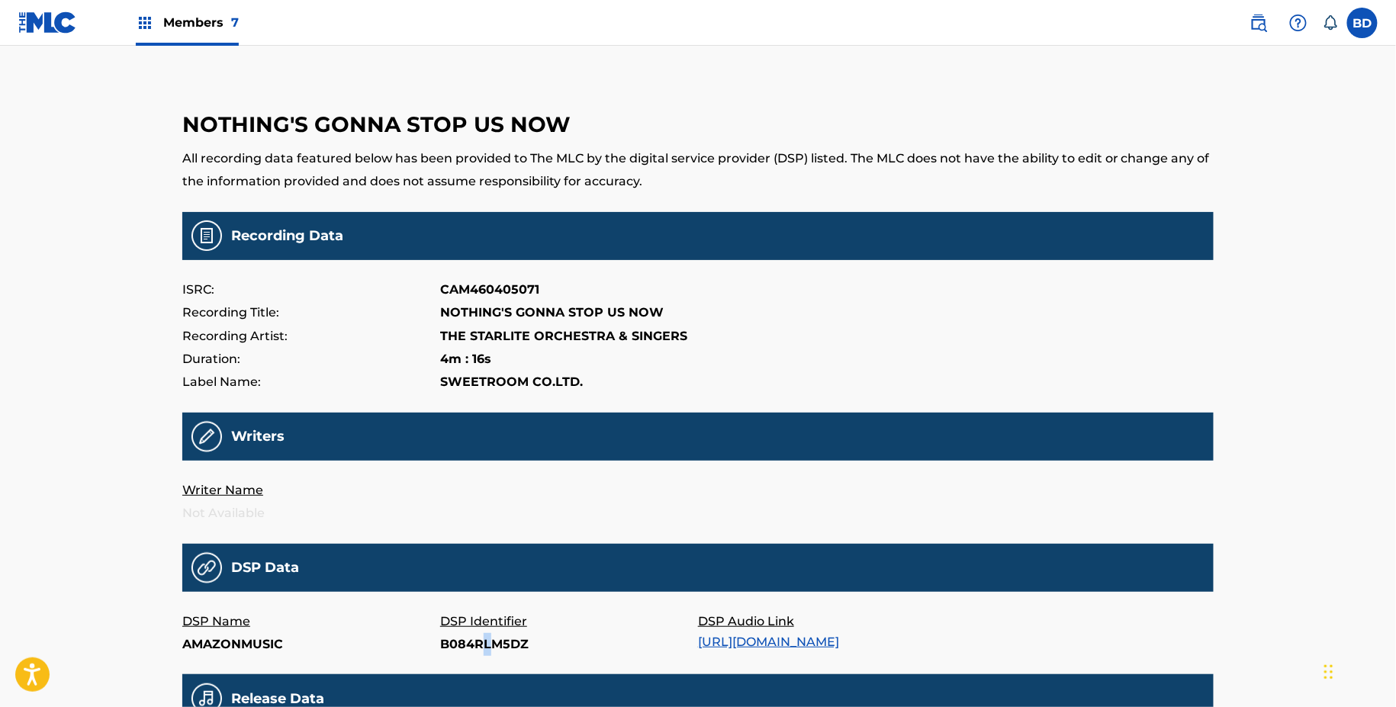
click at [487, 641] on p "B084RLM5DZ" at bounding box center [569, 644] width 258 height 23
click at [470, 642] on p "B084RLM5DZ" at bounding box center [569, 644] width 258 height 23
copy p "B084RLM5DZ"
